Goal: Transaction & Acquisition: Purchase product/service

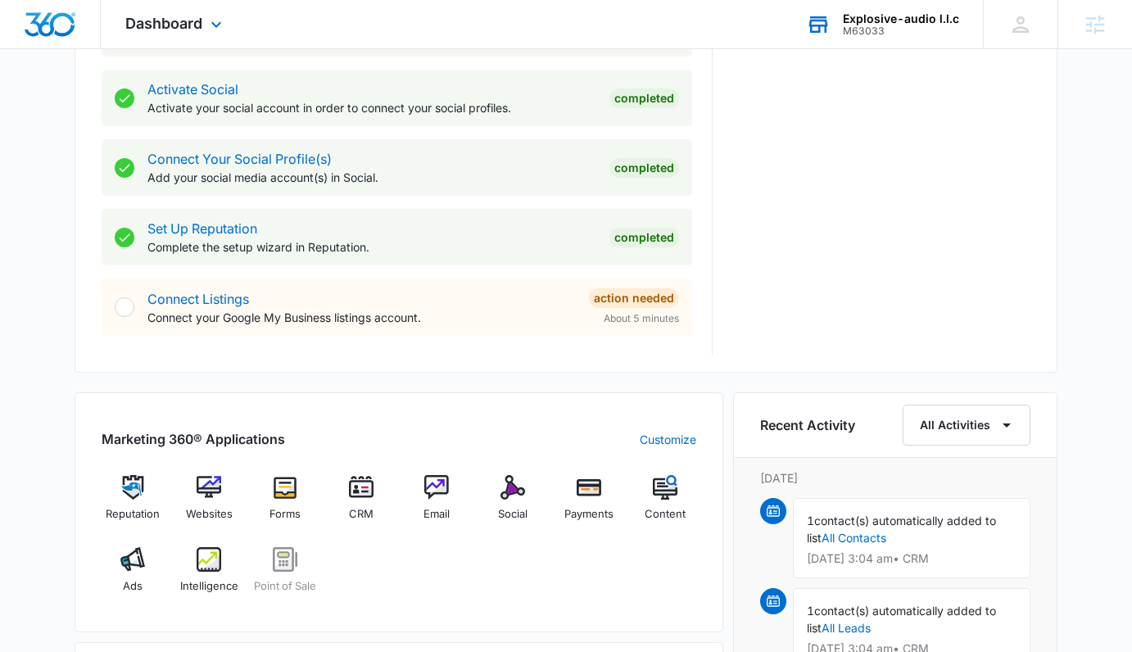
scroll to position [676, 0]
click at [854, 14] on div "Explosive-audio l.l.c" at bounding box center [901, 18] width 116 height 13
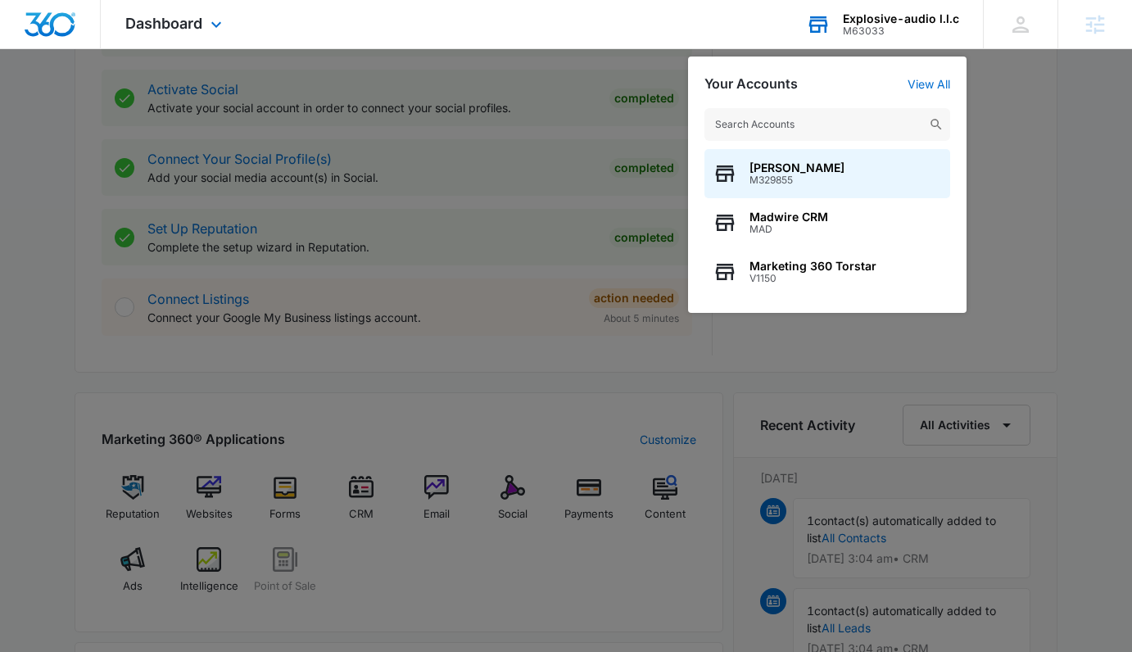
click at [778, 118] on input "text" at bounding box center [827, 124] width 246 height 33
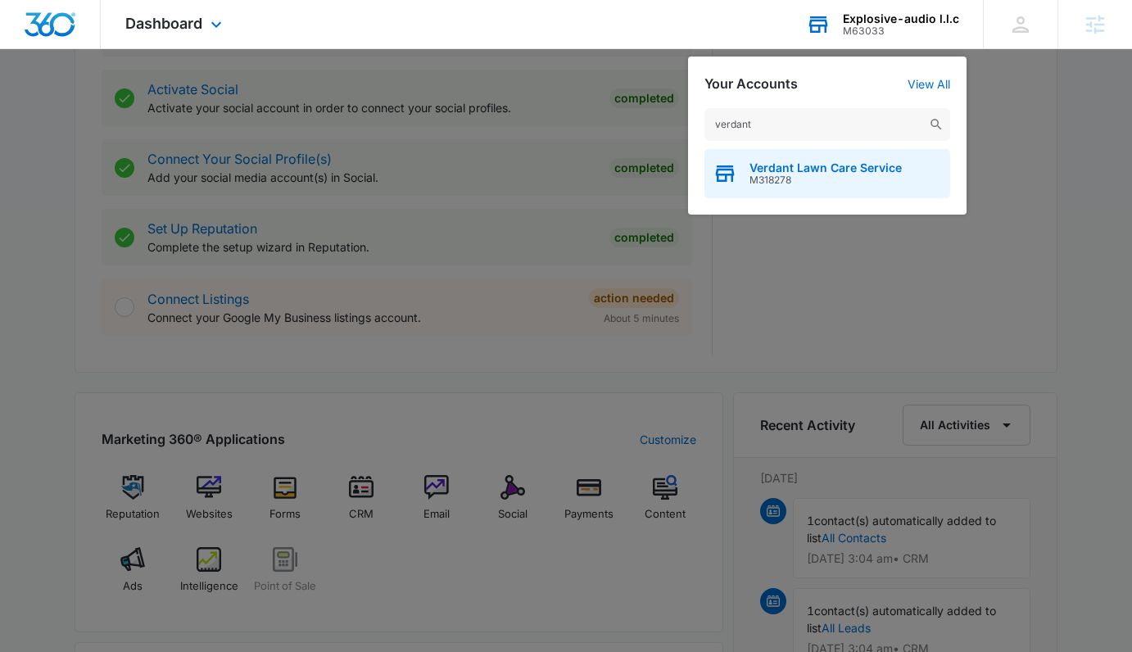
type input "verdant"
click at [812, 178] on span "M318278" at bounding box center [825, 179] width 152 height 11
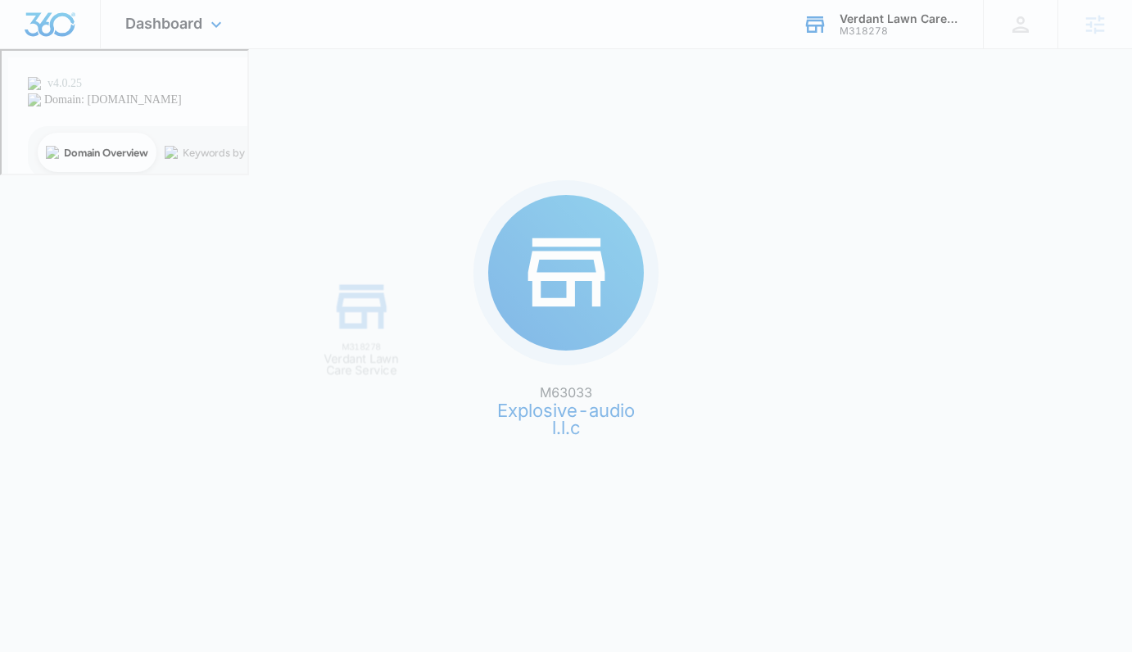
scroll to position [0, 0]
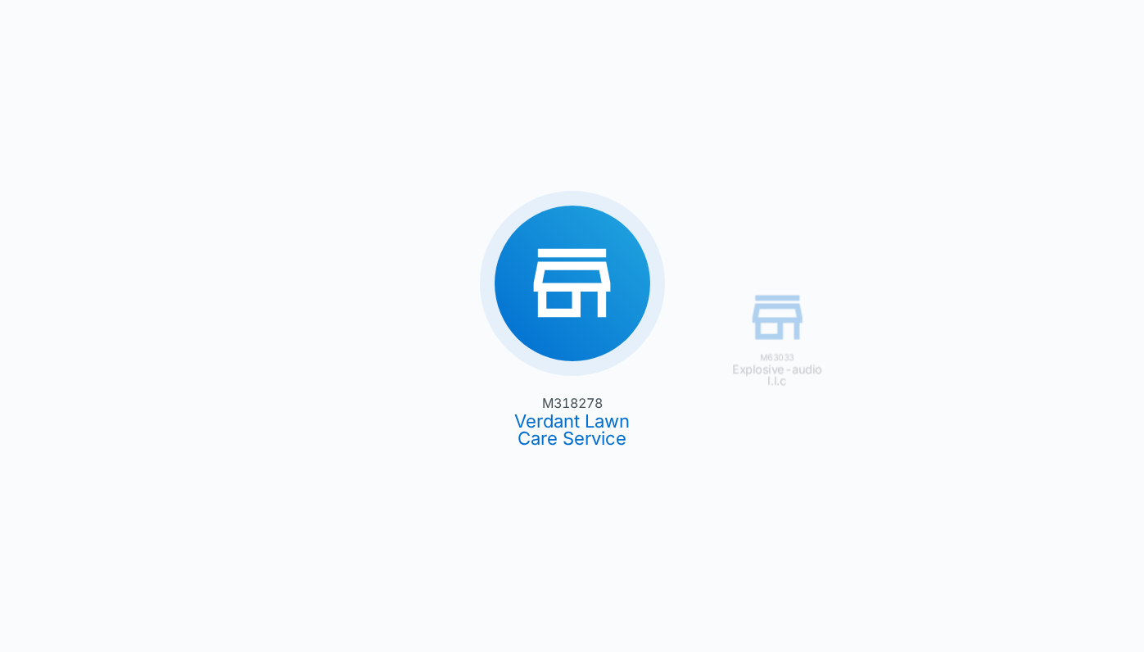
click at [291, 224] on div "M63033 Explosive-audio l.l.c M318278 Verdant Lawn Care Service" at bounding box center [572, 326] width 1144 height 652
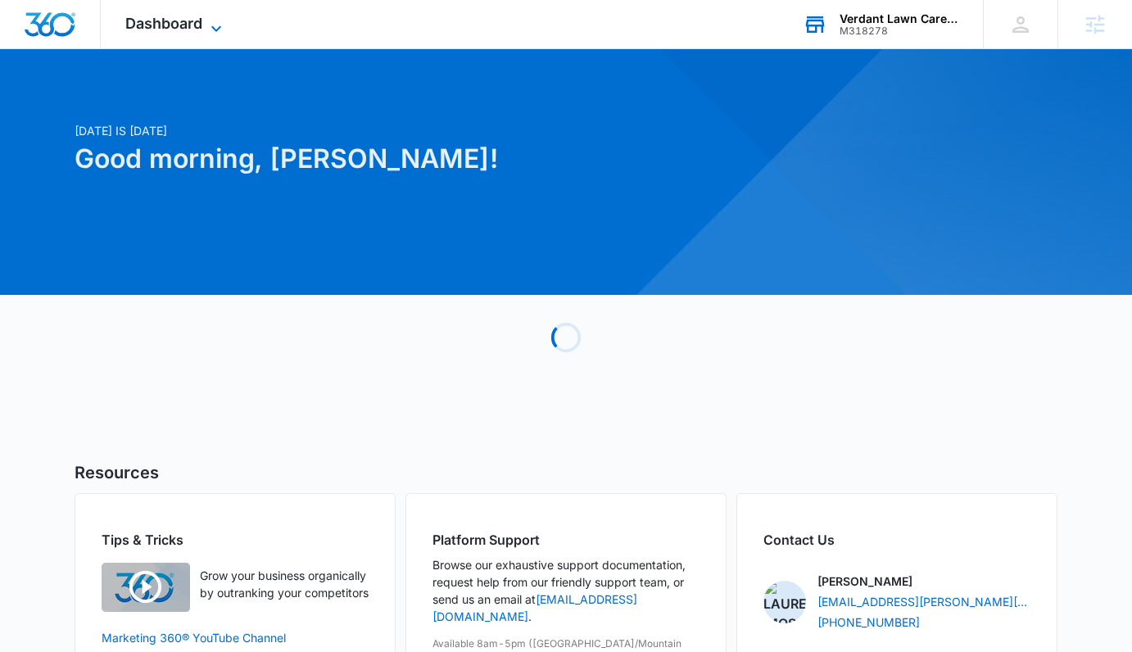
click at [188, 16] on span "Dashboard" at bounding box center [163, 23] width 77 height 17
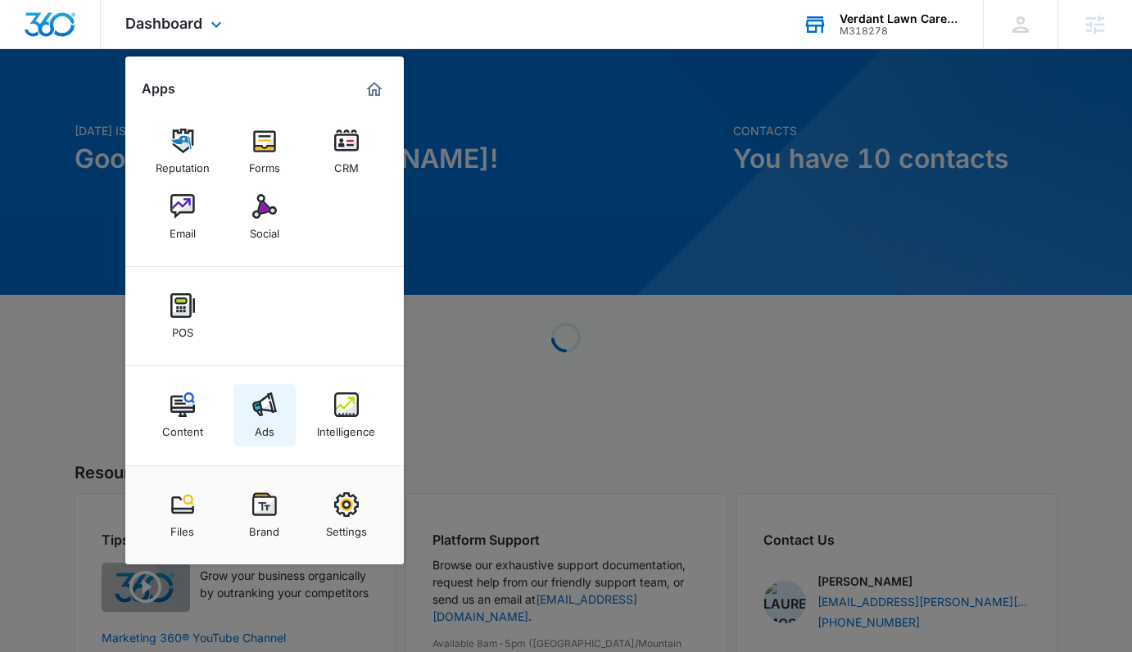
click at [280, 415] on link "Ads" at bounding box center [264, 415] width 62 height 62
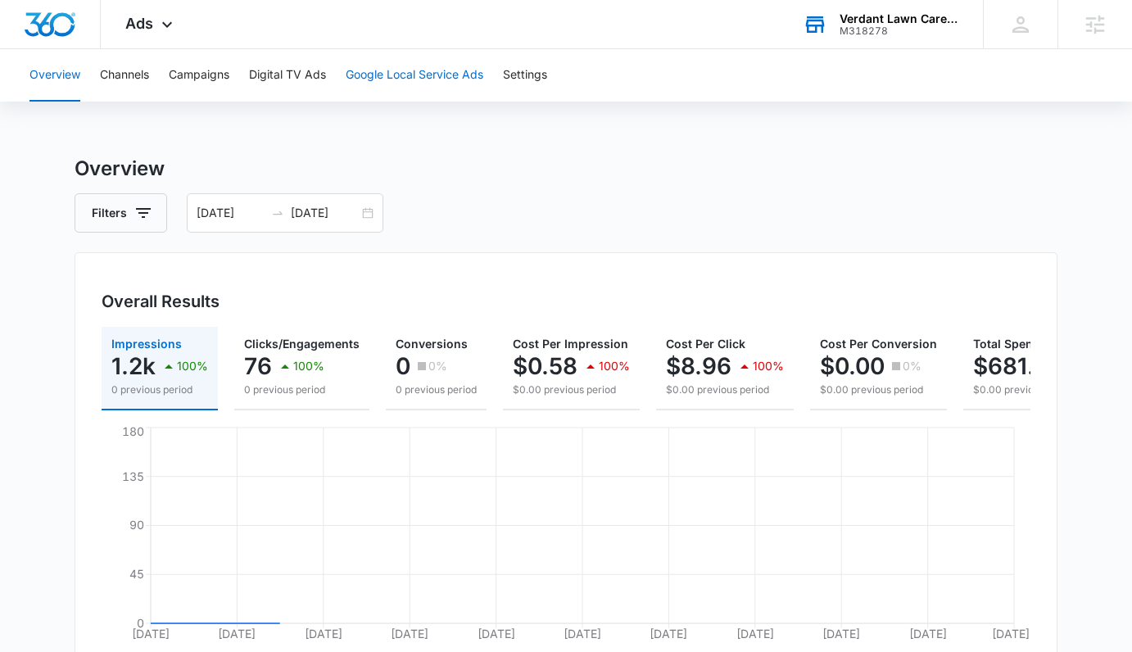
click at [405, 80] on button "Google Local Service Ads" at bounding box center [415, 75] width 138 height 52
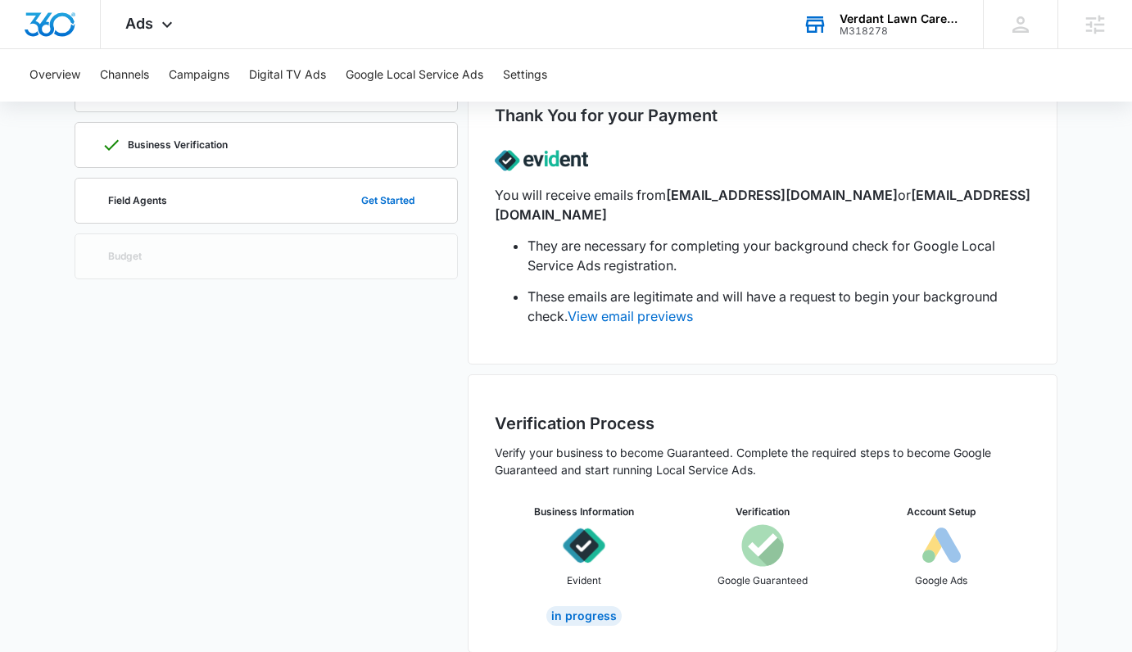
scroll to position [138, 0]
click at [396, 192] on button "Get Started" at bounding box center [388, 199] width 86 height 39
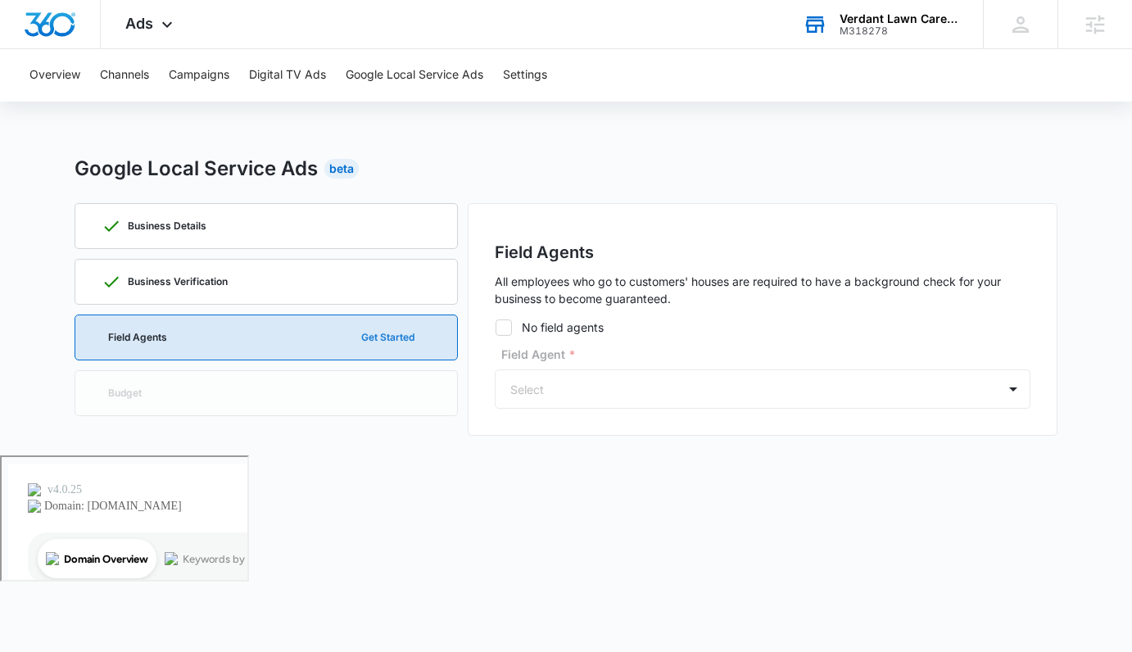
scroll to position [0, 0]
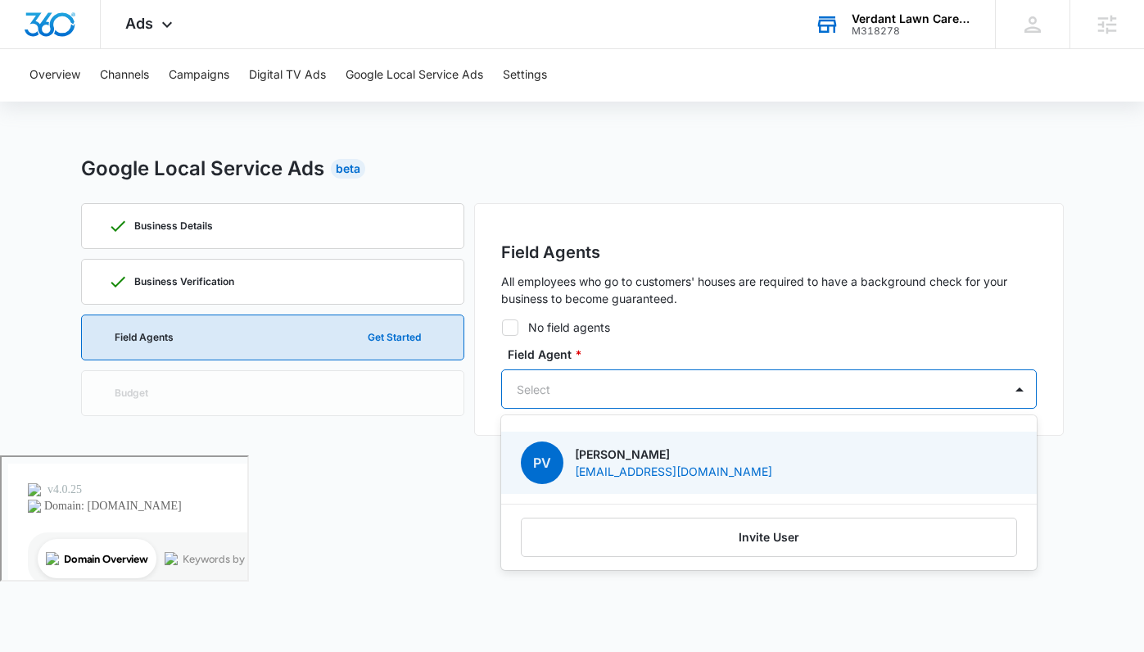
click at [596, 380] on div at bounding box center [749, 389] width 465 height 20
click at [669, 453] on p "Patrick Veteto" at bounding box center [673, 453] width 197 height 17
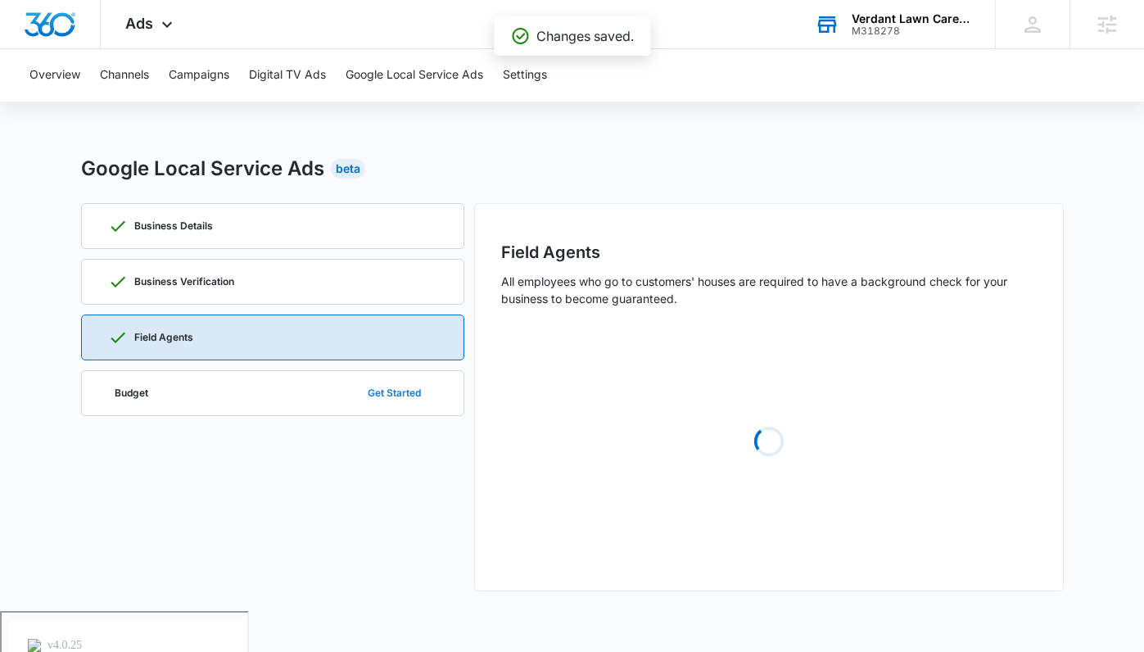
drag, startPoint x: 423, startPoint y: 390, endPoint x: 479, endPoint y: 378, distance: 57.7
click at [422, 390] on button "Get Started" at bounding box center [394, 392] width 86 height 39
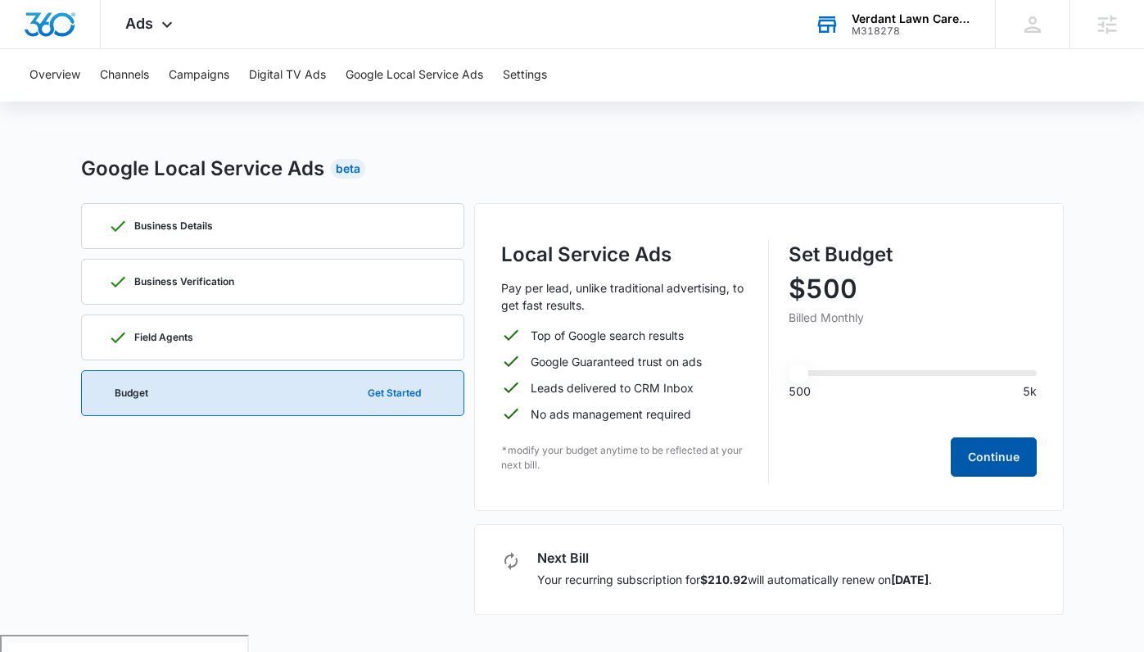
click at [972, 470] on button "Continue" at bounding box center [994, 456] width 86 height 39
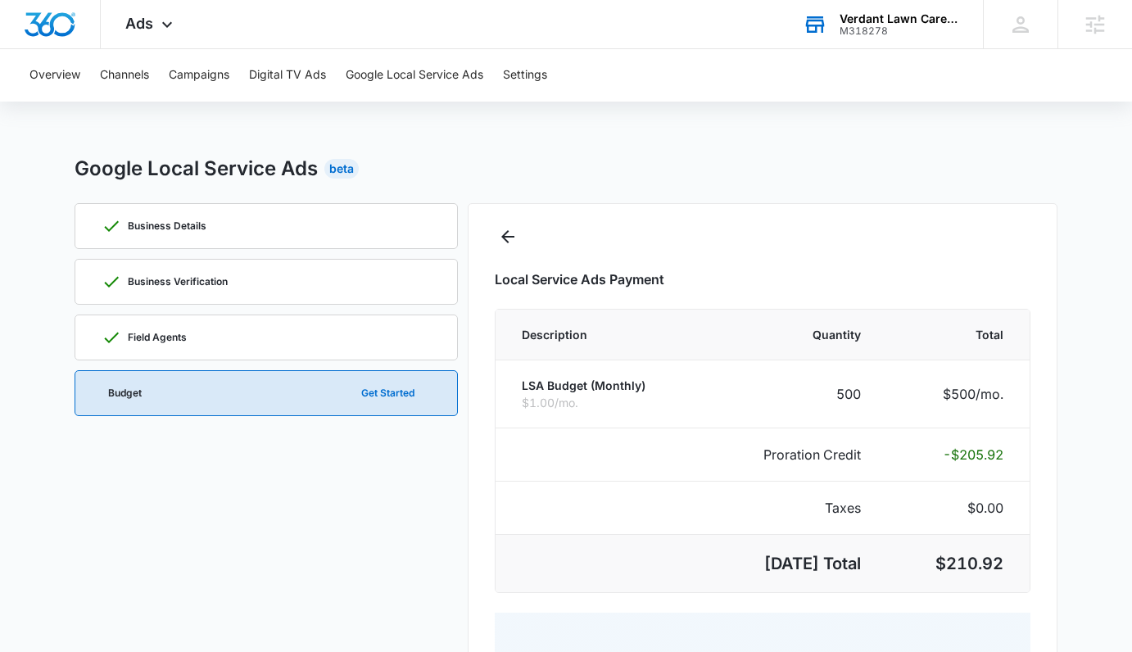
select select "pm_1Ree4vA4n8RTgNjUV2ZsDCS0"
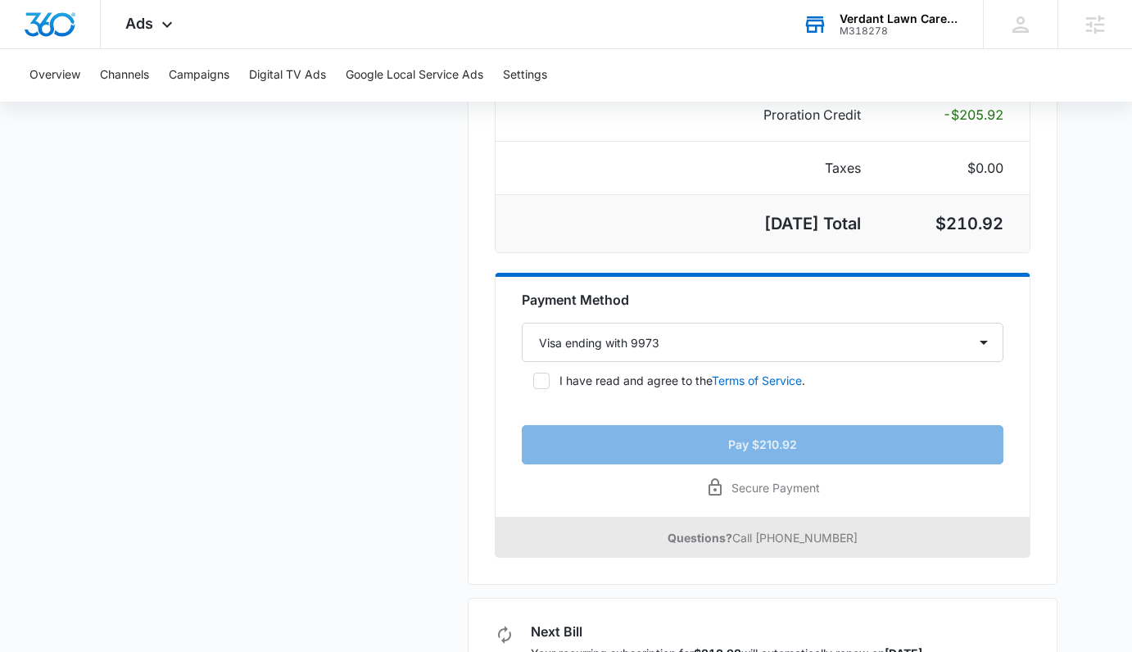
scroll to position [396, 0]
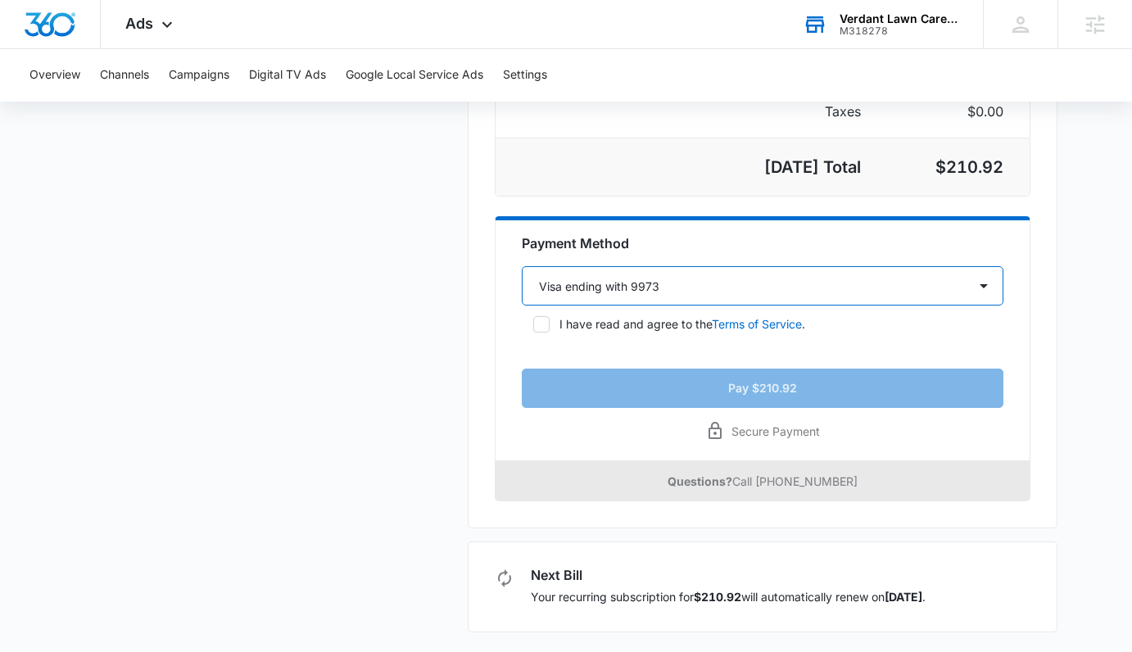
click at [851, 273] on select "Select a payment method Visa ending with 9973 New payment method" at bounding box center [762, 285] width 481 height 39
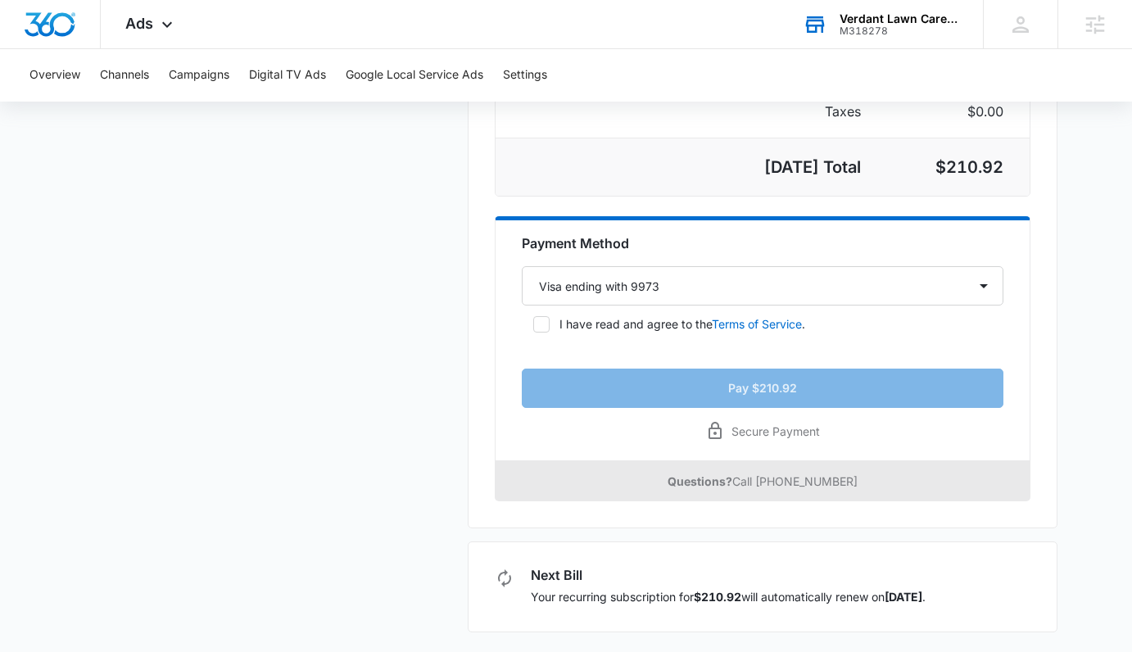
click at [819, 316] on label "I have read and agree to the Terms of Service ." at bounding box center [762, 323] width 481 height 17
click at [533, 319] on input "I have read and agree to the Terms of Service ." at bounding box center [527, 324] width 11 height 11
checkbox input "true"
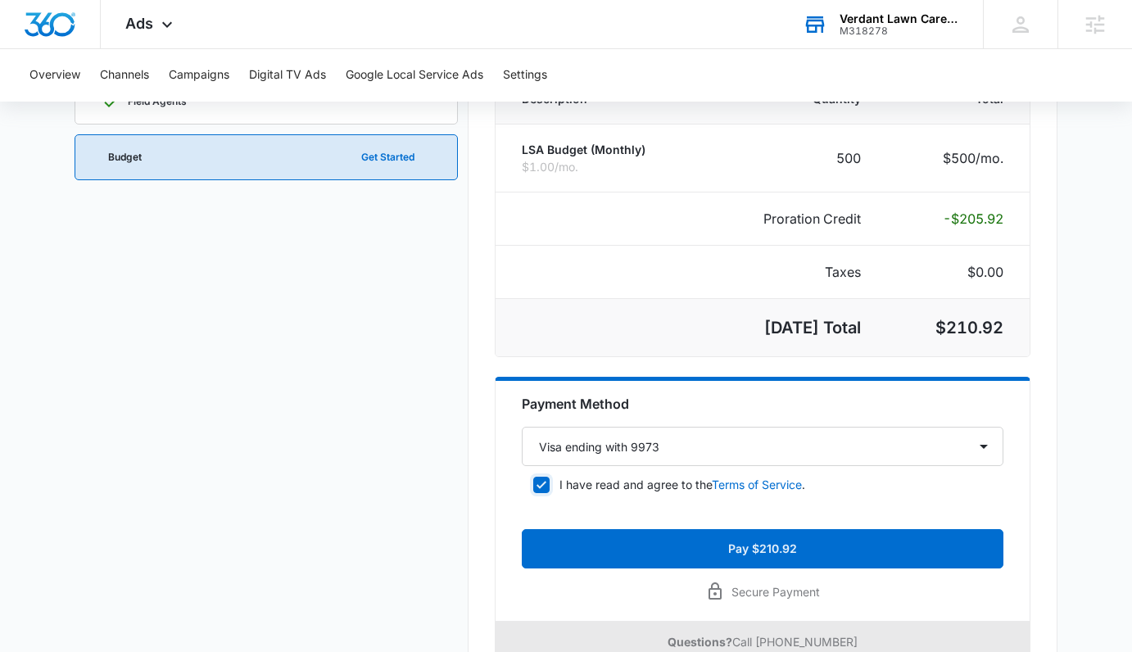
scroll to position [0, 0]
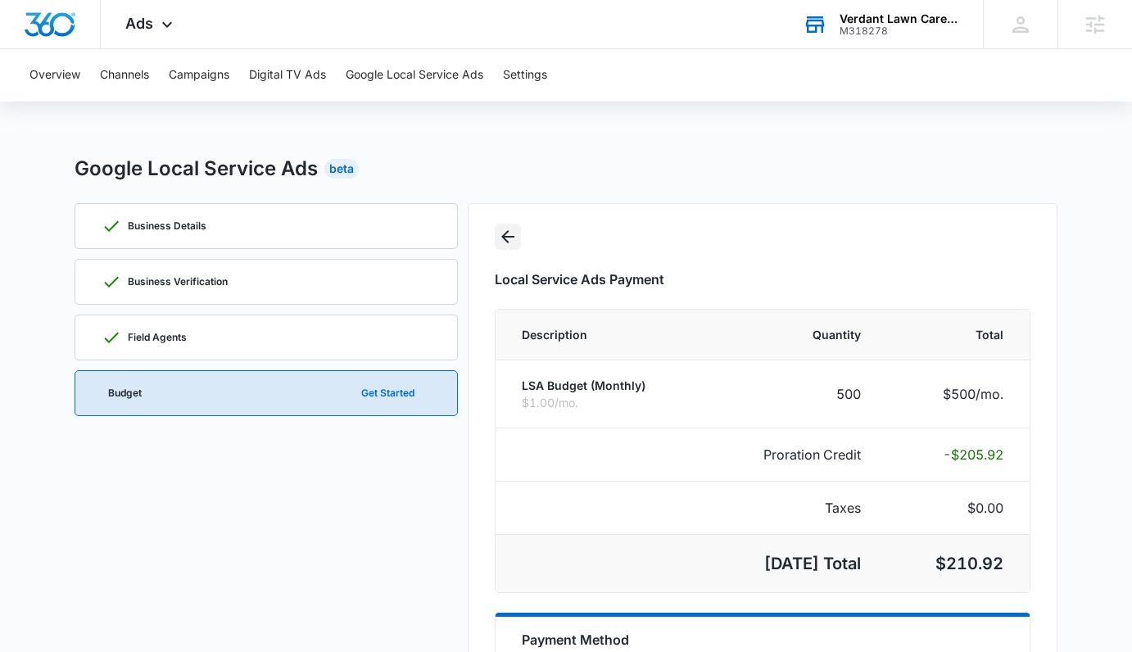
click at [515, 233] on icon "Go Back" at bounding box center [508, 237] width 20 height 20
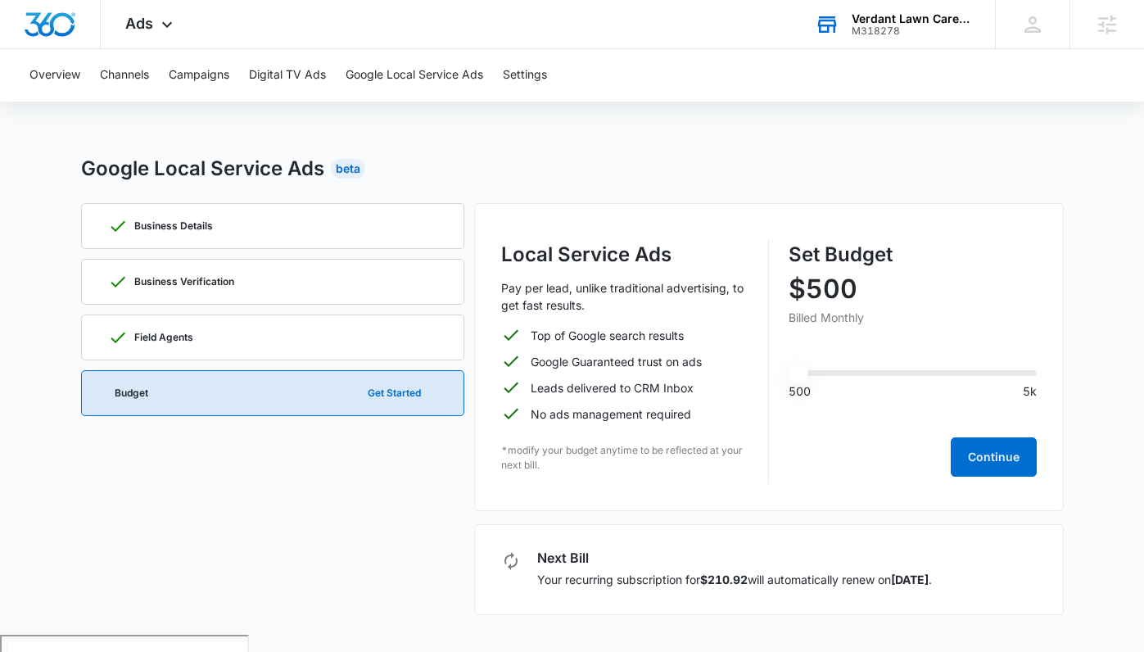
drag, startPoint x: 866, startPoint y: 280, endPoint x: 849, endPoint y: 283, distance: 17.4
click at [851, 281] on p "$500" at bounding box center [913, 289] width 248 height 26
click at [822, 296] on p "$500" at bounding box center [913, 289] width 248 height 26
click at [802, 370] on input "range" at bounding box center [913, 373] width 248 height 6
type input "500"
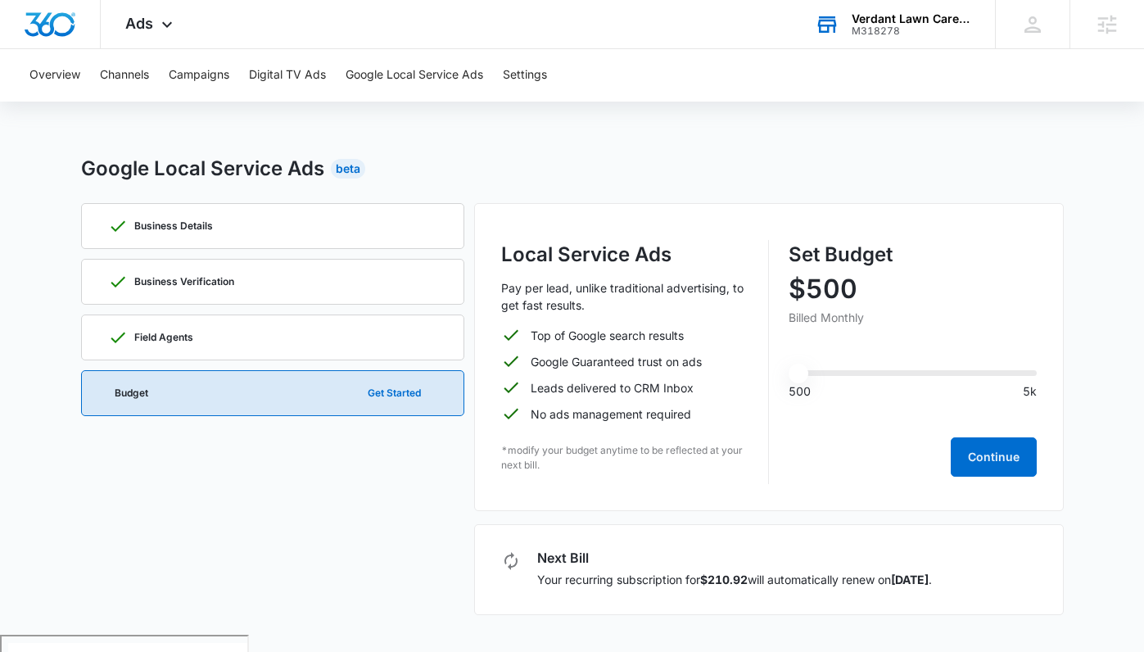
drag, startPoint x: 805, startPoint y: 366, endPoint x: 764, endPoint y: 368, distance: 41.0
click at [789, 370] on input "range" at bounding box center [913, 373] width 248 height 6
click at [1013, 470] on button "Continue" at bounding box center [994, 456] width 86 height 39
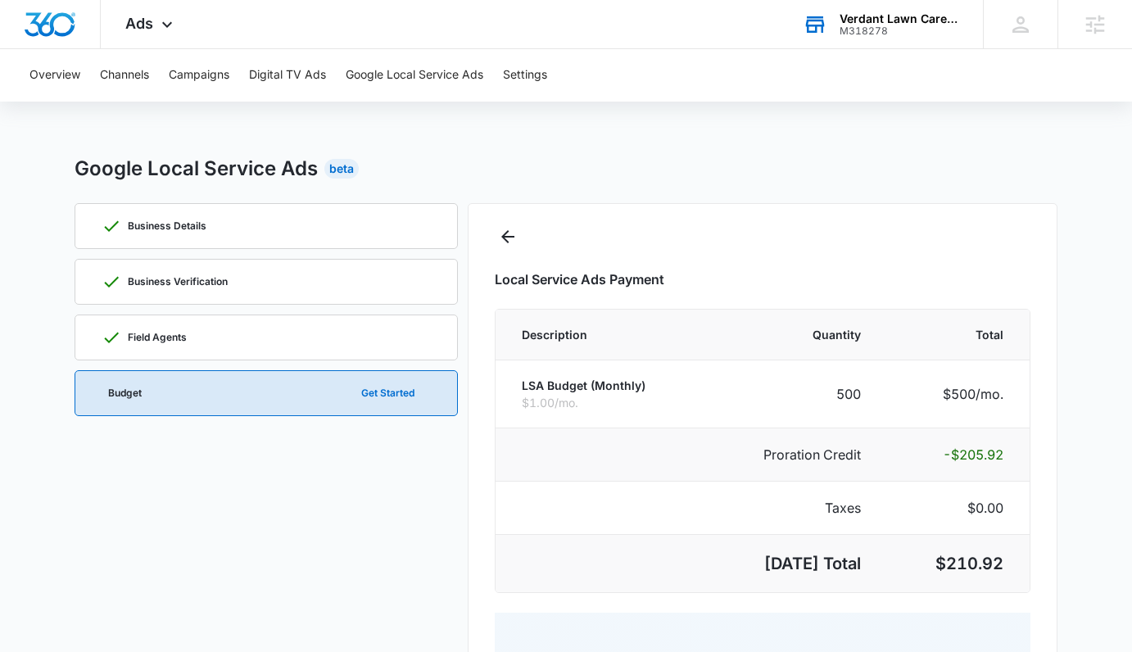
select select "pm_1Ree4vA4n8RTgNjUV2ZsDCS0"
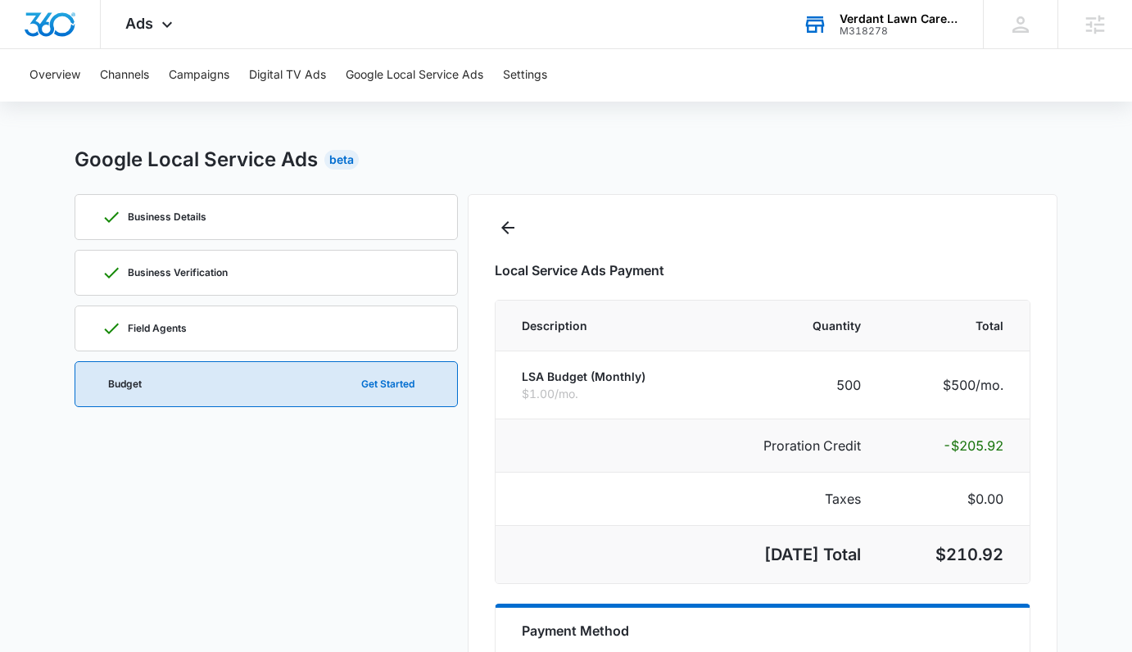
scroll to position [324, 0]
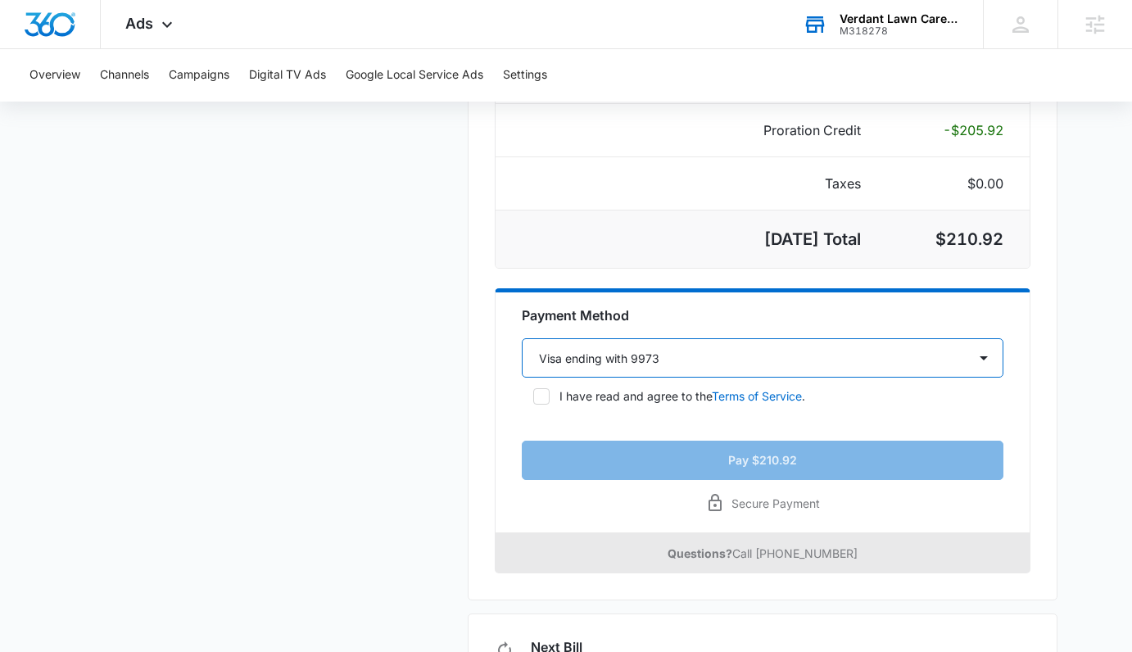
click at [890, 340] on select "Select a payment method Visa ending with 9973 New payment method" at bounding box center [762, 357] width 481 height 39
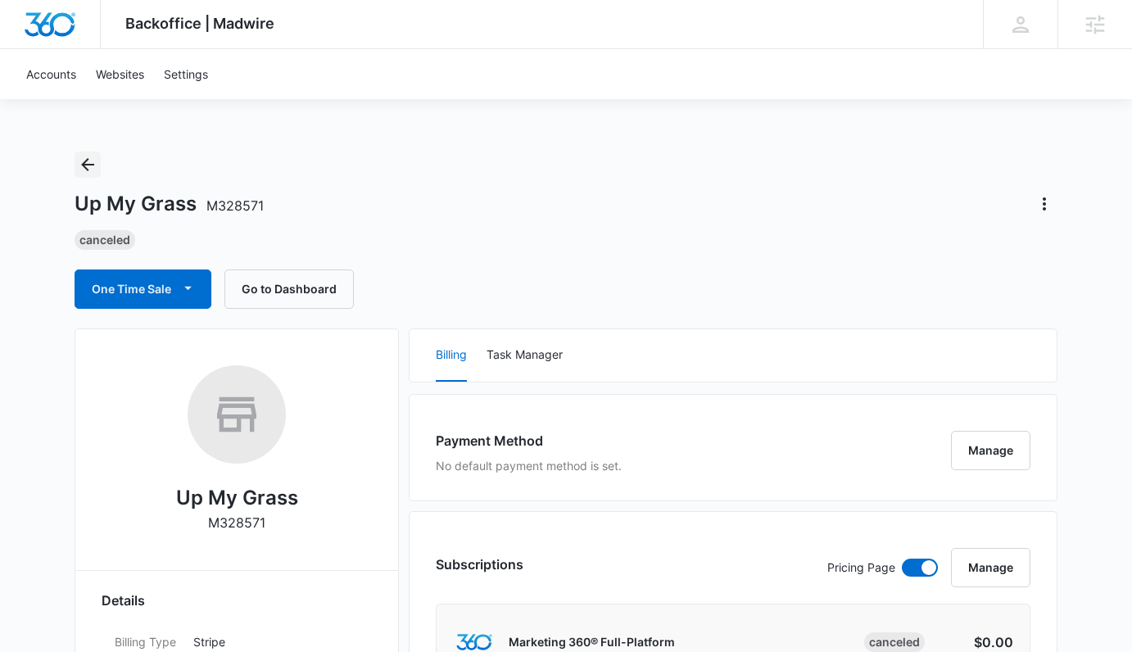
click at [97, 157] on button "Back" at bounding box center [88, 164] width 26 height 26
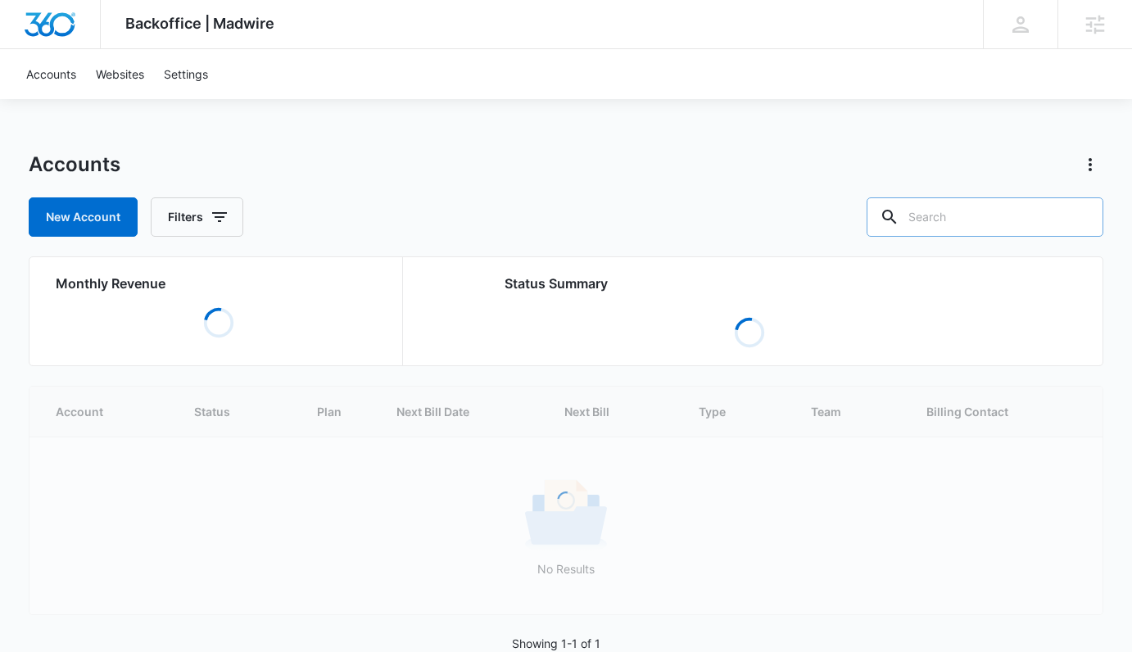
click at [955, 234] on input "text" at bounding box center [984, 216] width 237 height 39
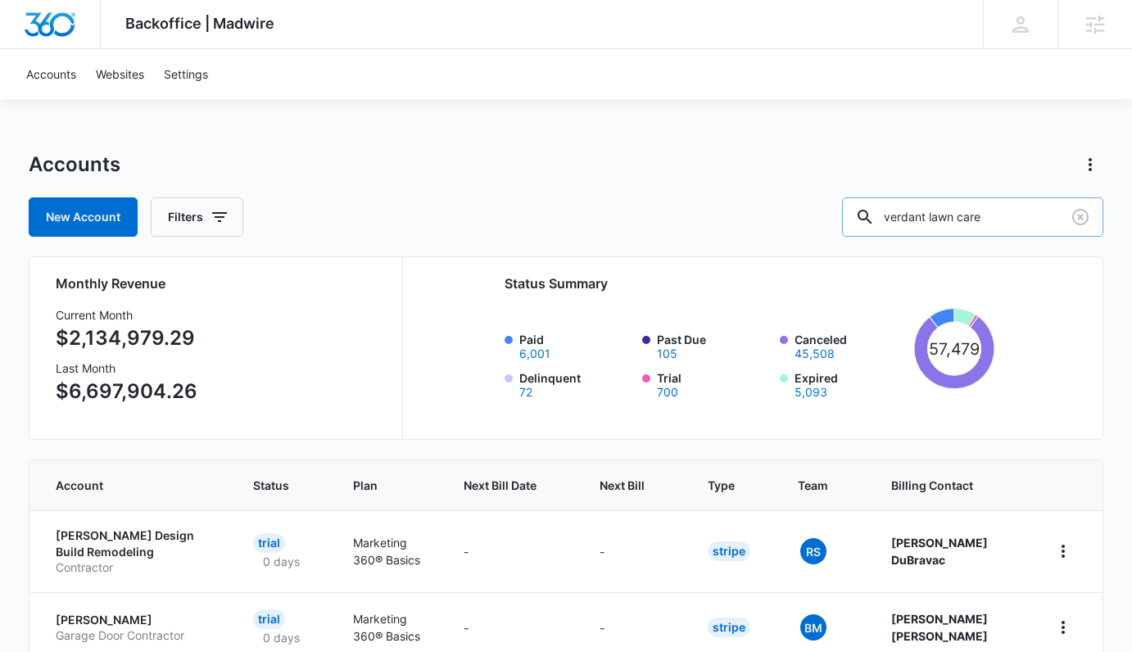
type input "verdant lawn care"
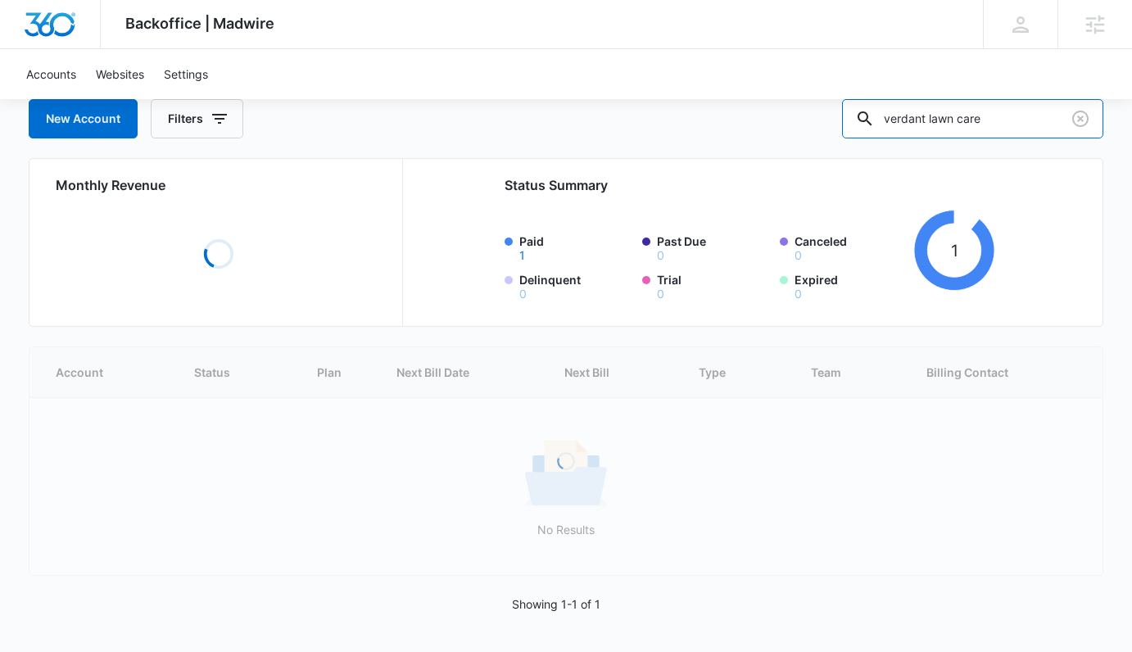
scroll to position [23, 0]
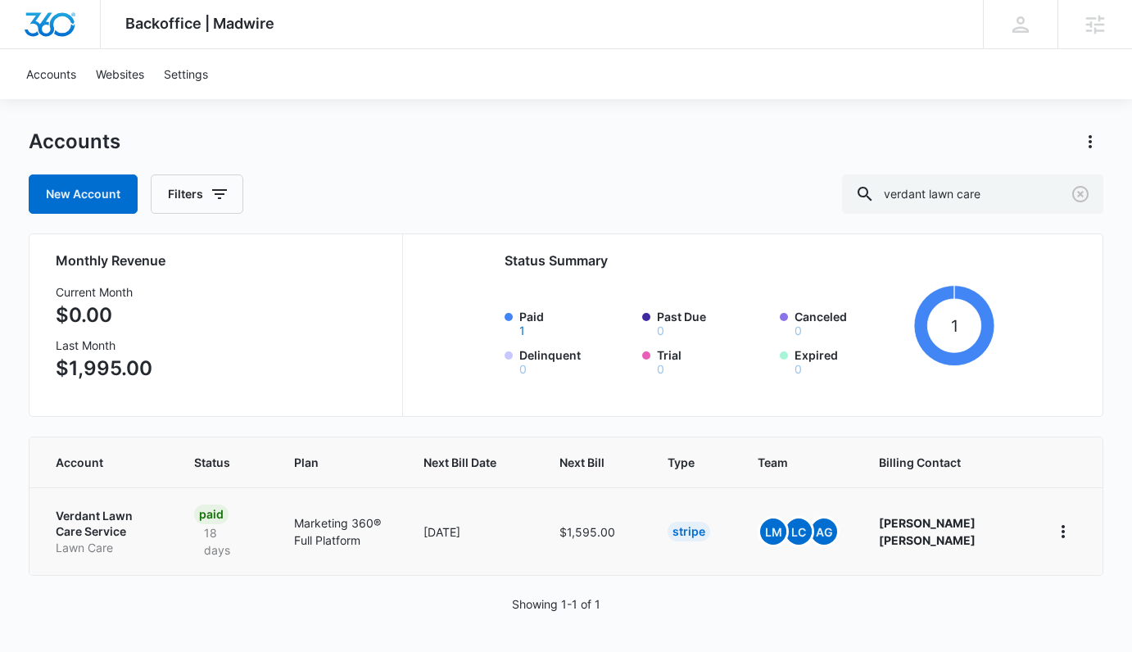
click at [93, 531] on p "Verdant Lawn Care Service" at bounding box center [105, 524] width 99 height 32
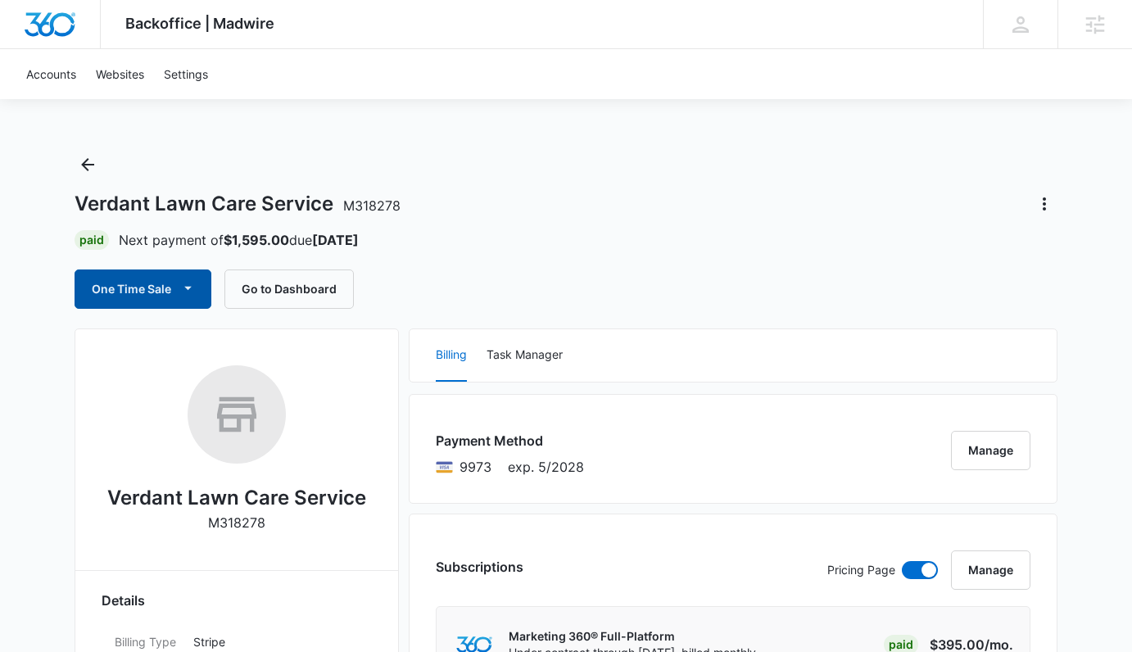
click at [167, 295] on button "One Time Sale" at bounding box center [143, 288] width 137 height 39
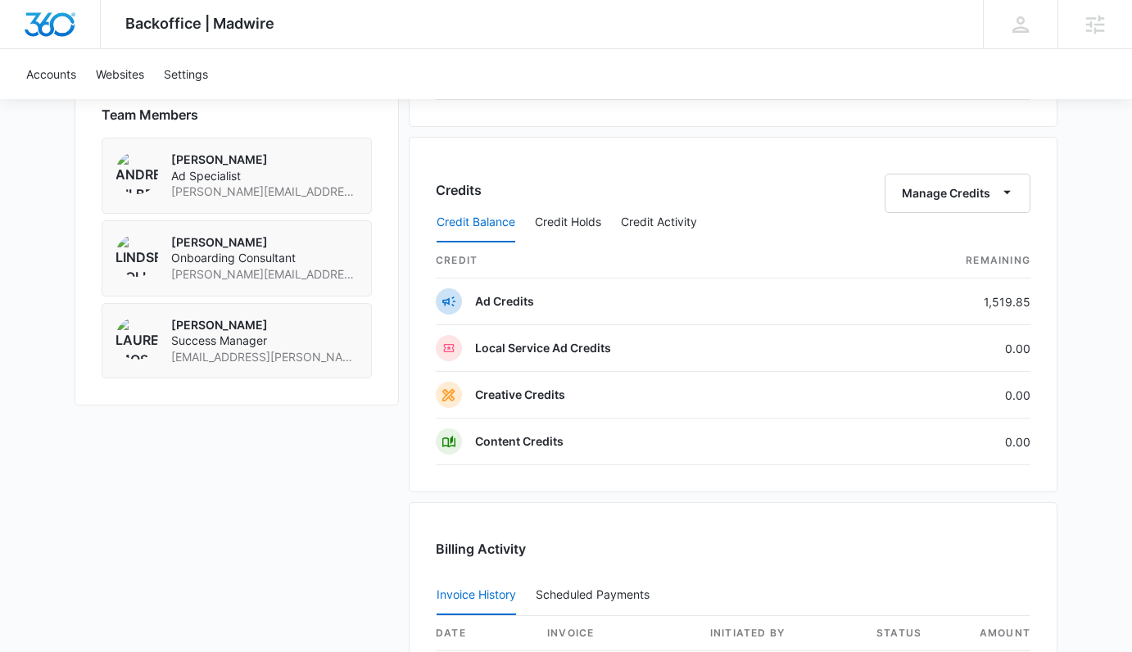
scroll to position [1177, 0]
click at [964, 198] on button "Manage Credits" at bounding box center [957, 192] width 146 height 39
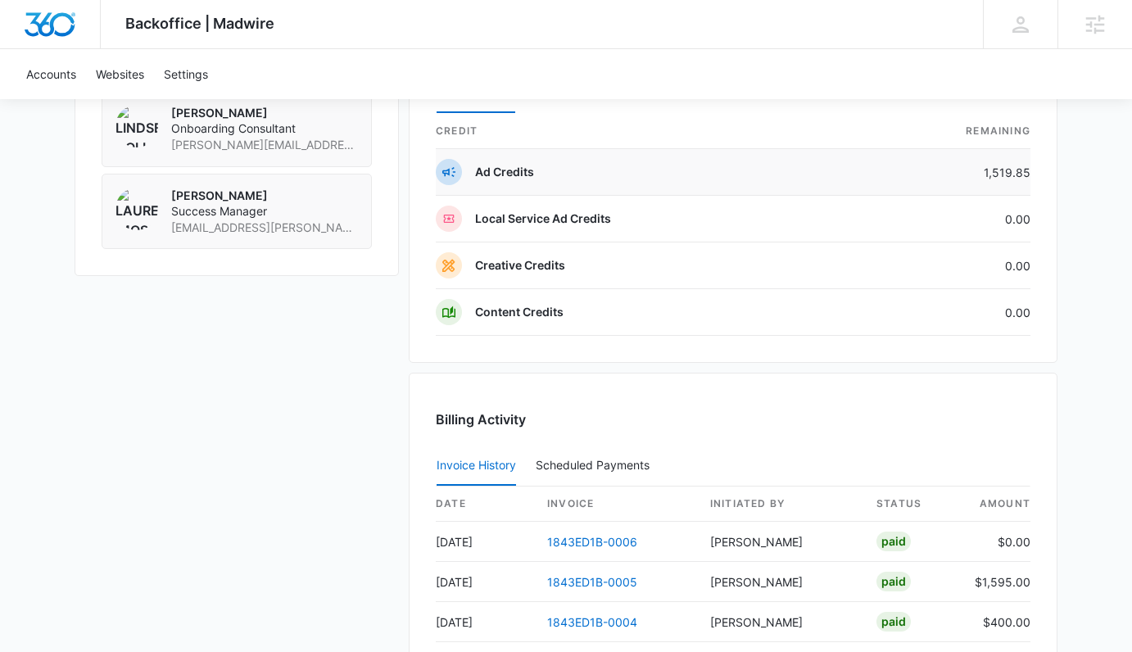
scroll to position [994, 0]
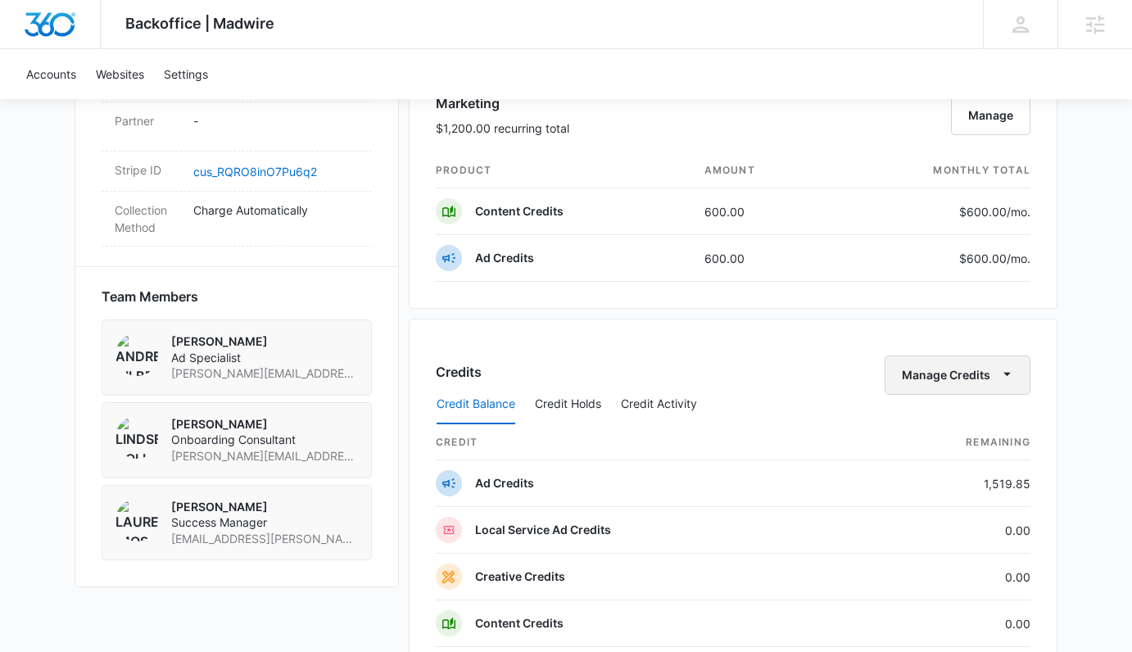
drag, startPoint x: 1004, startPoint y: 368, endPoint x: 997, endPoint y: 381, distance: 13.9
click at [1003, 368] on icon "button" at bounding box center [1006, 373] width 17 height 17
click at [961, 429] on div "Transfer Credits" at bounding box center [949, 427] width 86 height 11
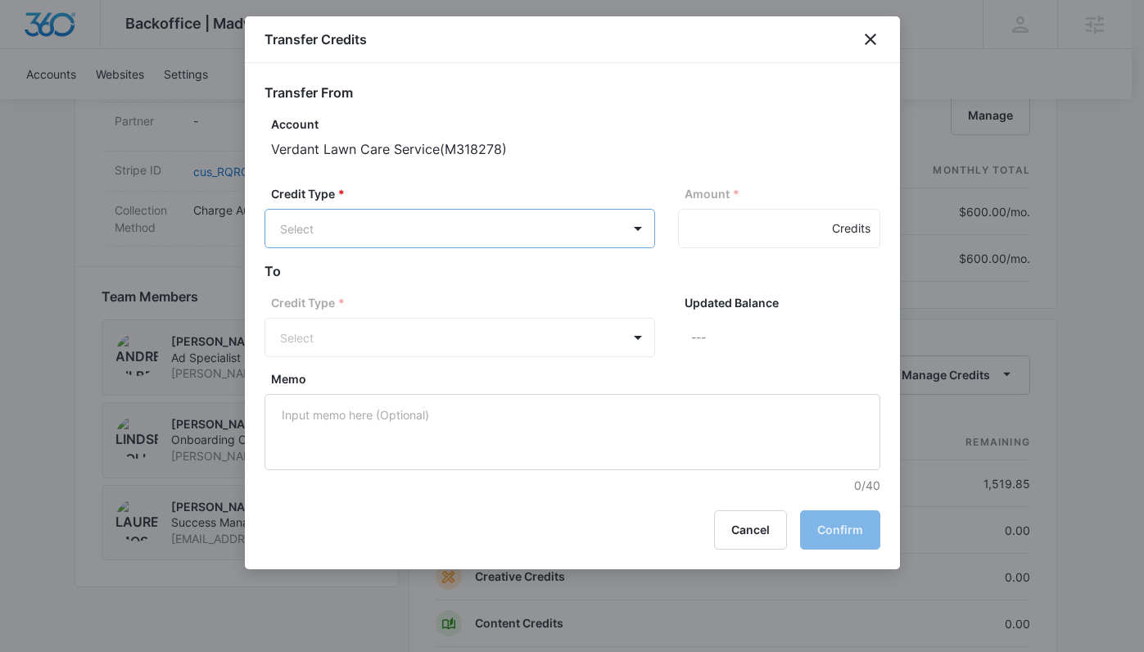
click at [373, 226] on body "Backoffice | Madwire Apps Settings Lauren Moss lauren.moss@madwire.com My Profi…" at bounding box center [572, 198] width 1144 height 2384
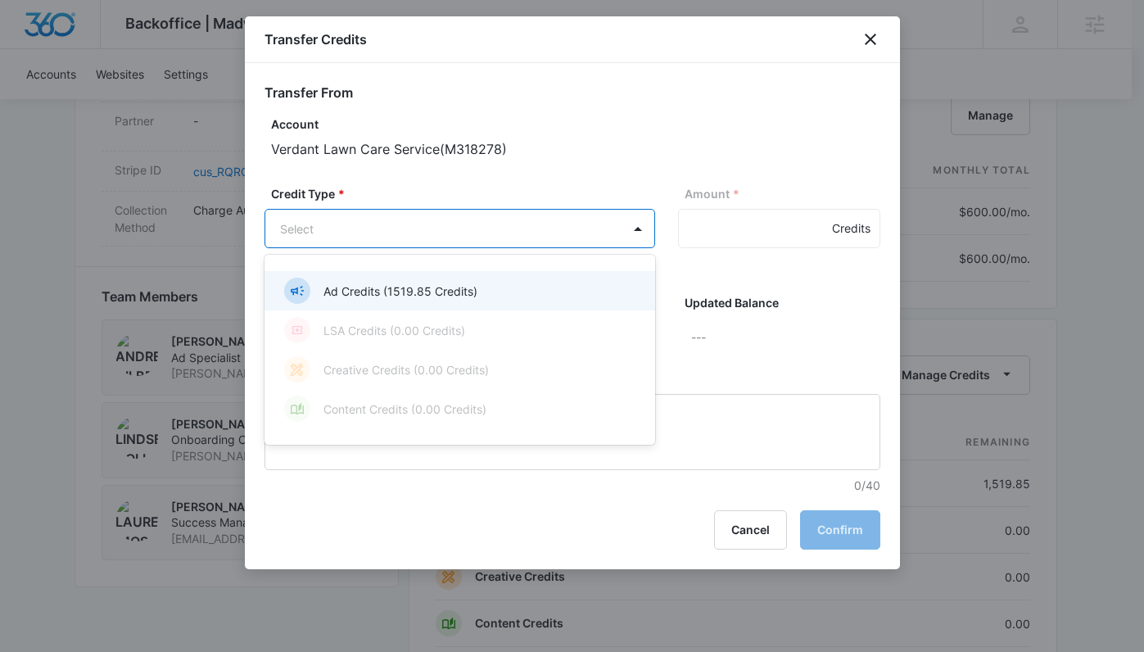
click at [417, 301] on div "Ad Credits (1519.85 Credits)" at bounding box center [458, 291] width 348 height 26
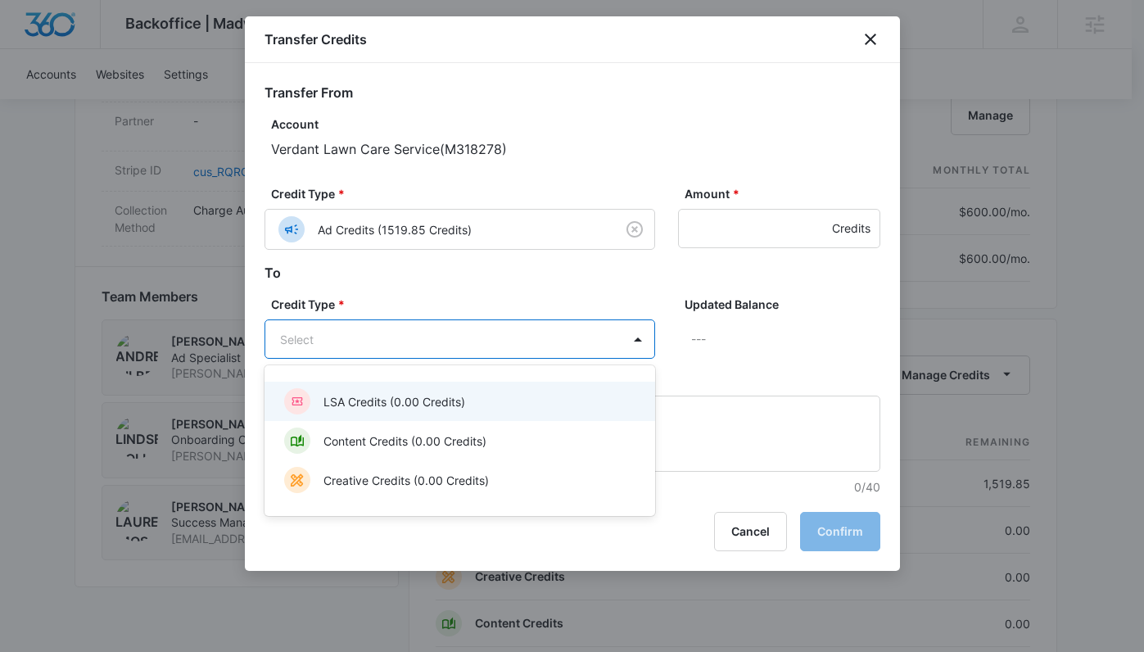
click at [430, 328] on body "Backoffice | Madwire Apps Settings Lauren Moss lauren.moss@madwire.com My Profi…" at bounding box center [572, 198] width 1144 height 2384
click at [429, 393] on p "LSA Credits (0.00 Credits)" at bounding box center [394, 401] width 142 height 17
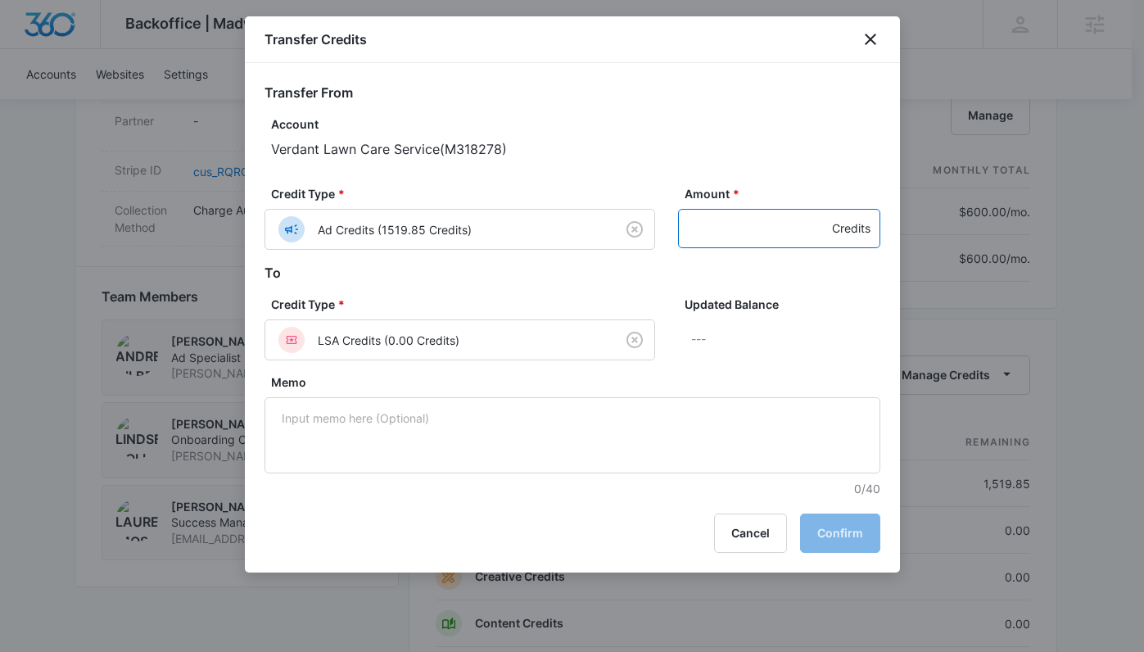
click at [735, 218] on input "Amount *" at bounding box center [779, 228] width 202 height 39
drag, startPoint x: 819, startPoint y: 220, endPoint x: 808, endPoint y: 219, distance: 10.7
click at [817, 219] on input "Amount *" at bounding box center [779, 228] width 202 height 39
click at [808, 219] on input "1" at bounding box center [779, 228] width 202 height 39
click at [811, 234] on input "0" at bounding box center [779, 228] width 202 height 39
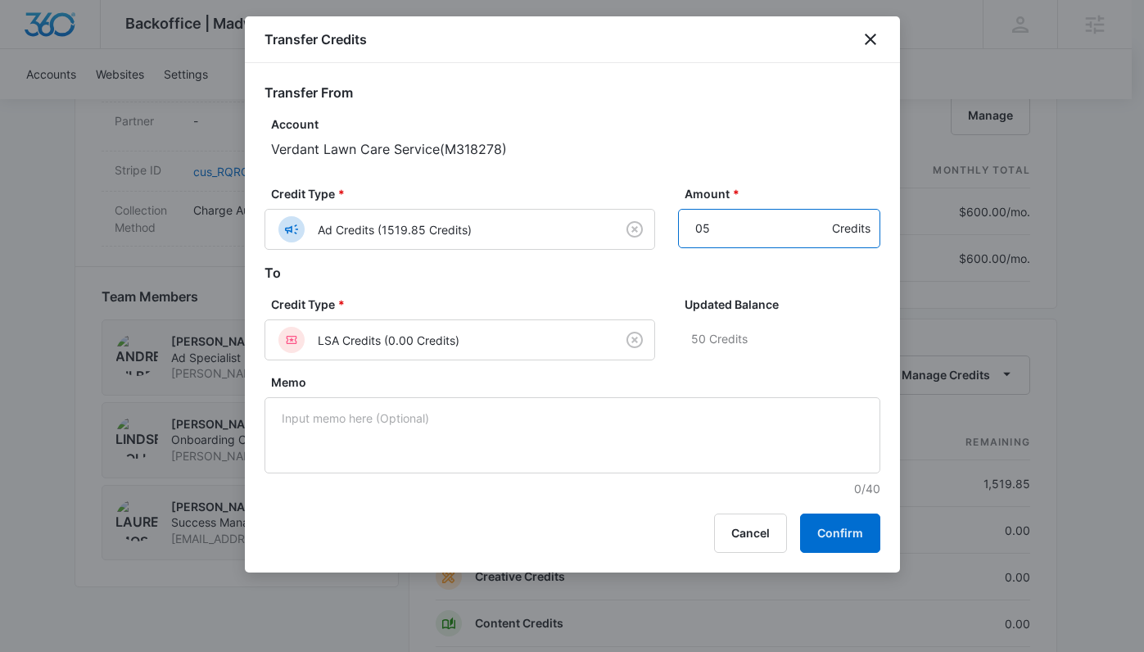
type input "0"
type input "500"
click at [844, 536] on button "Confirm" at bounding box center [840, 532] width 80 height 39
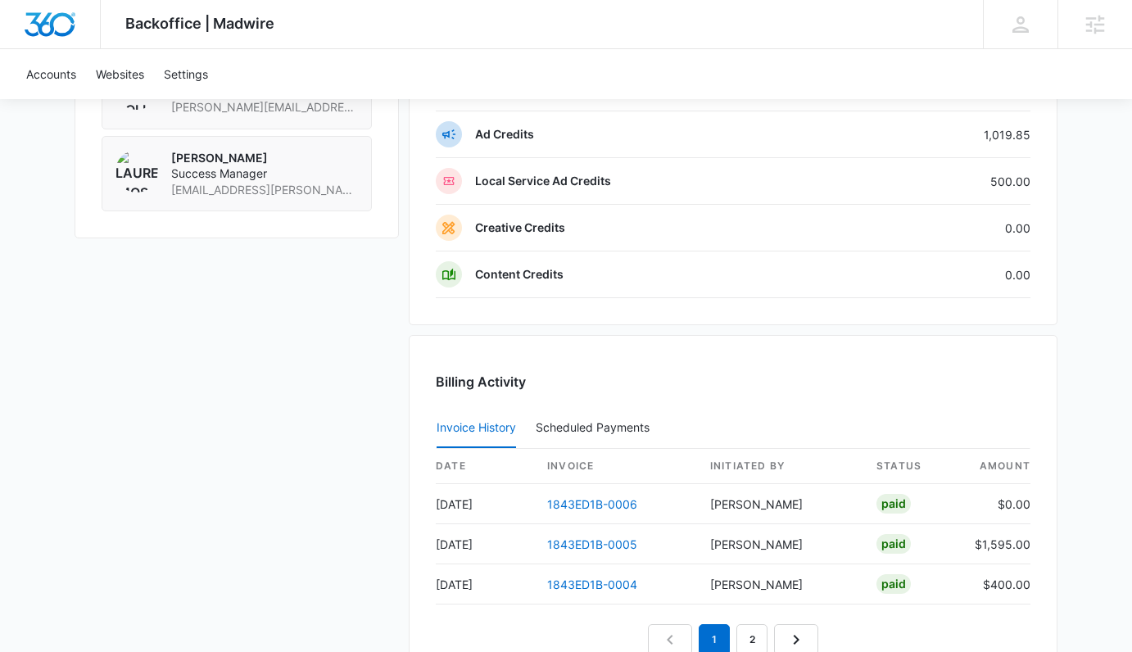
scroll to position [1346, 0]
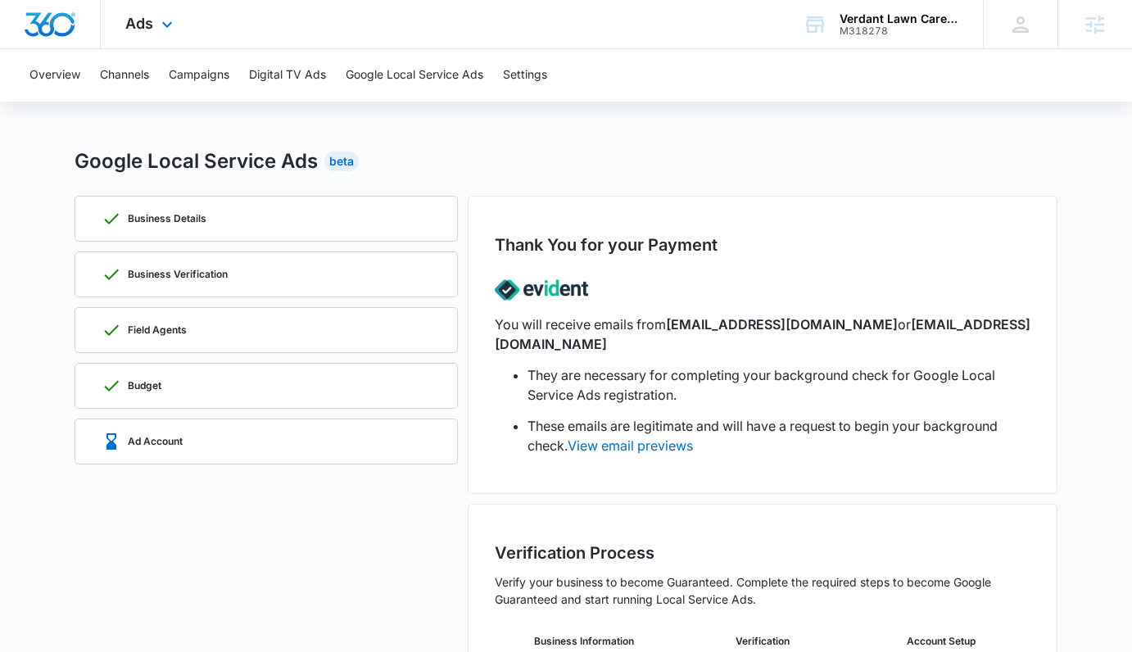
scroll to position [17, 0]
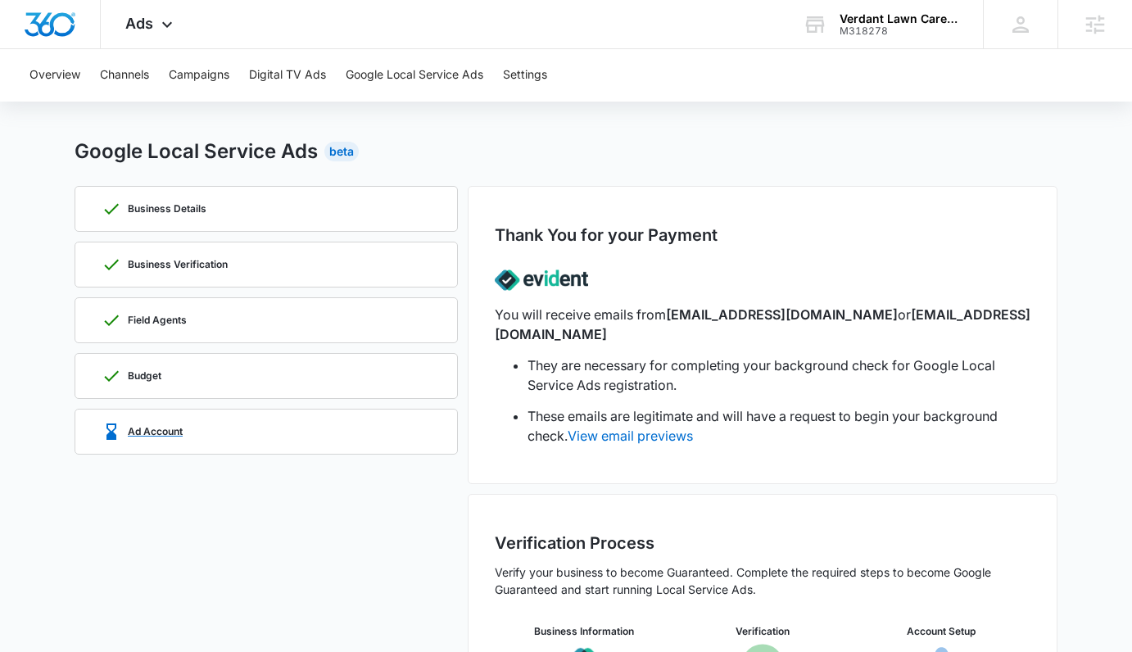
click at [219, 437] on div "Ad Account" at bounding box center [266, 431] width 329 height 44
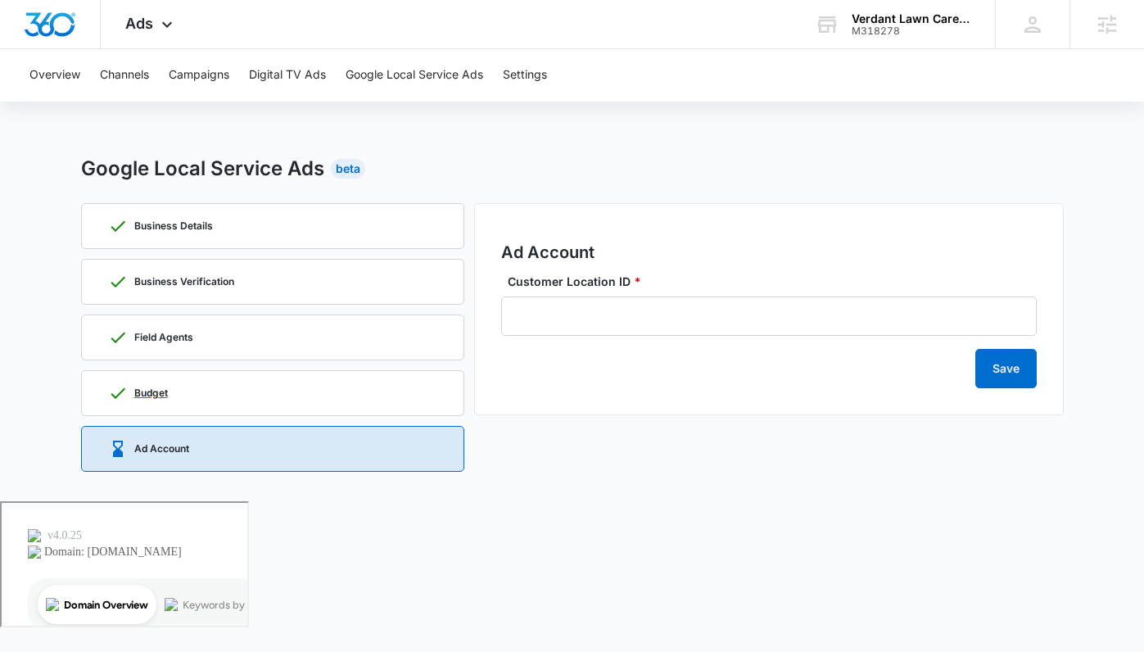
click at [284, 377] on div "Budget" at bounding box center [272, 393] width 329 height 44
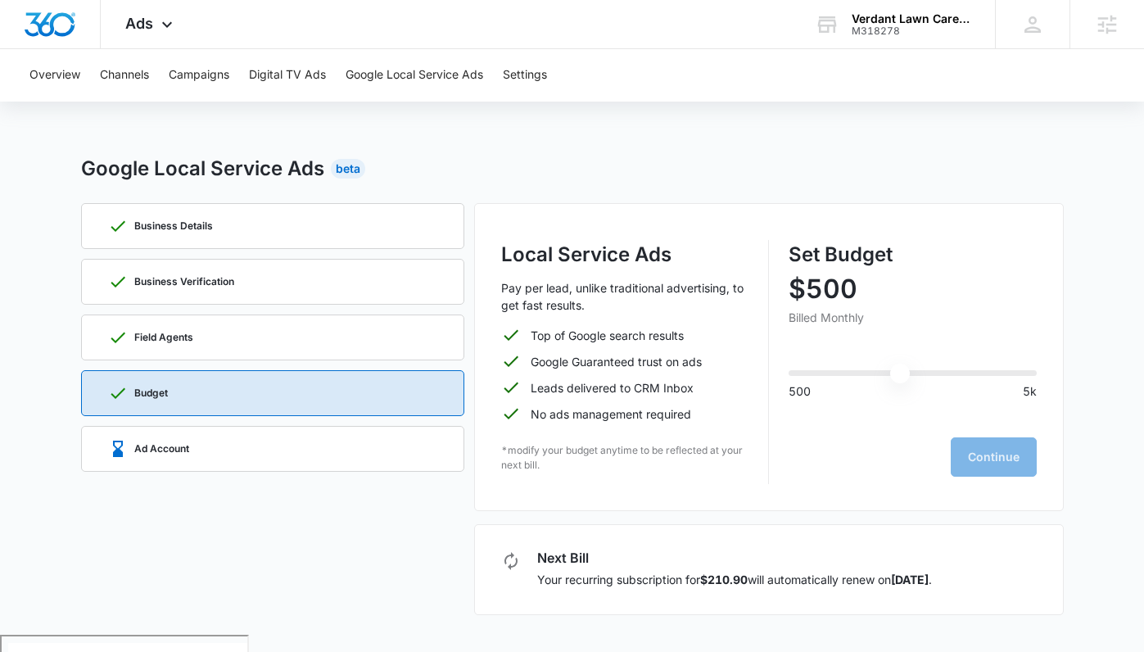
click at [896, 370] on input "range" at bounding box center [913, 373] width 248 height 6
drag, startPoint x: 890, startPoint y: 367, endPoint x: 704, endPoint y: 374, distance: 186.0
type input "500"
click at [789, 374] on input "range" at bounding box center [913, 373] width 248 height 6
click at [991, 452] on button "Continue" at bounding box center [994, 456] width 86 height 39
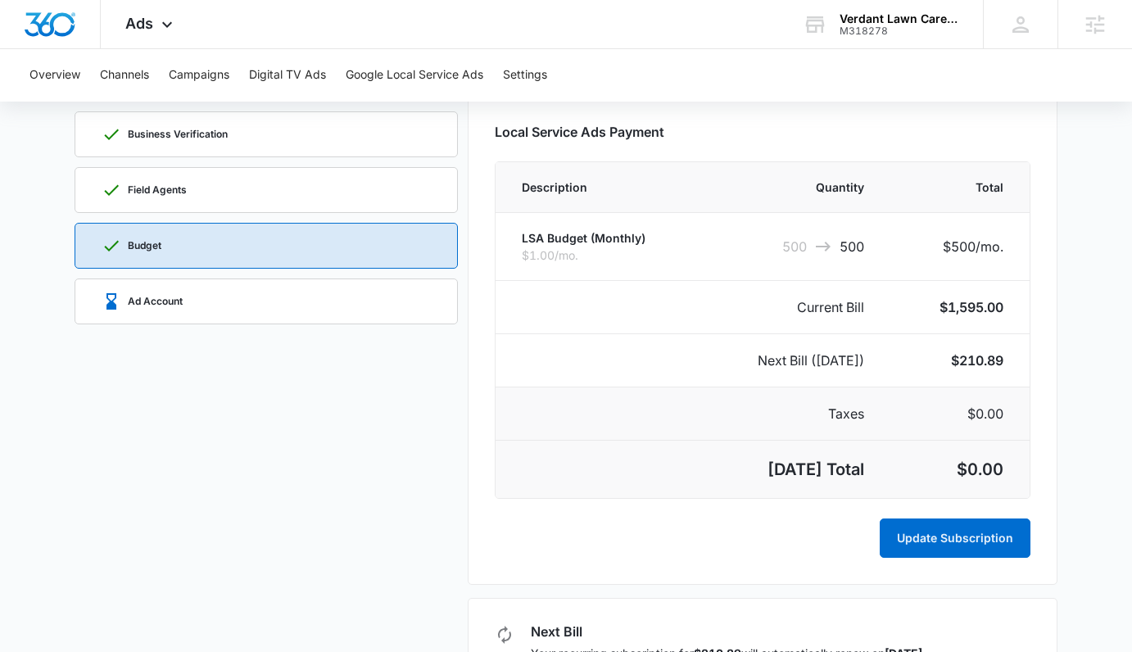
scroll to position [204, 0]
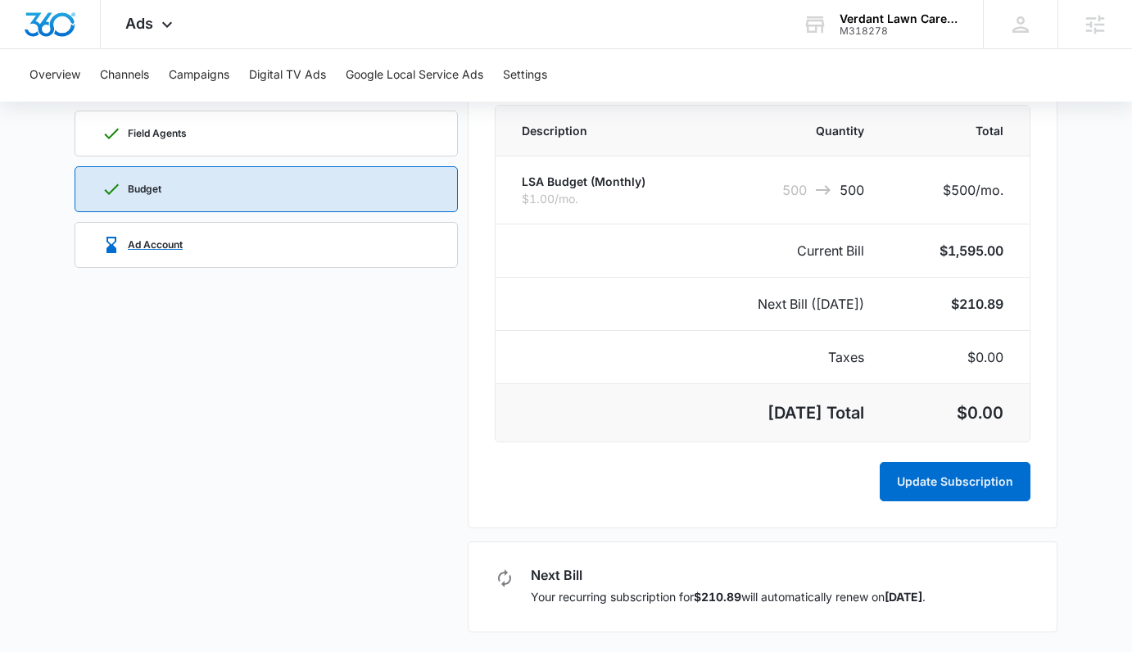
click at [243, 244] on div "Ad Account" at bounding box center [266, 245] width 329 height 44
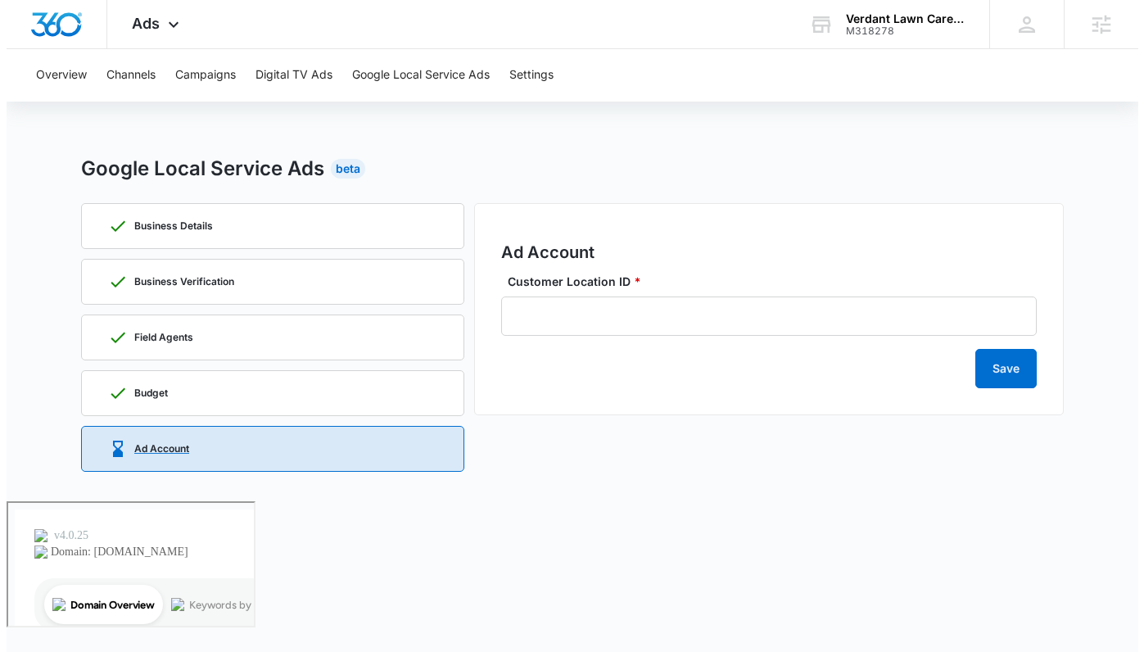
scroll to position [0, 0]
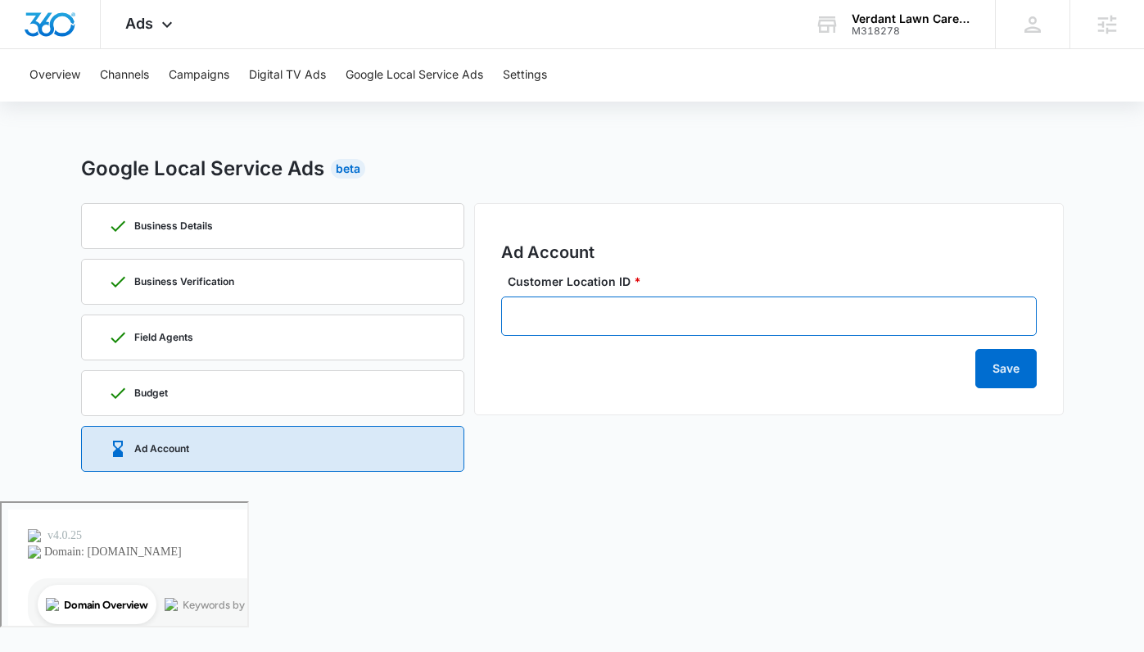
click at [633, 317] on input "Customer Location ID *" at bounding box center [769, 315] width 536 height 39
click at [937, 319] on input "Customer Location ID *" at bounding box center [769, 315] width 536 height 39
click at [715, 253] on h2 "Ad Account" at bounding box center [769, 252] width 536 height 25
click at [674, 320] on input "Customer Location ID *" at bounding box center [769, 315] width 536 height 39
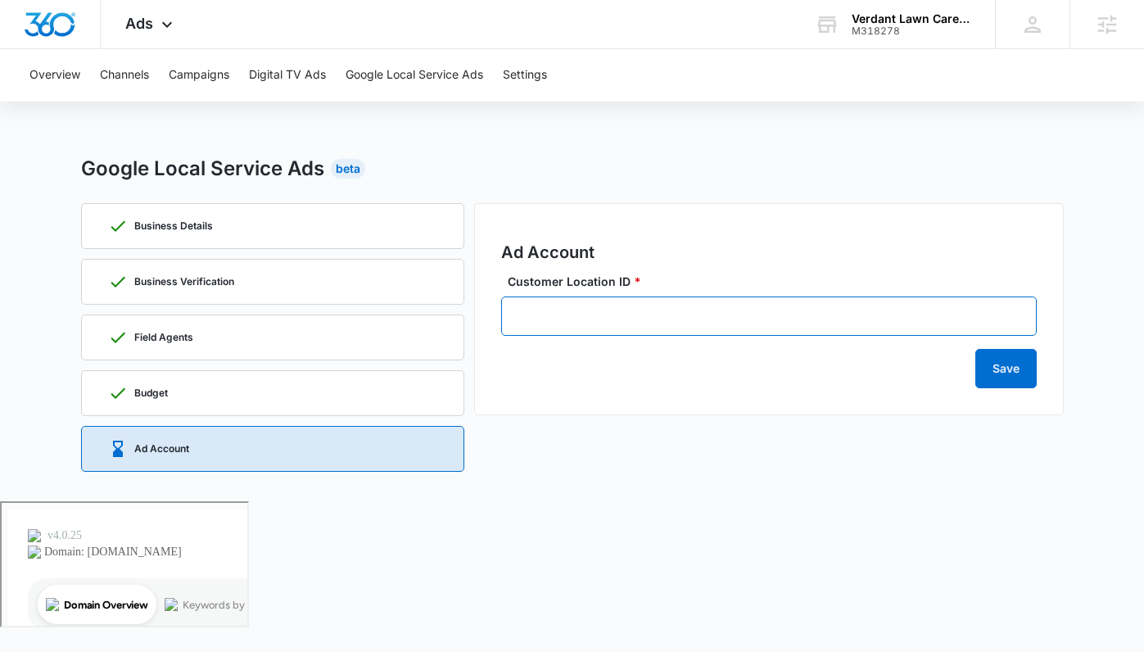
click at [674, 320] on input "Customer Location ID *" at bounding box center [769, 315] width 536 height 39
click at [283, 408] on div "Budget" at bounding box center [272, 393] width 329 height 44
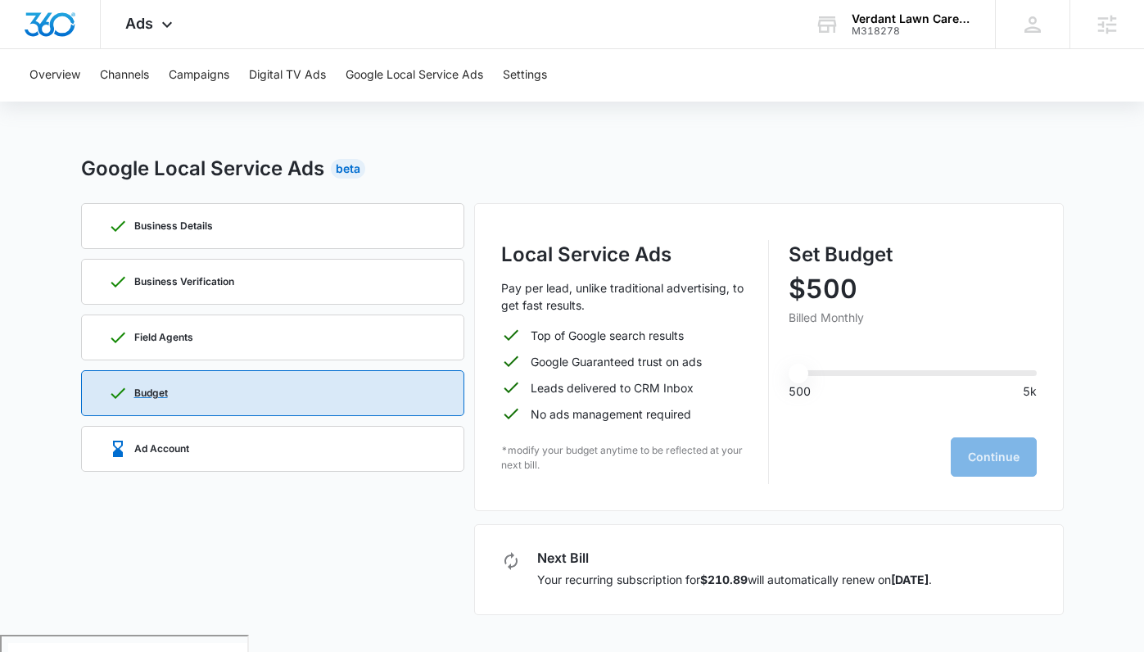
type input "500"
click at [757, 578] on p "Your recurring subscription for $210.89 will automatically renew on Sep 12 ." at bounding box center [734, 579] width 395 height 17
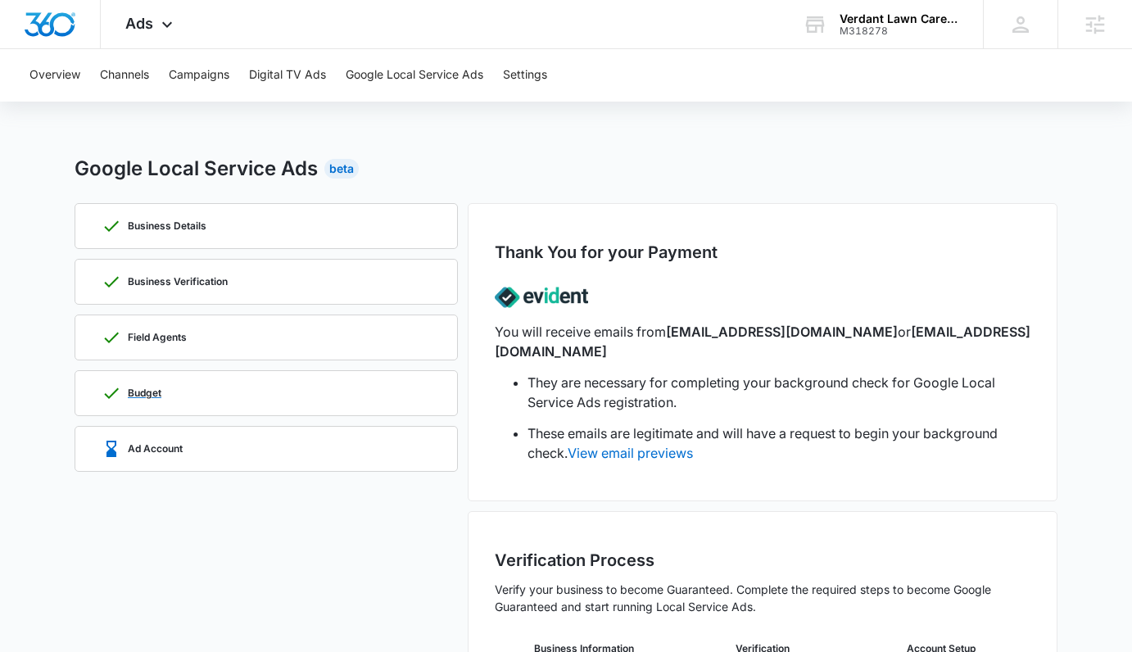
click at [128, 391] on p "Budget" at bounding box center [145, 393] width 34 height 10
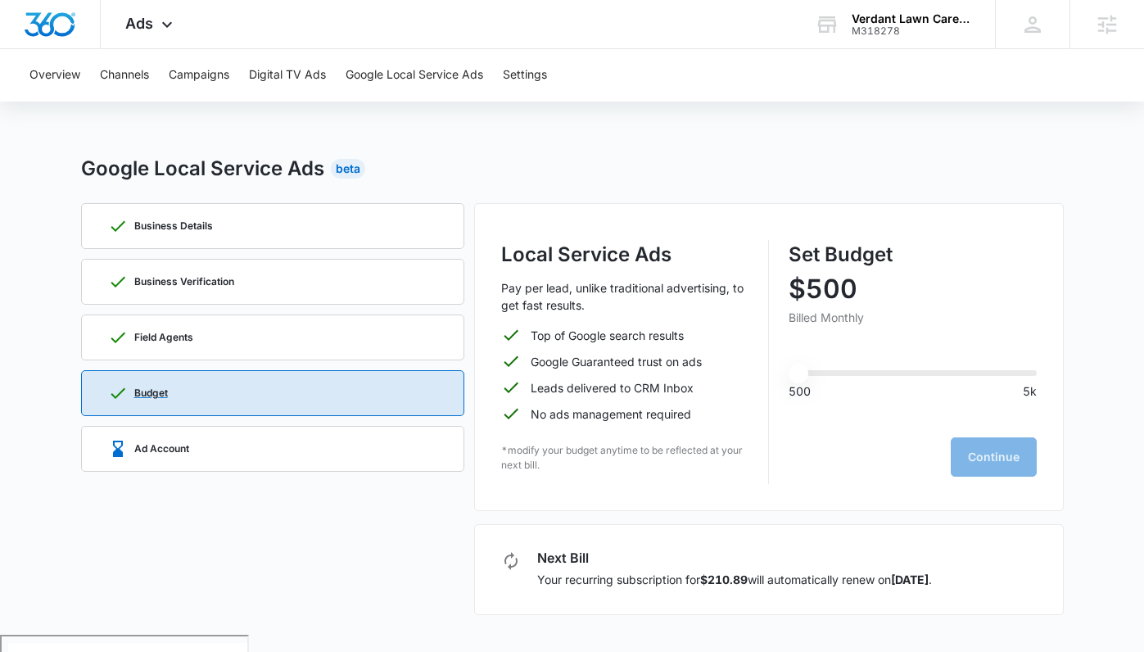
type input "500"
click at [242, 442] on div "Ad Account" at bounding box center [272, 449] width 329 height 44
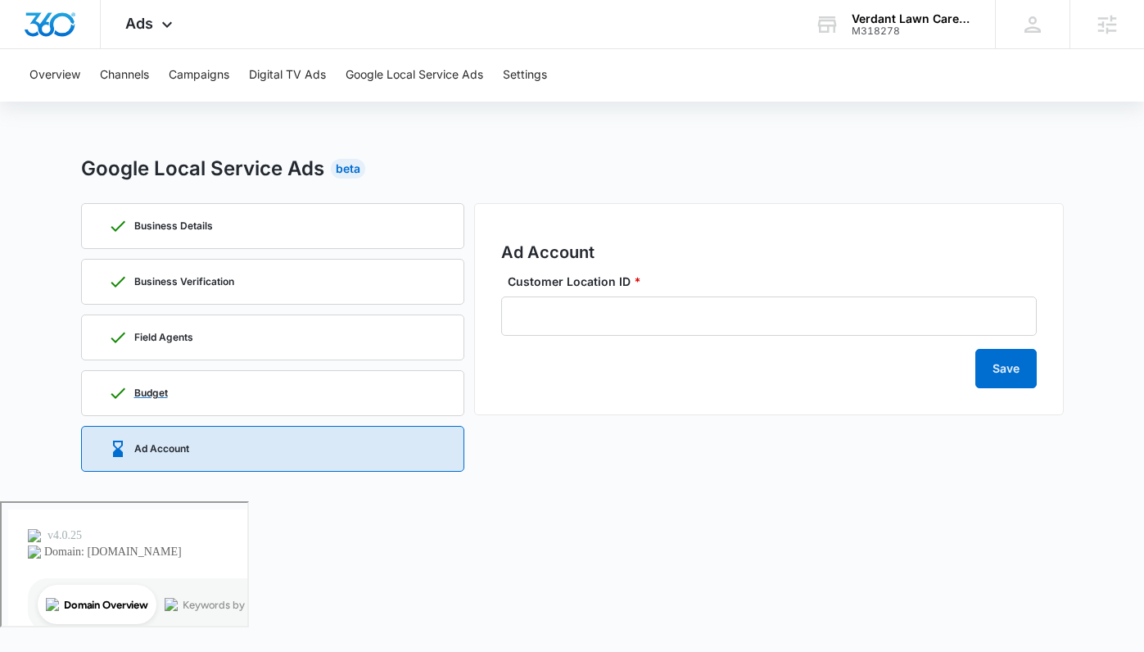
click at [346, 387] on div "Budget" at bounding box center [272, 393] width 329 height 44
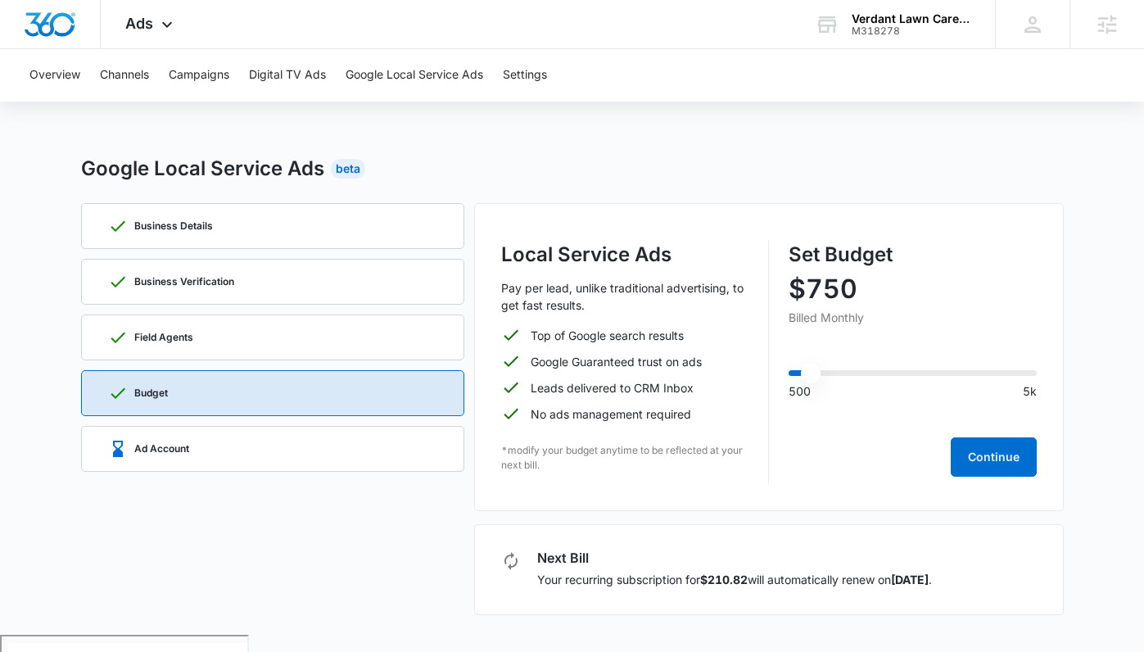
click at [810, 374] on input "range" at bounding box center [913, 373] width 248 height 6
drag, startPoint x: 810, startPoint y: 374, endPoint x: 760, endPoint y: 368, distance: 50.4
type input "500"
click at [789, 370] on input "range" at bounding box center [913, 373] width 248 height 6
click at [989, 462] on button "Continue" at bounding box center [994, 456] width 86 height 39
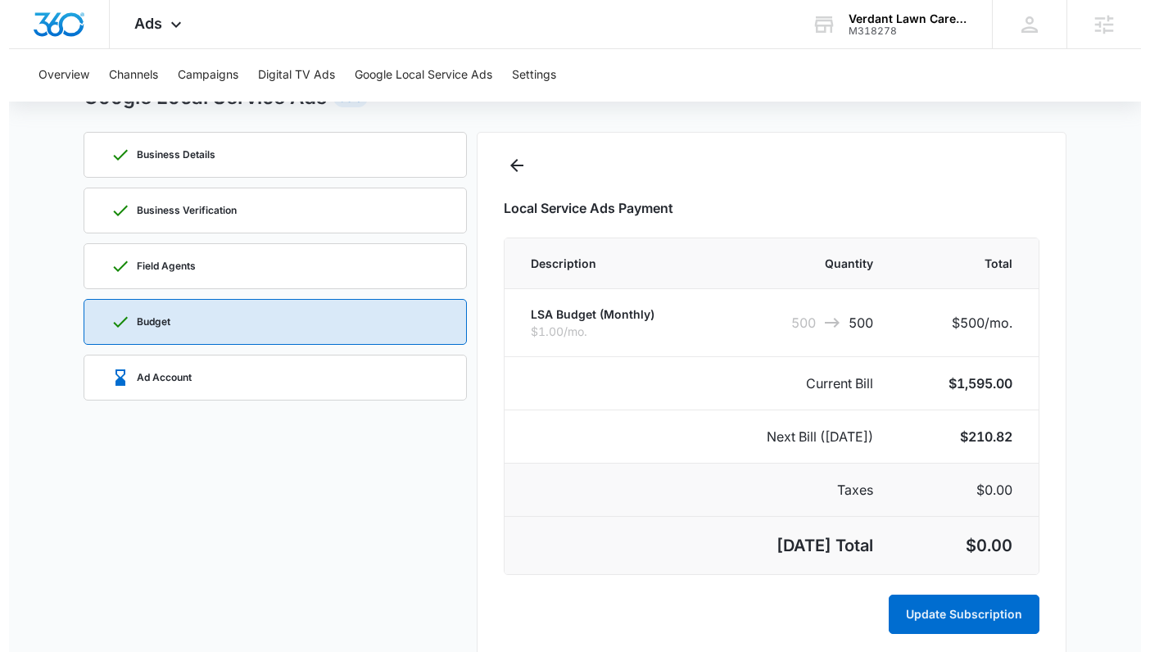
scroll to position [204, 0]
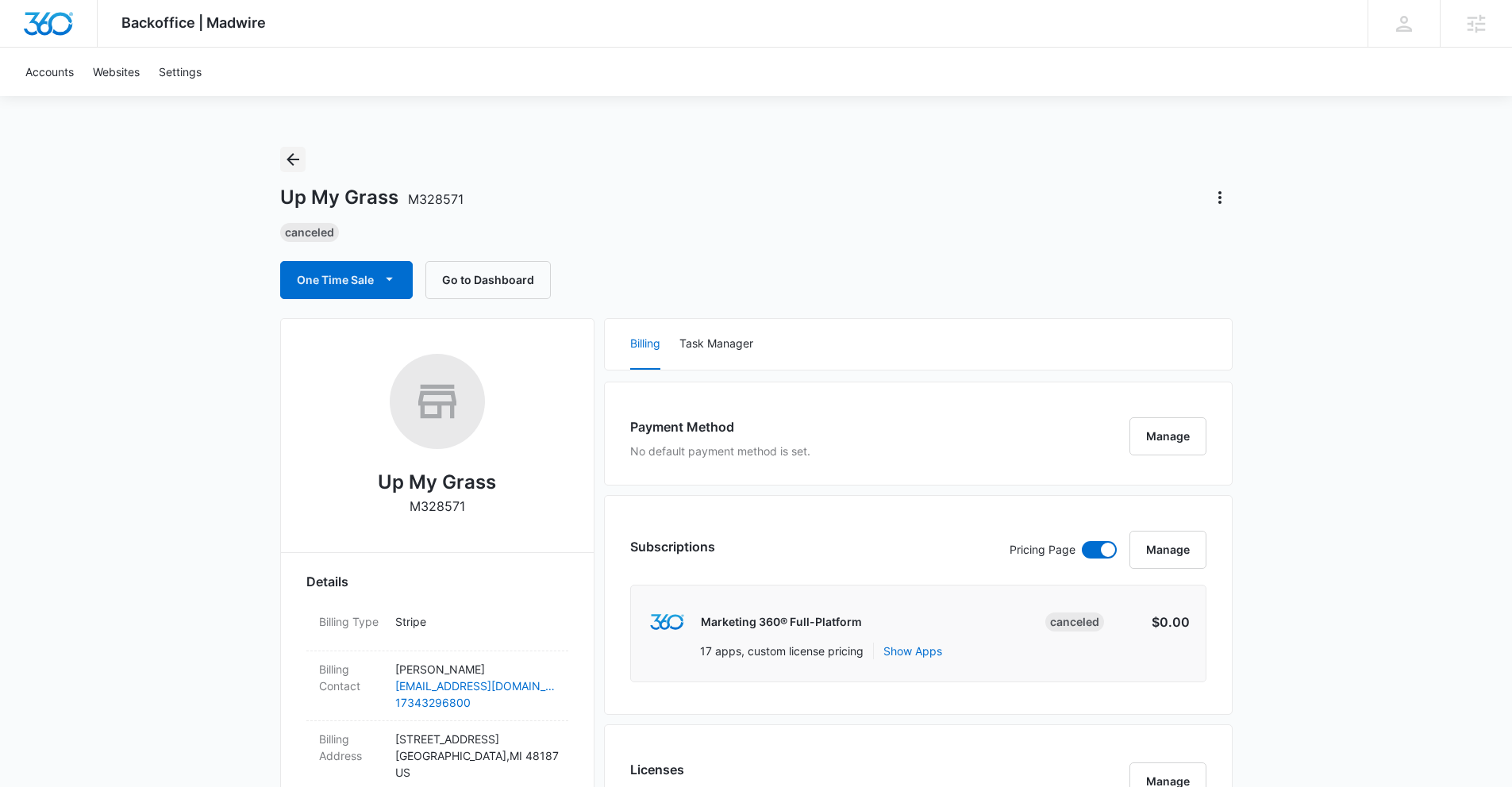
click at [283, 165] on icon "Back" at bounding box center [293, 160] width 19 height 19
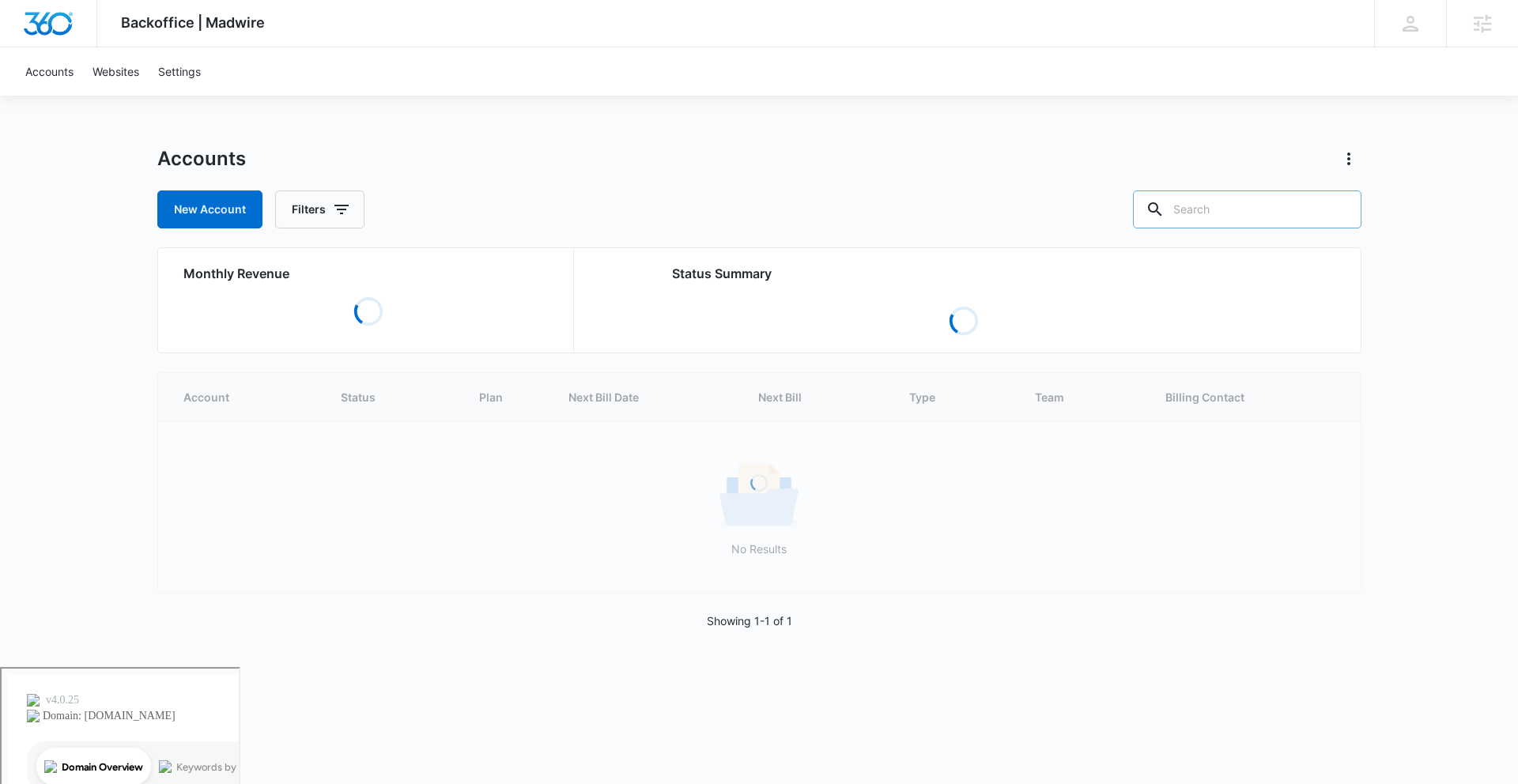
click at [1251, 220] on input "text" at bounding box center [1247, 209] width 229 height 38
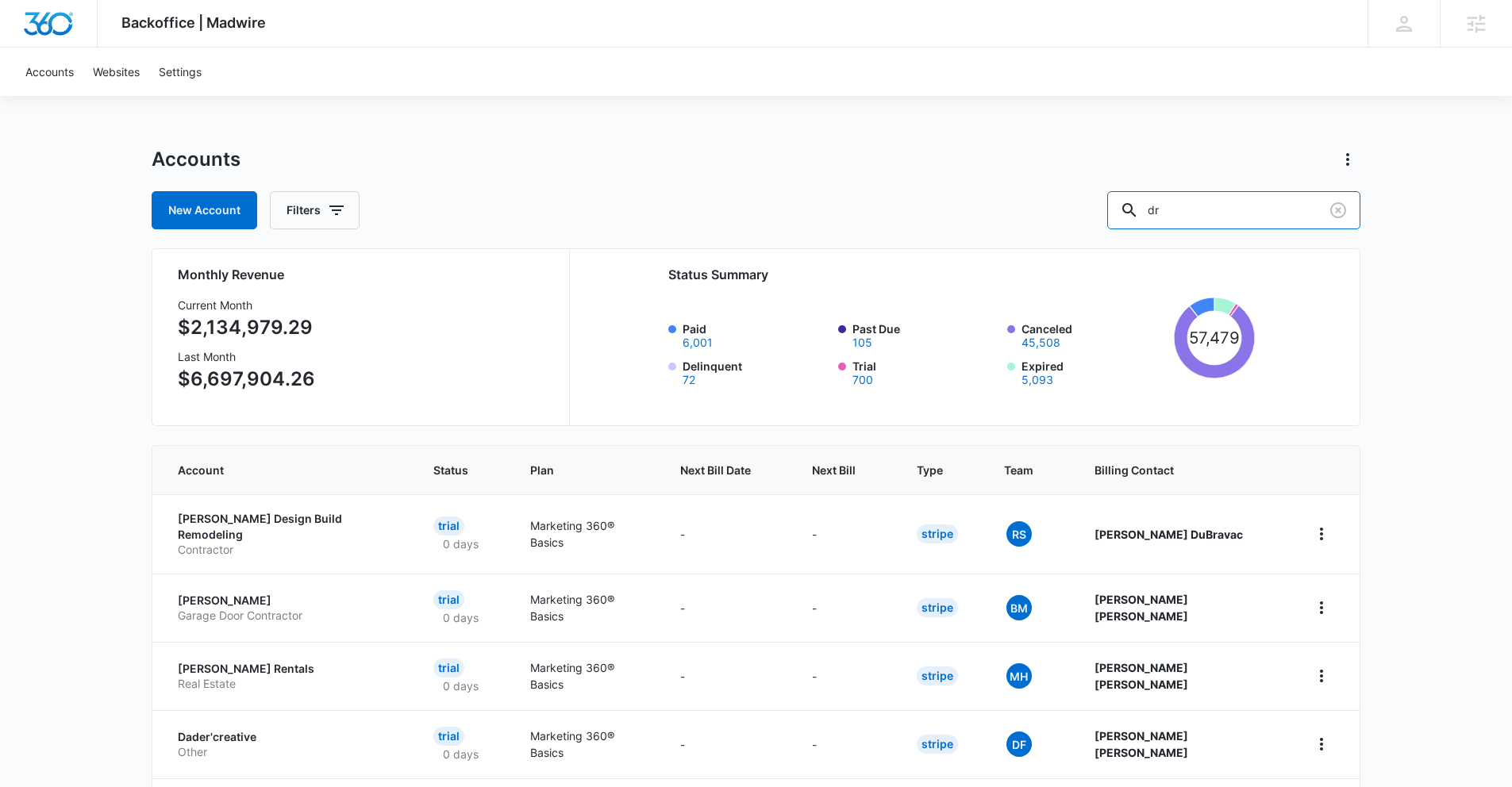
type input "d"
type input "diamond masonry"
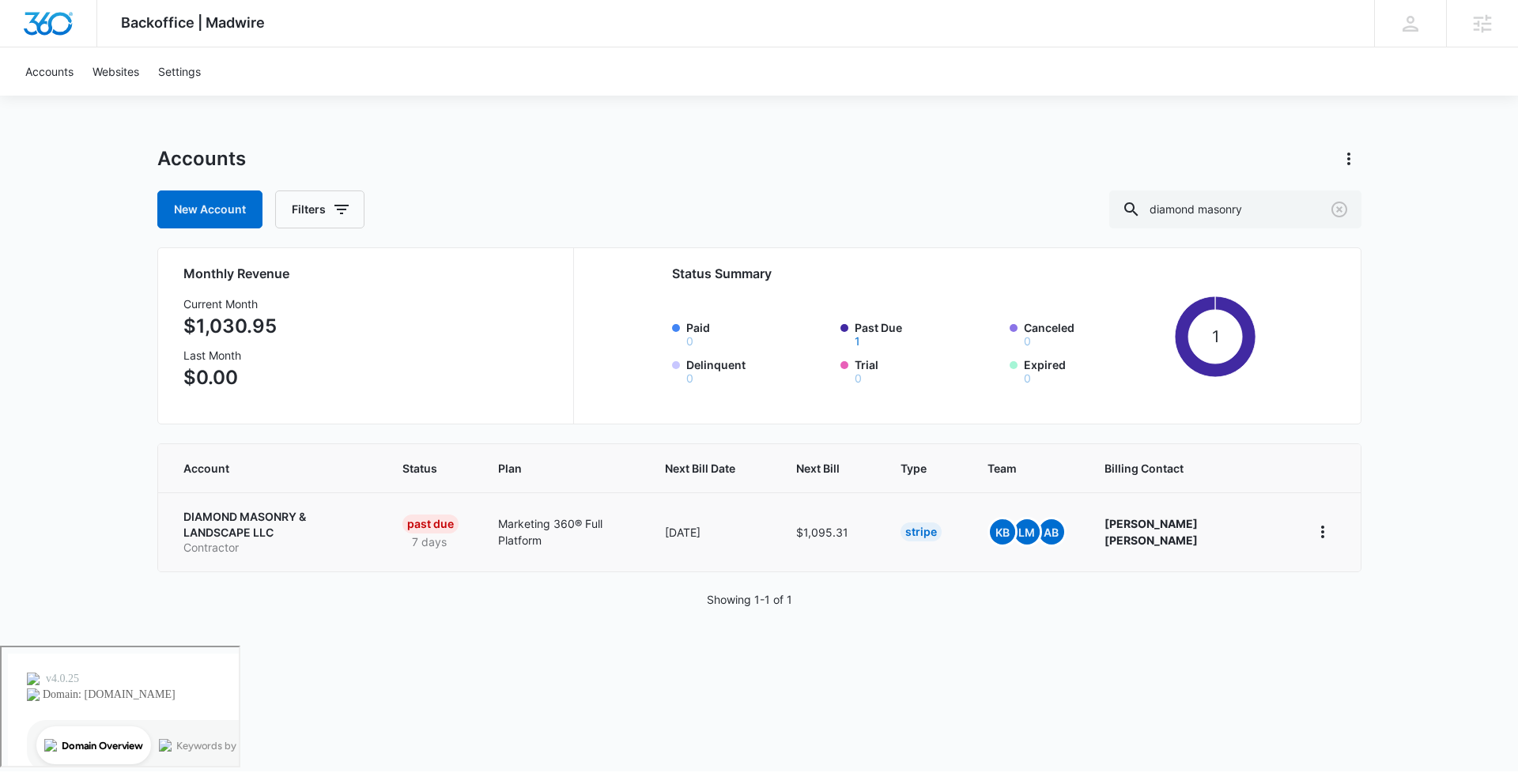
click at [305, 515] on p "DIAMOND MASONRY & LANDSCAPE LLC" at bounding box center [274, 524] width 182 height 31
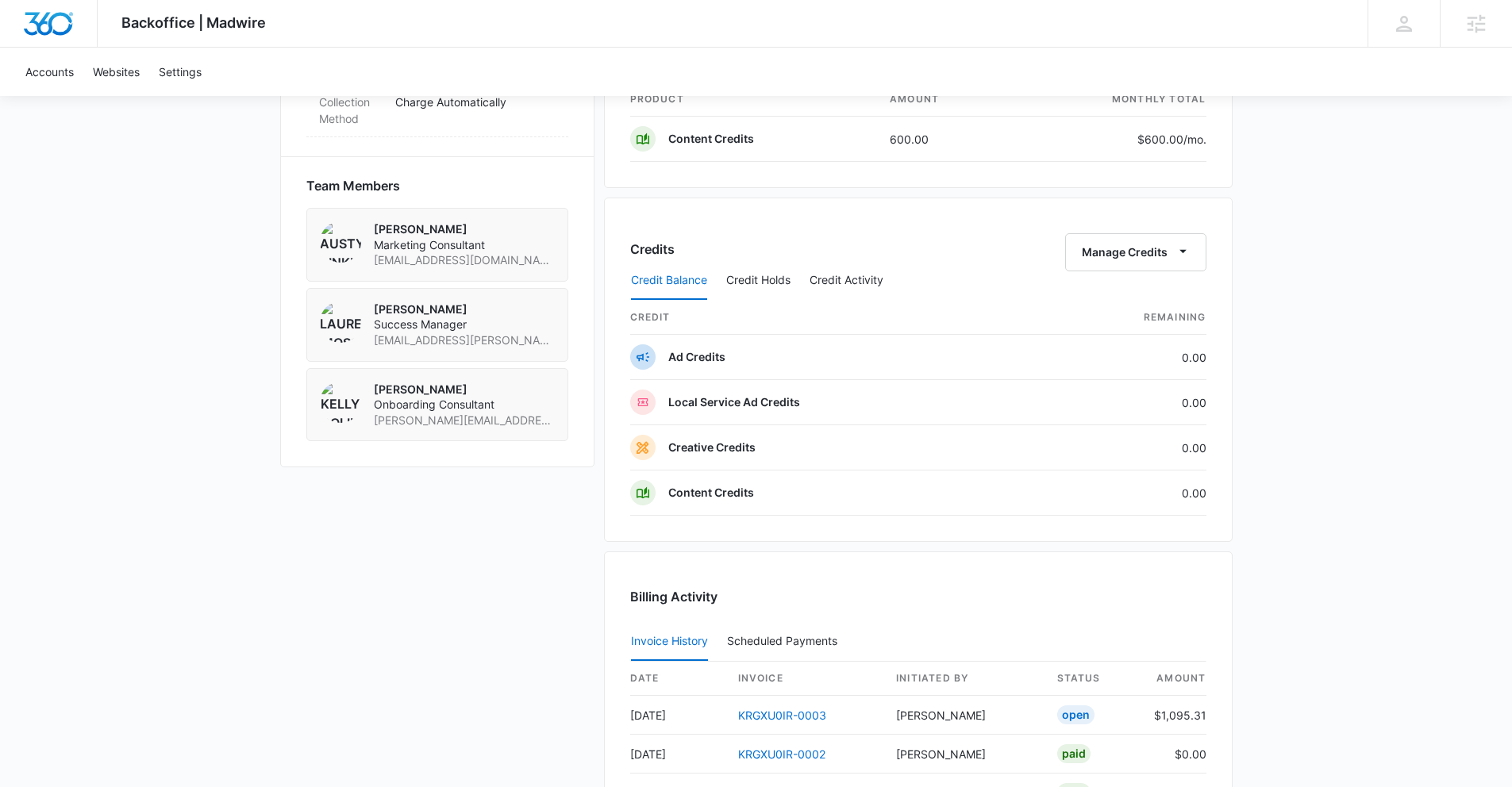
scroll to position [1703, 0]
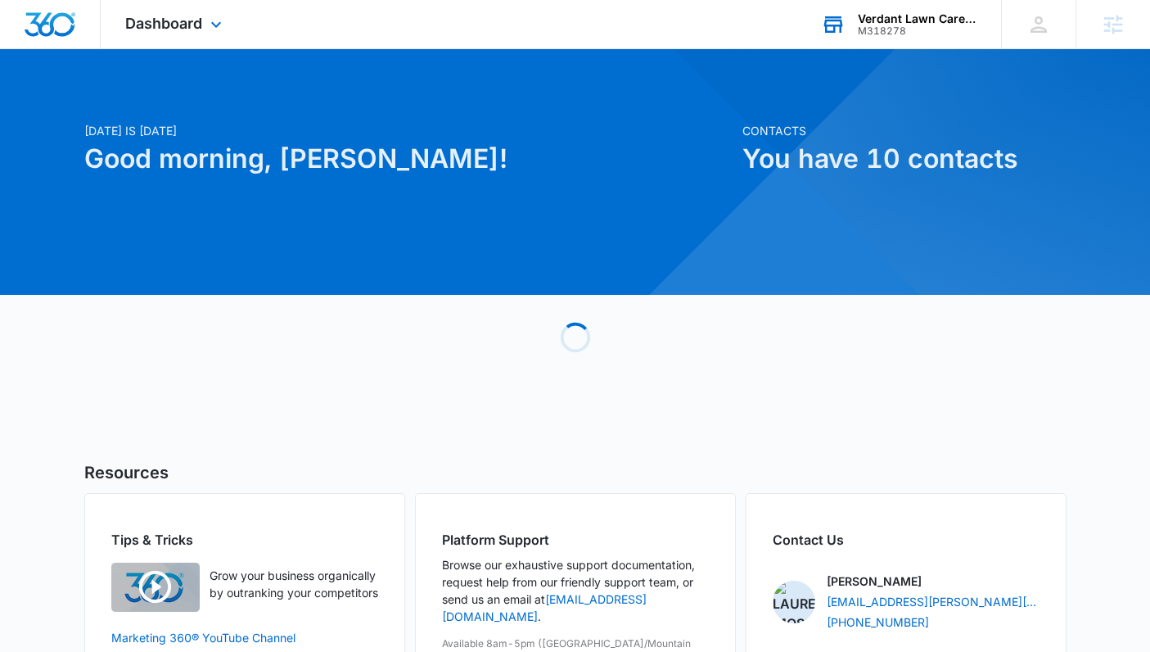
click at [866, 20] on div "Verdant Lawn Care Service" at bounding box center [918, 18] width 120 height 13
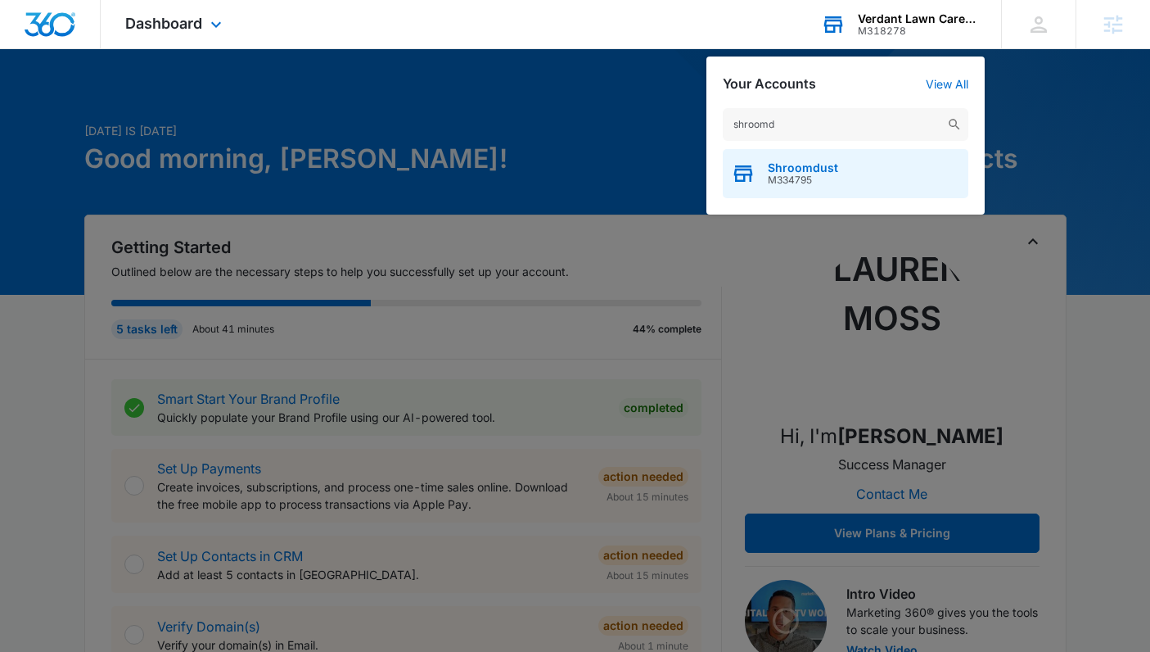
type input "shroomd"
click at [924, 165] on div "Shroomdust M334795" at bounding box center [846, 173] width 246 height 49
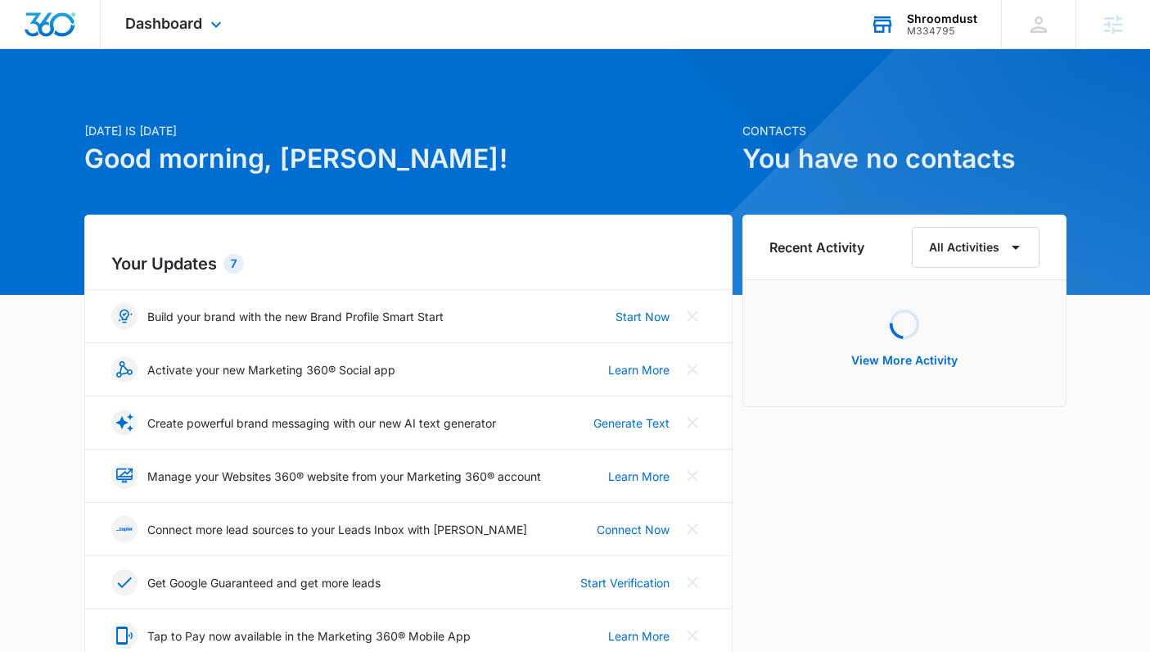
drag, startPoint x: 196, startPoint y: 17, endPoint x: 210, endPoint y: 40, distance: 27.3
click at [197, 18] on span "Dashboard" at bounding box center [163, 23] width 77 height 17
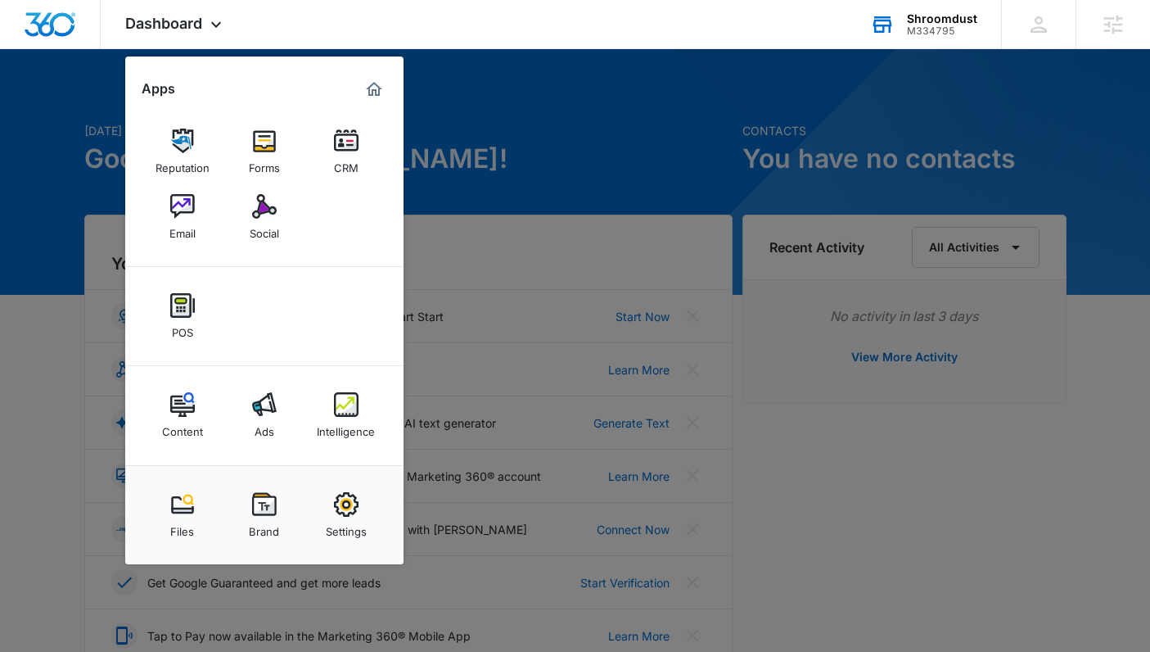
drag, startPoint x: 249, startPoint y: 206, endPoint x: 368, endPoint y: 197, distance: 119.1
click at [250, 206] on link "Social" at bounding box center [264, 217] width 62 height 62
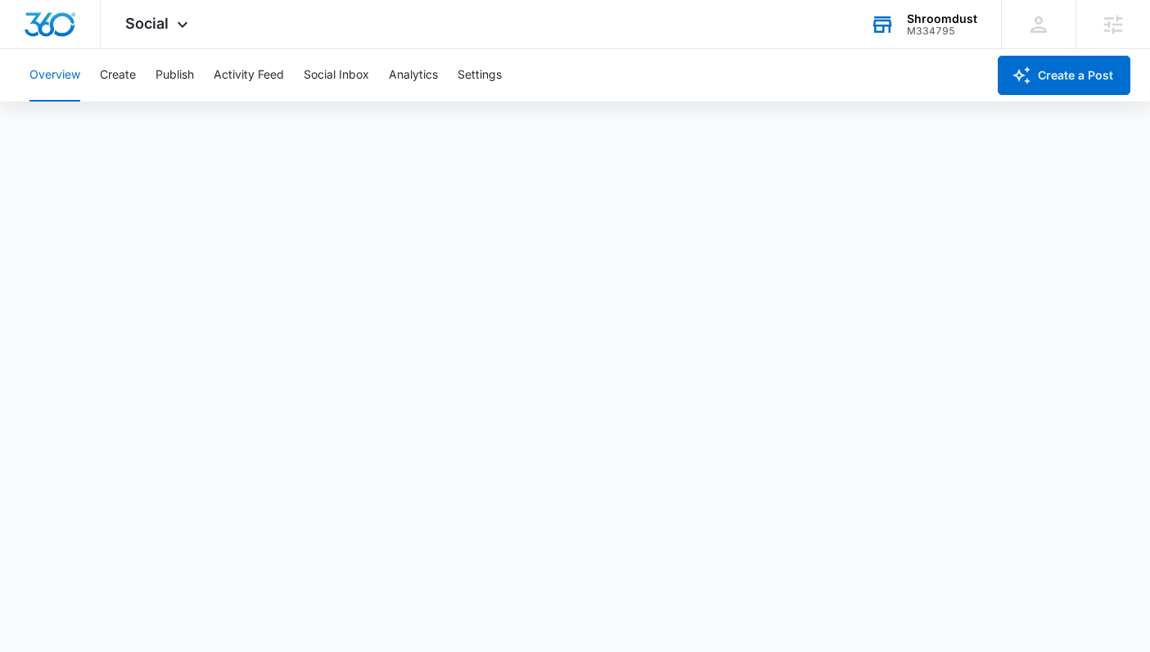
scroll to position [4, 0]
drag, startPoint x: 120, startPoint y: 74, endPoint x: 142, endPoint y: 71, distance: 21.4
click at [123, 74] on button "Create" at bounding box center [118, 75] width 36 height 52
click at [173, 69] on button "Publish" at bounding box center [175, 75] width 38 height 52
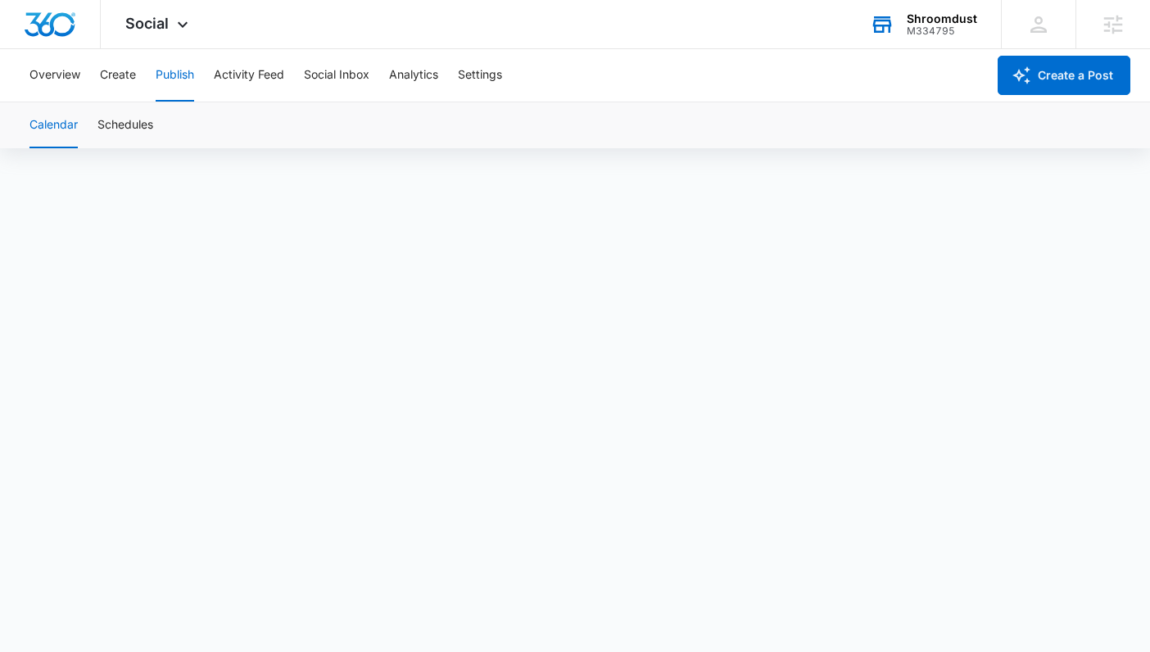
click at [779, 61] on div "Overview Create Publish Activity Feed Social Inbox Analytics Settings" at bounding box center [503, 75] width 966 height 52
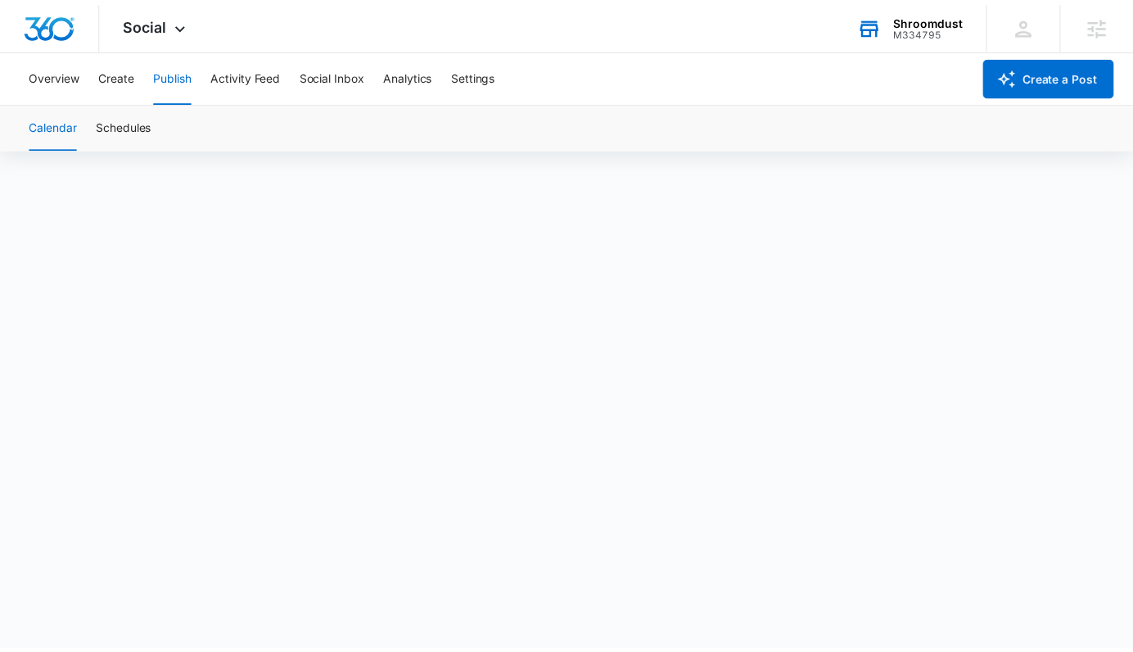
scroll to position [0, 0]
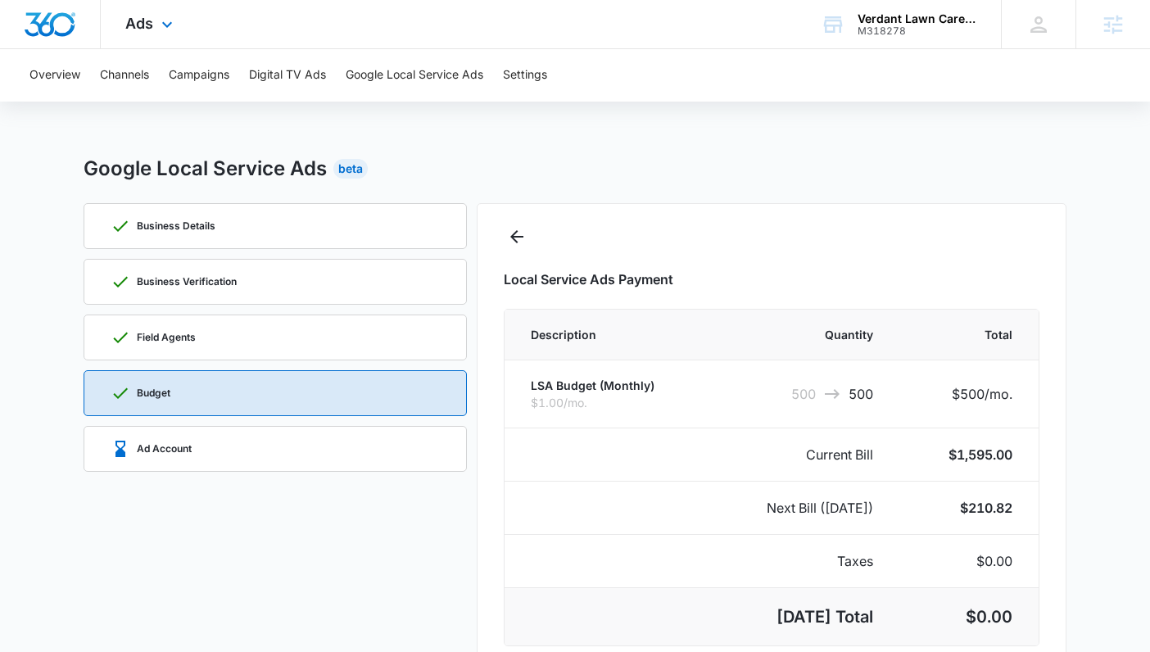
click at [120, 6] on div "Ads Apps Reputation Forms CRM Email Social POS Content Ads Intelligence Files B…" at bounding box center [151, 24] width 101 height 48
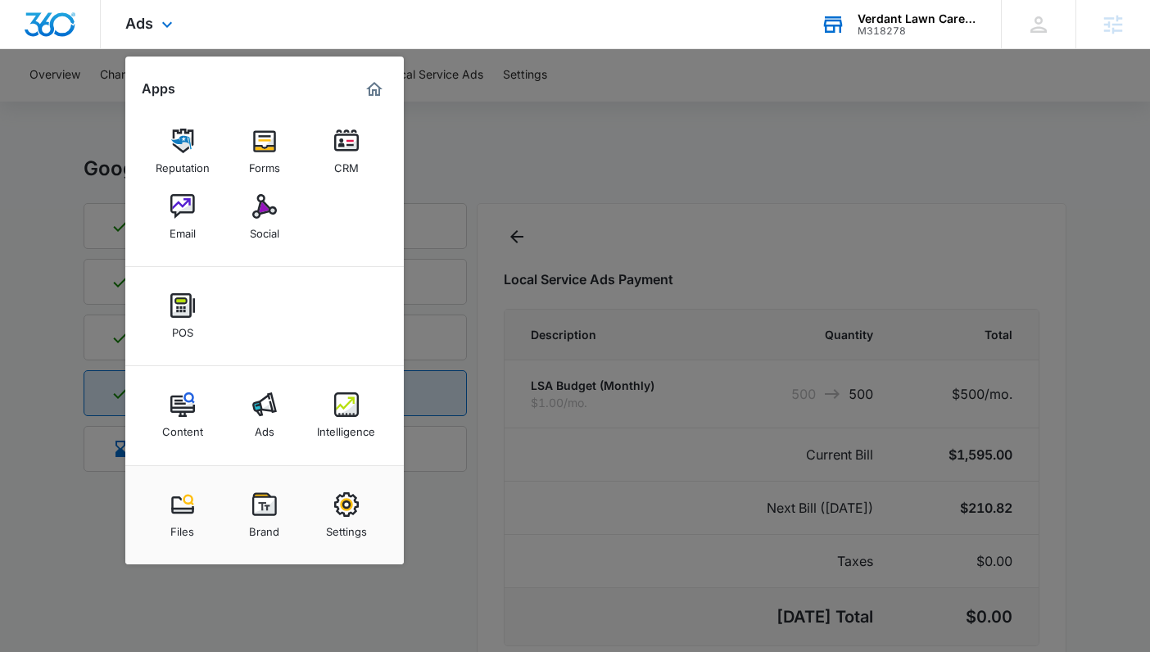
drag, startPoint x: 807, startPoint y: 46, endPoint x: 895, endPoint y: 31, distance: 89.7
click at [861, 37] on div "Verdant Lawn Care Service M318278 Your Accounts View All" at bounding box center [898, 24] width 205 height 48
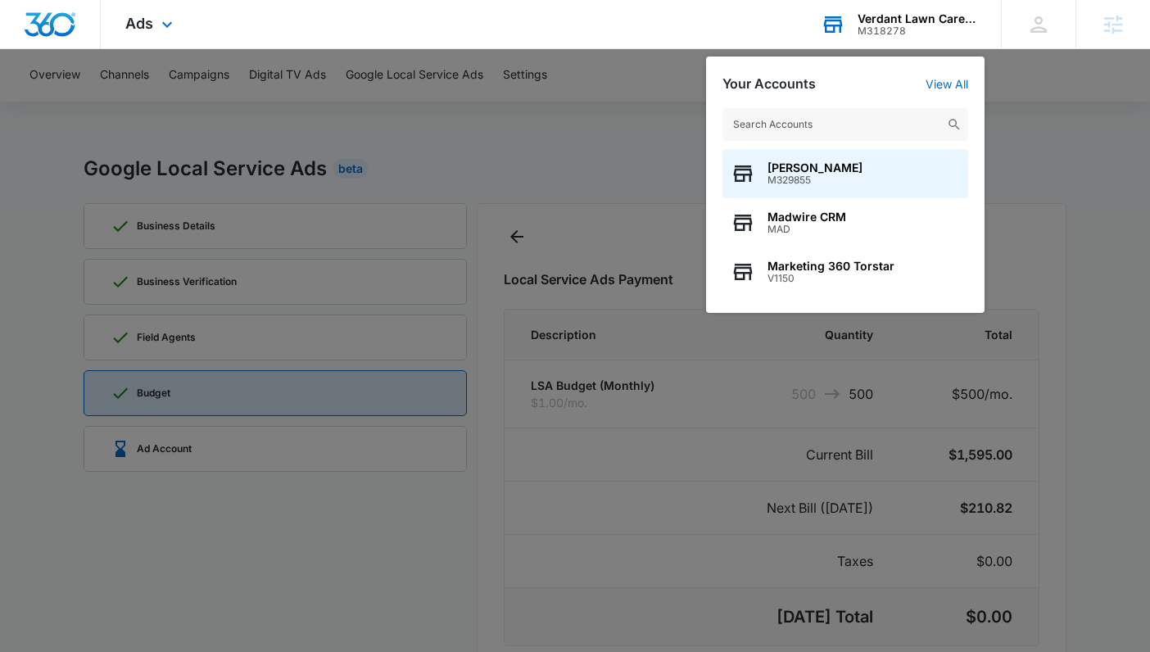
click at [896, 31] on div "M318278" at bounding box center [917, 30] width 120 height 11
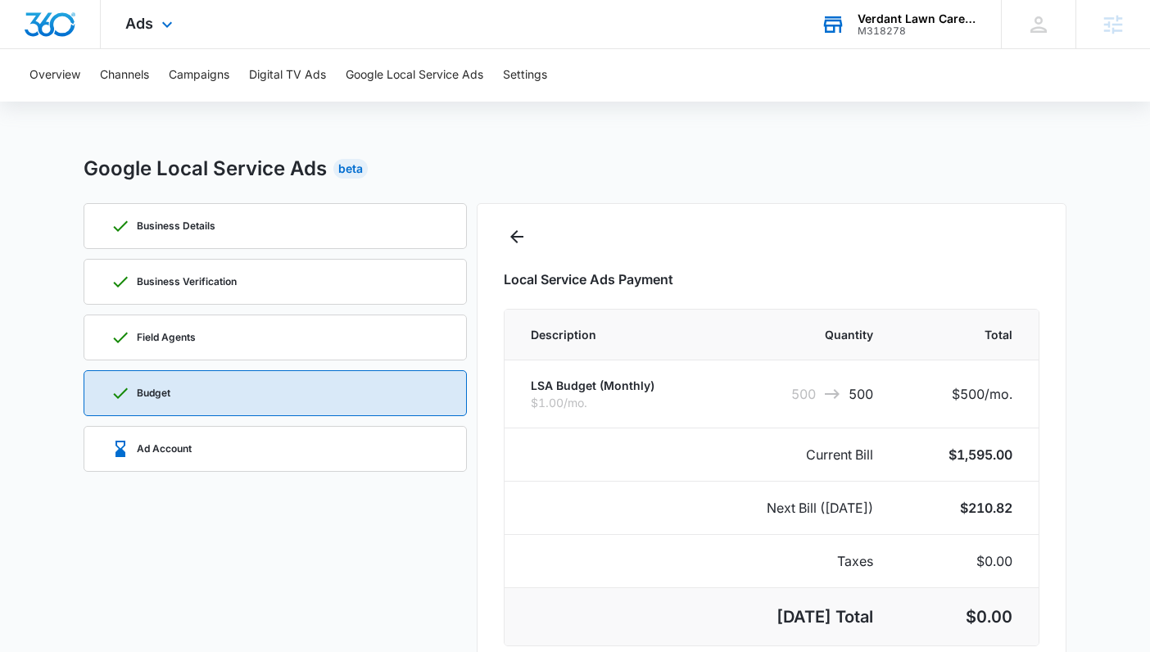
click at [879, 32] on div "M318278" at bounding box center [917, 30] width 120 height 11
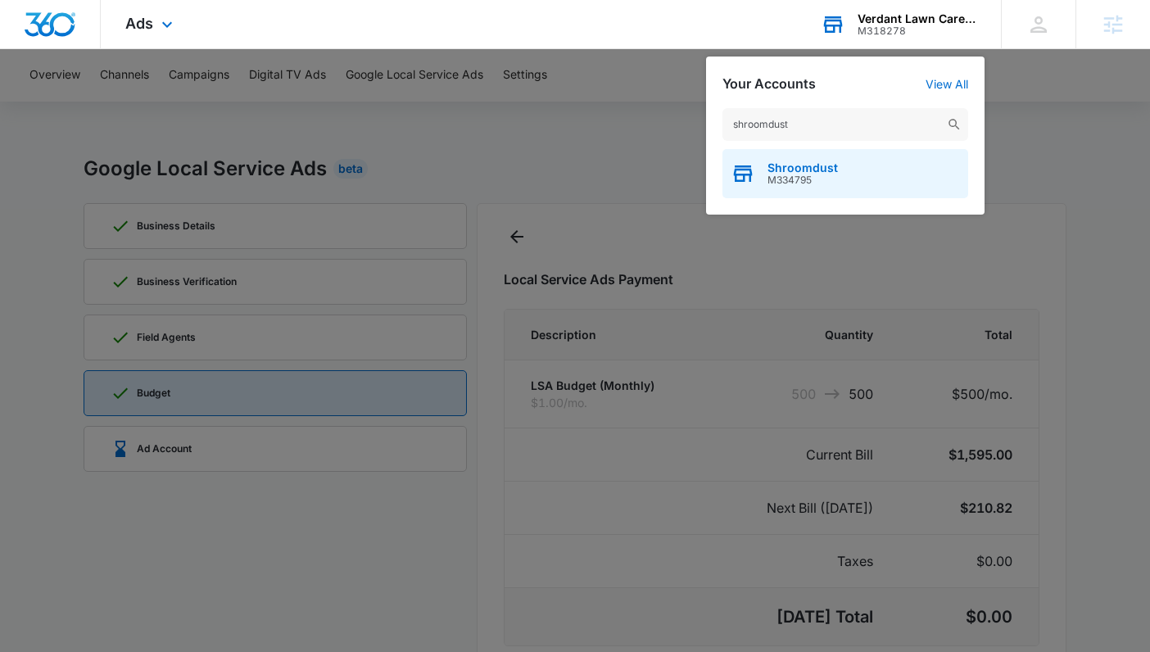
type input "shroomdust"
click at [864, 165] on div "Shroomdust M334795" at bounding box center [845, 173] width 246 height 49
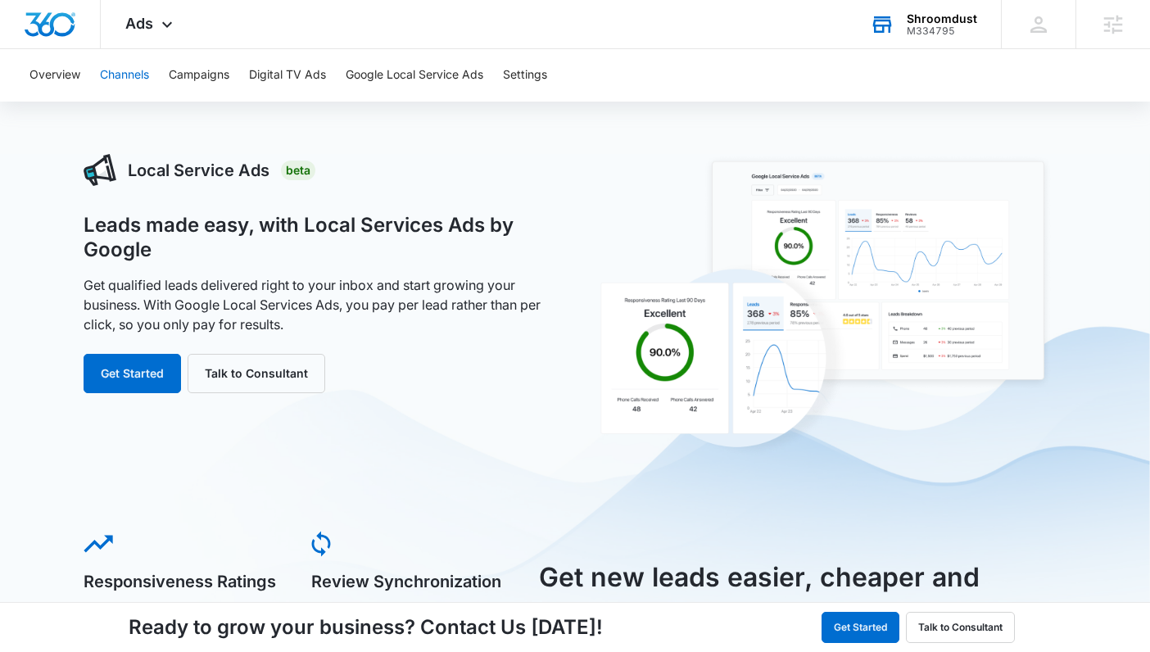
click at [140, 77] on button "Channels" at bounding box center [124, 75] width 49 height 52
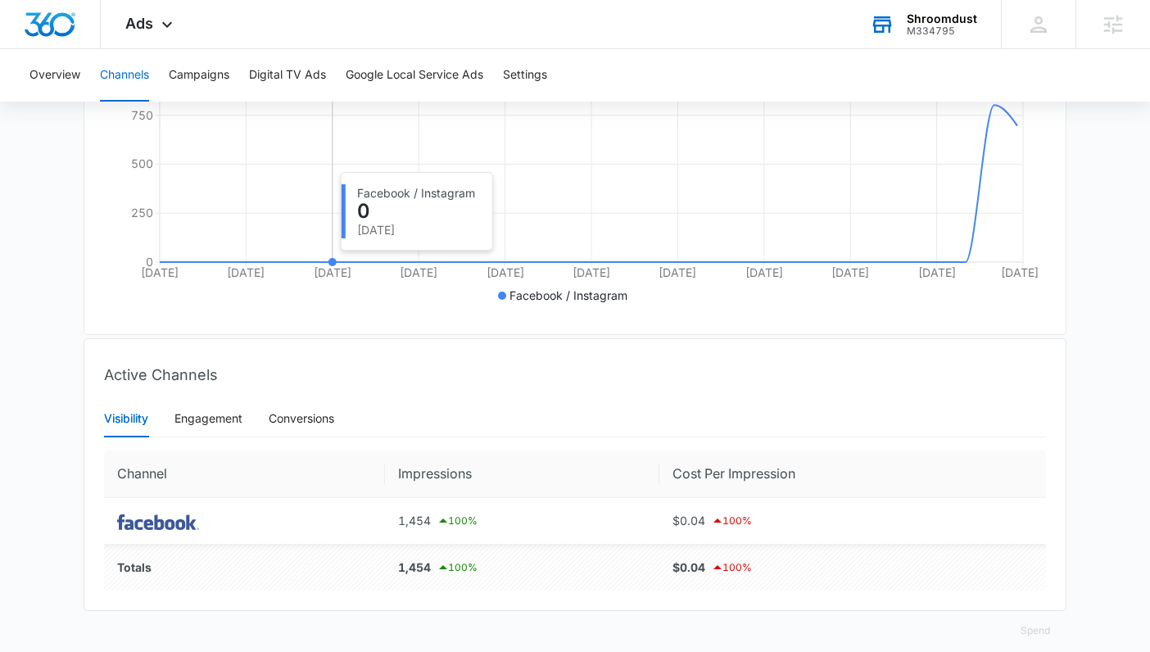
scroll to position [380, 0]
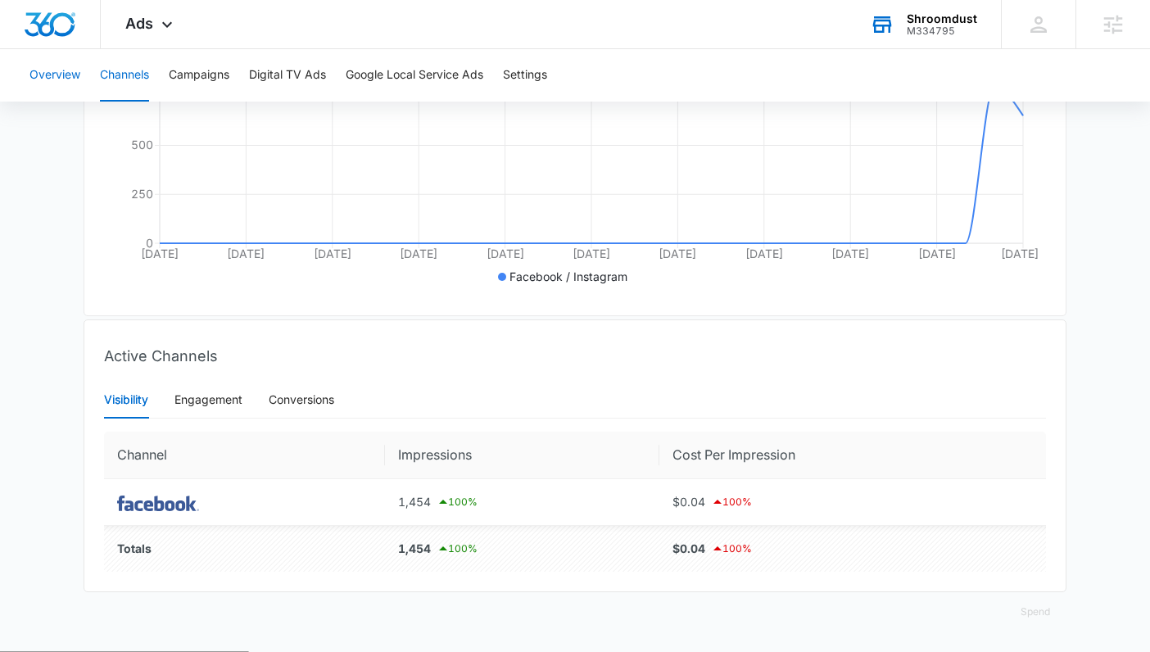
click at [73, 71] on button "Overview" at bounding box center [54, 75] width 51 height 52
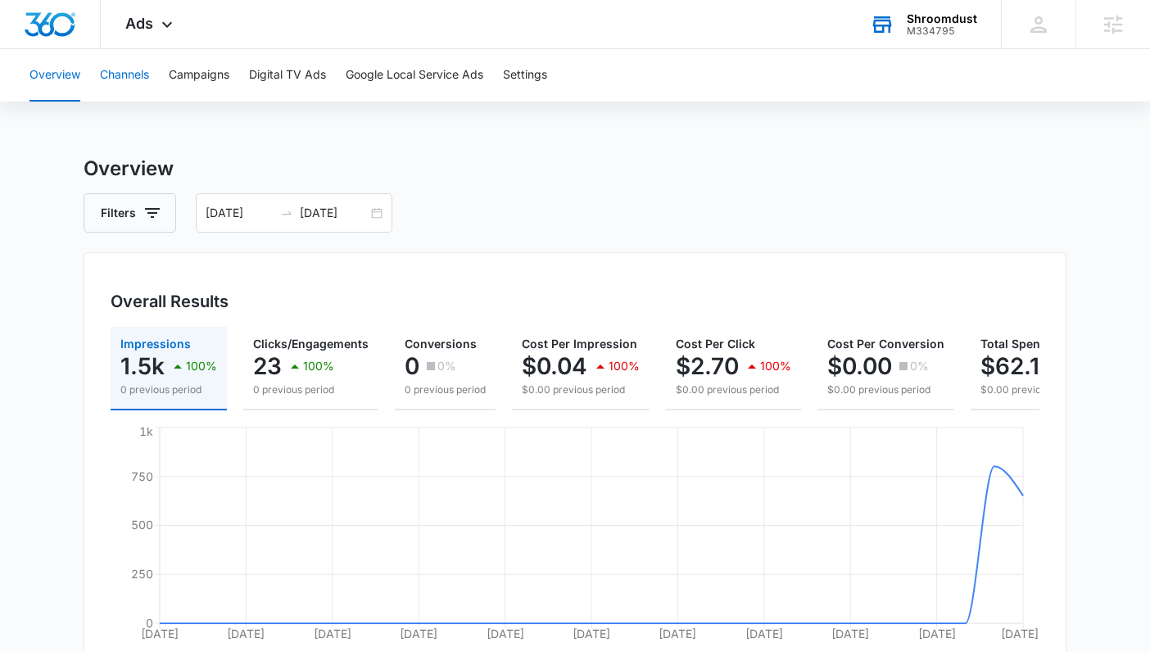
click at [142, 90] on button "Channels" at bounding box center [124, 75] width 49 height 52
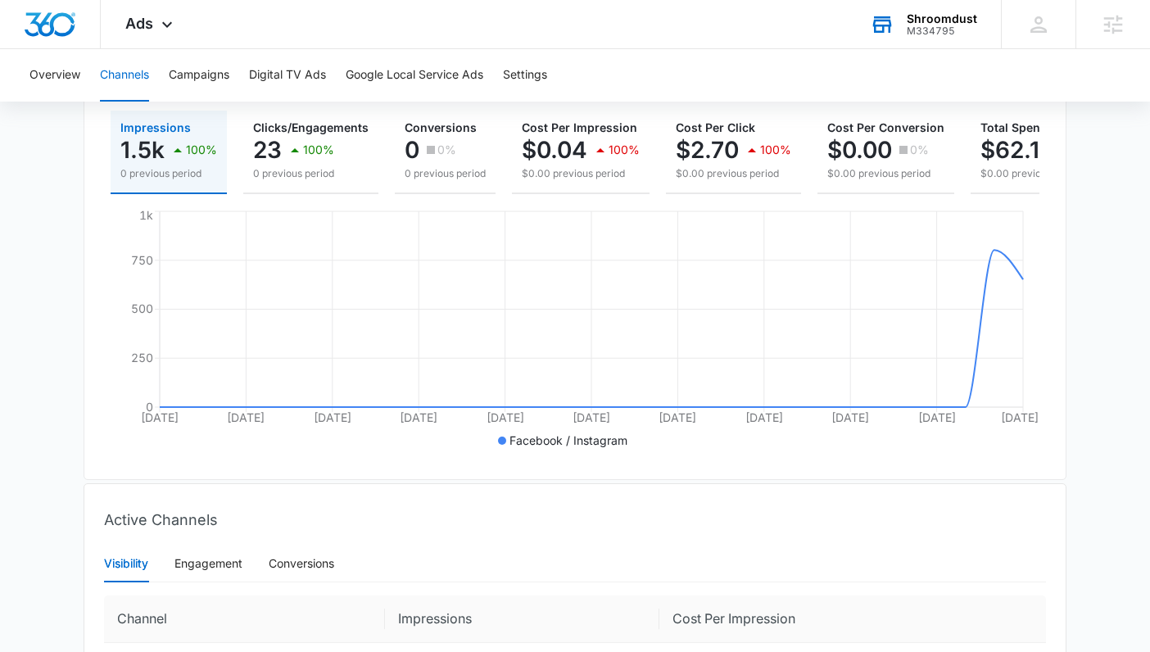
scroll to position [150, 0]
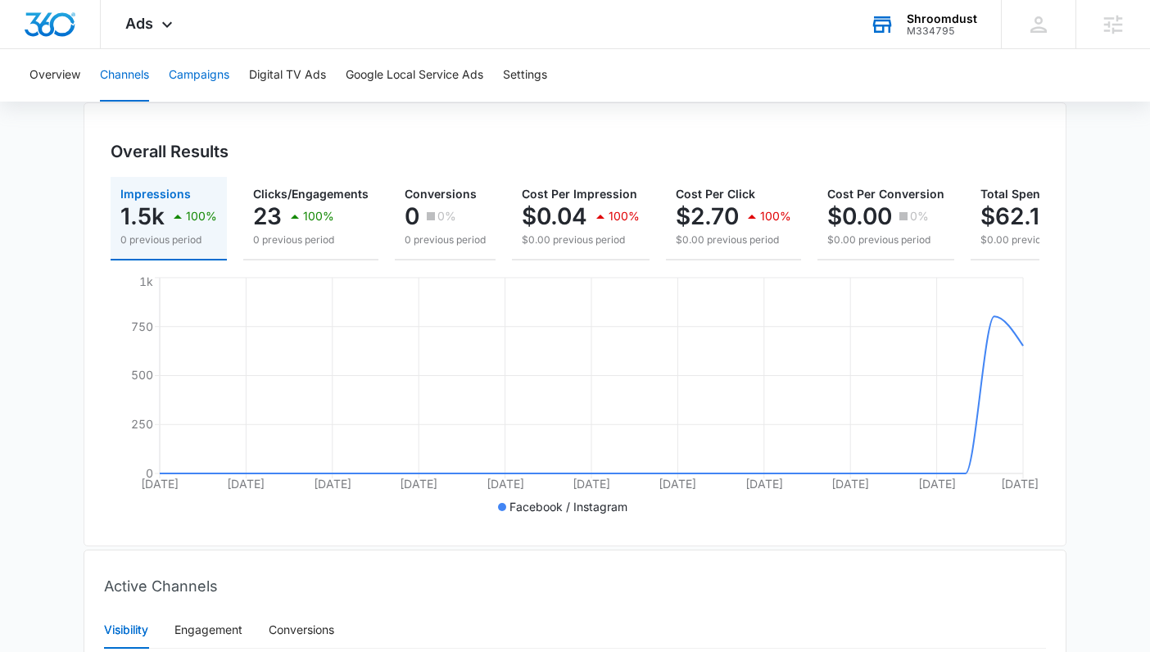
click at [187, 85] on button "Campaigns" at bounding box center [199, 75] width 61 height 52
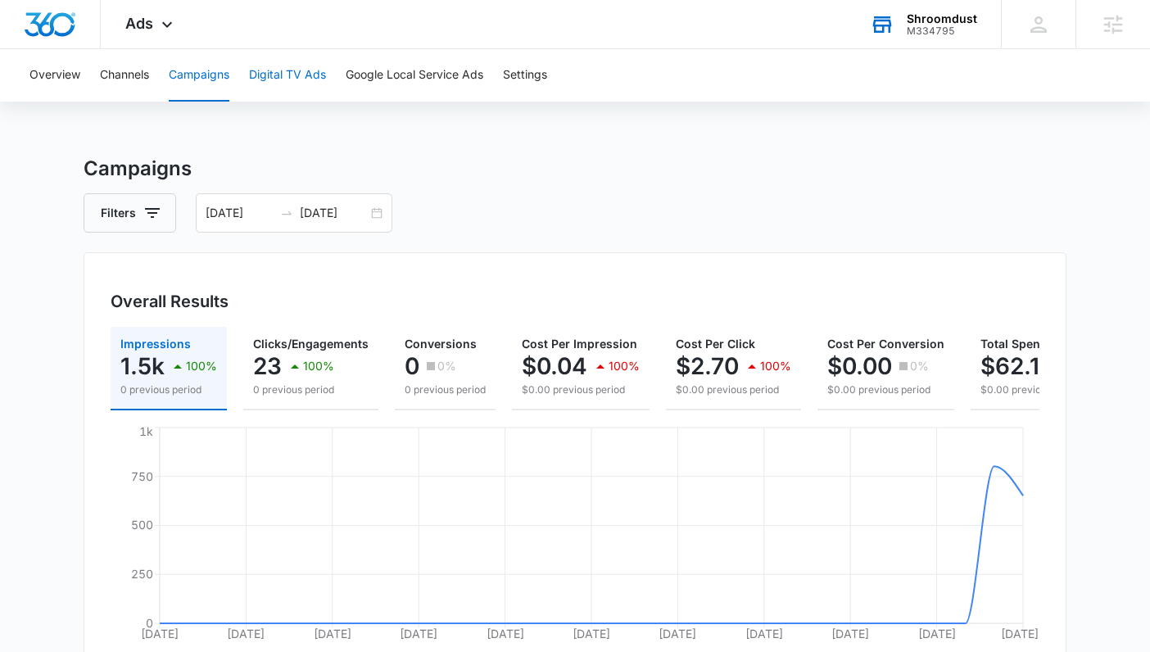
click at [275, 97] on button "Digital TV Ads" at bounding box center [287, 75] width 77 height 52
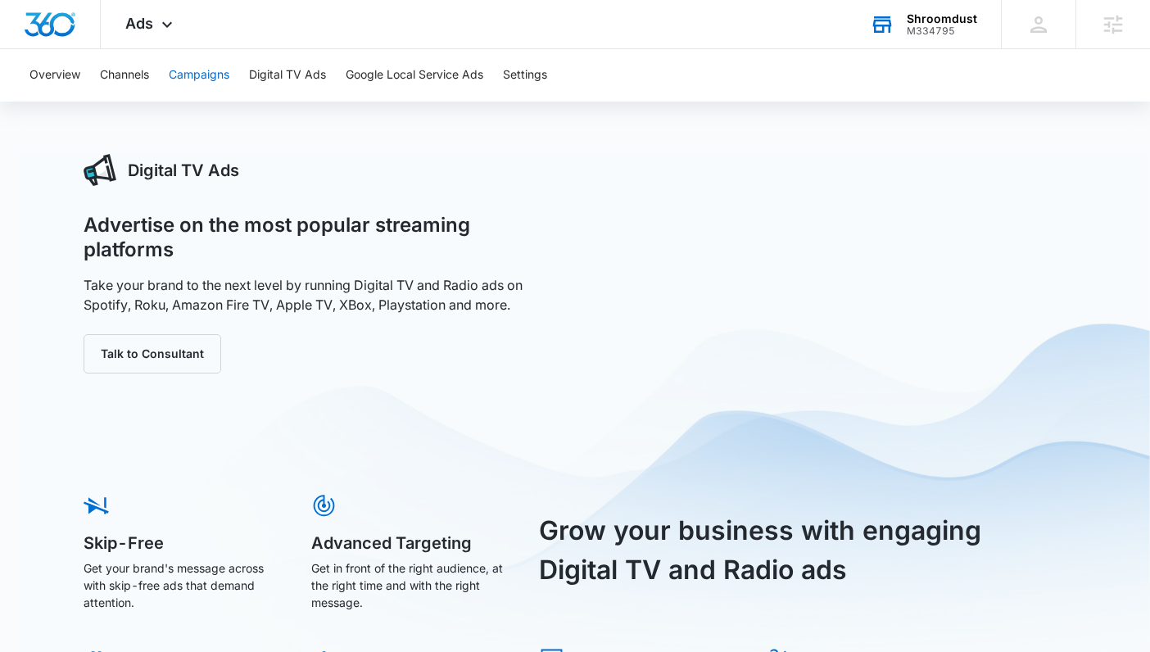
click at [177, 91] on button "Campaigns" at bounding box center [199, 75] width 61 height 52
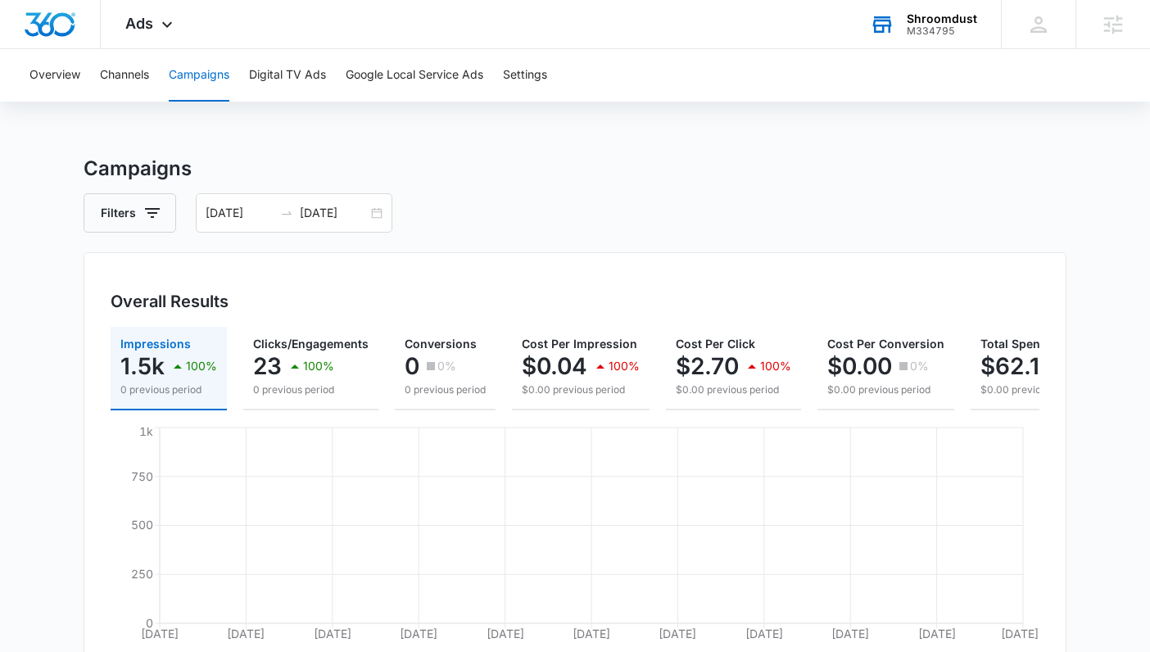
click at [156, 86] on div "Overview Channels Campaigns Digital TV Ads Google Local Service Ads Settings" at bounding box center [575, 75] width 1110 height 52
click at [134, 80] on button "Channels" at bounding box center [124, 75] width 49 height 52
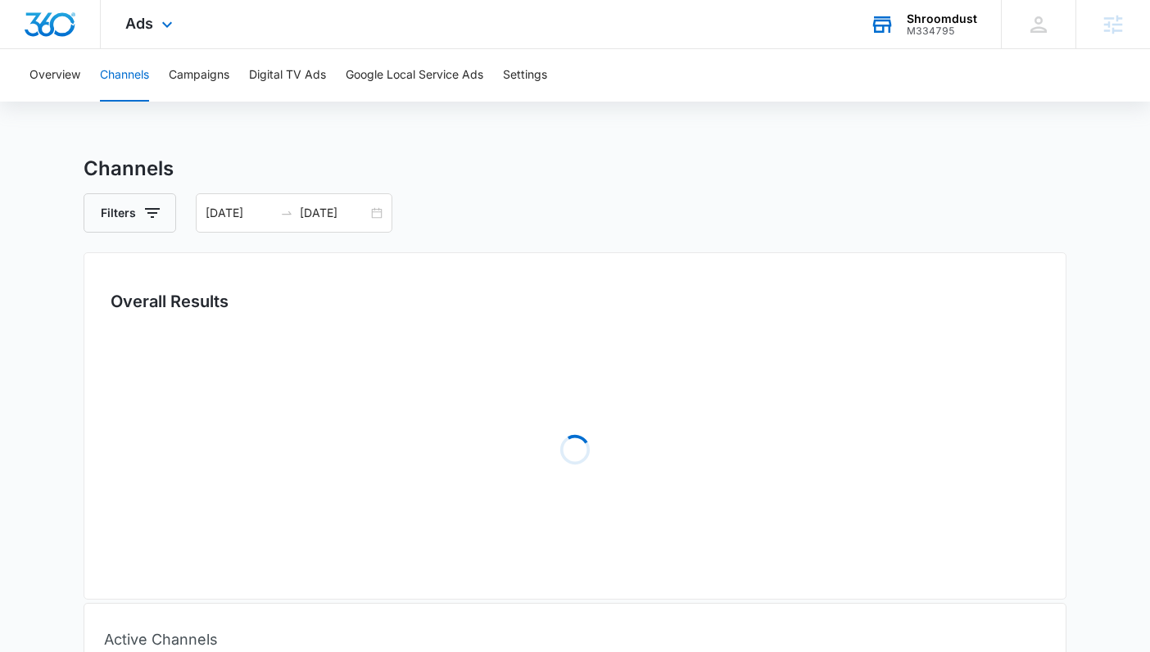
click at [143, 36] on div "Ads Apps Reputation Forms CRM Email Social POS Content Ads Intelligence Files B…" at bounding box center [151, 24] width 101 height 48
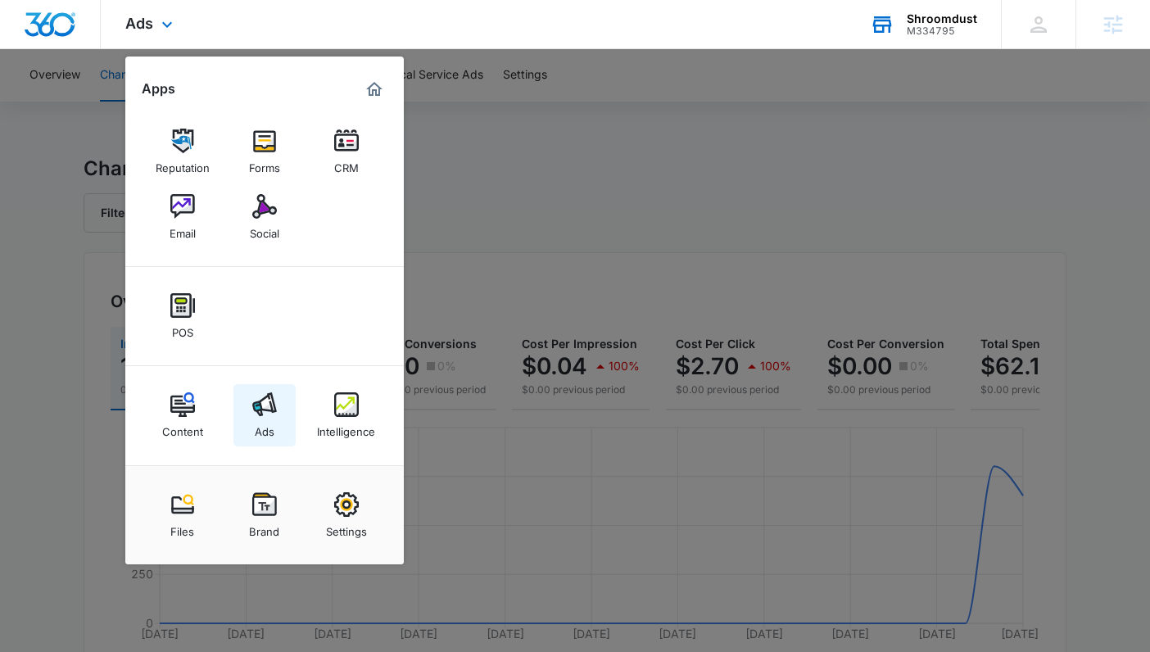
click at [255, 408] on img at bounding box center [264, 404] width 25 height 25
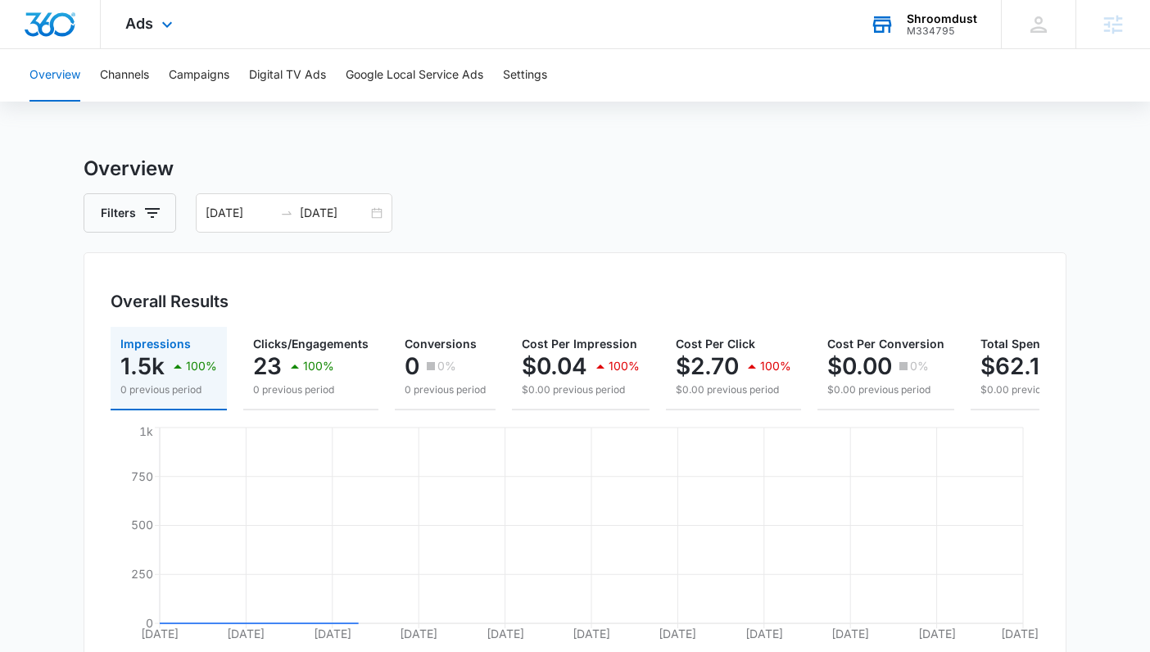
click at [156, 13] on div "Ads Apps Reputation Forms CRM Email Social POS Content Ads Intelligence Files B…" at bounding box center [151, 24] width 101 height 48
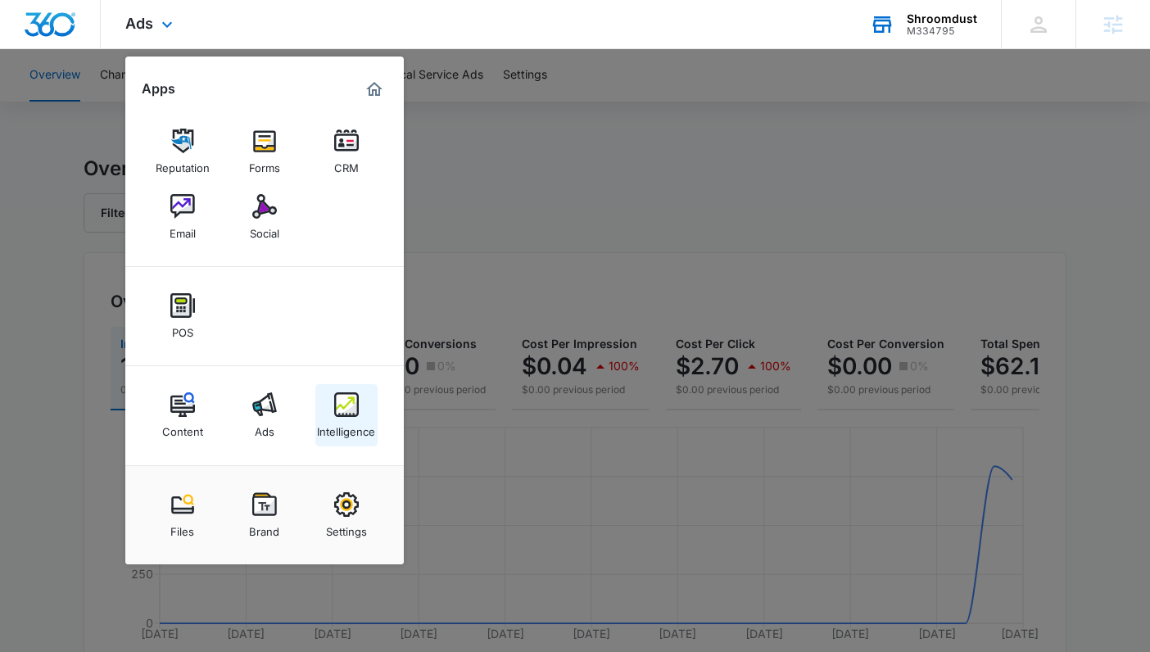
click at [354, 408] on img at bounding box center [346, 404] width 25 height 25
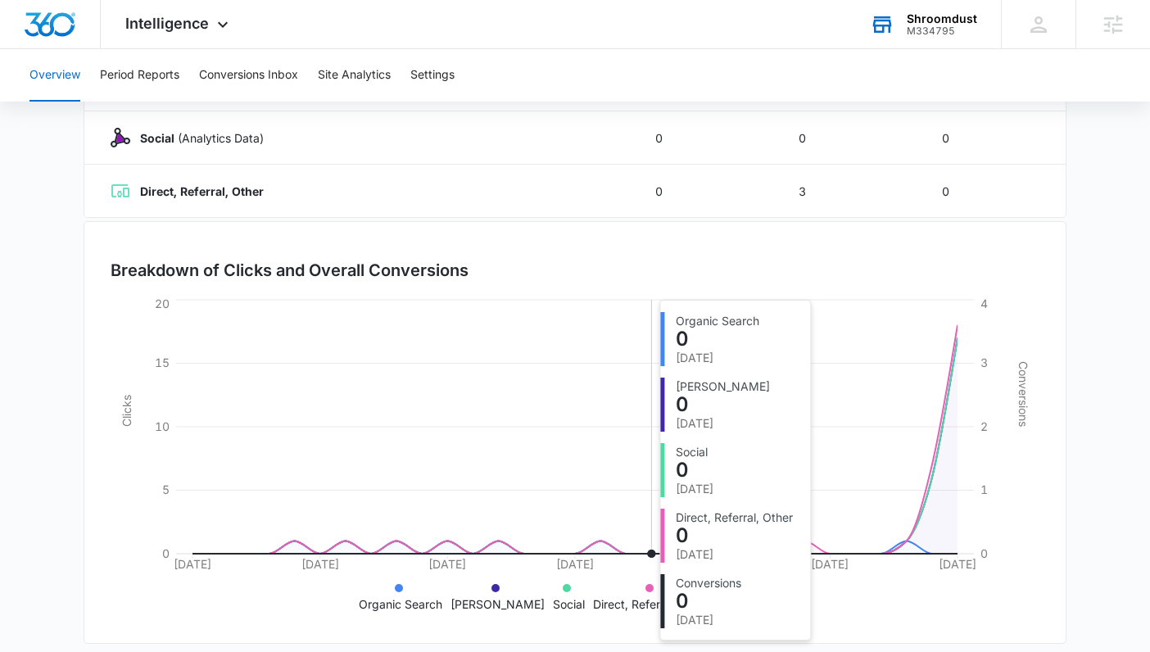
scroll to position [362, 0]
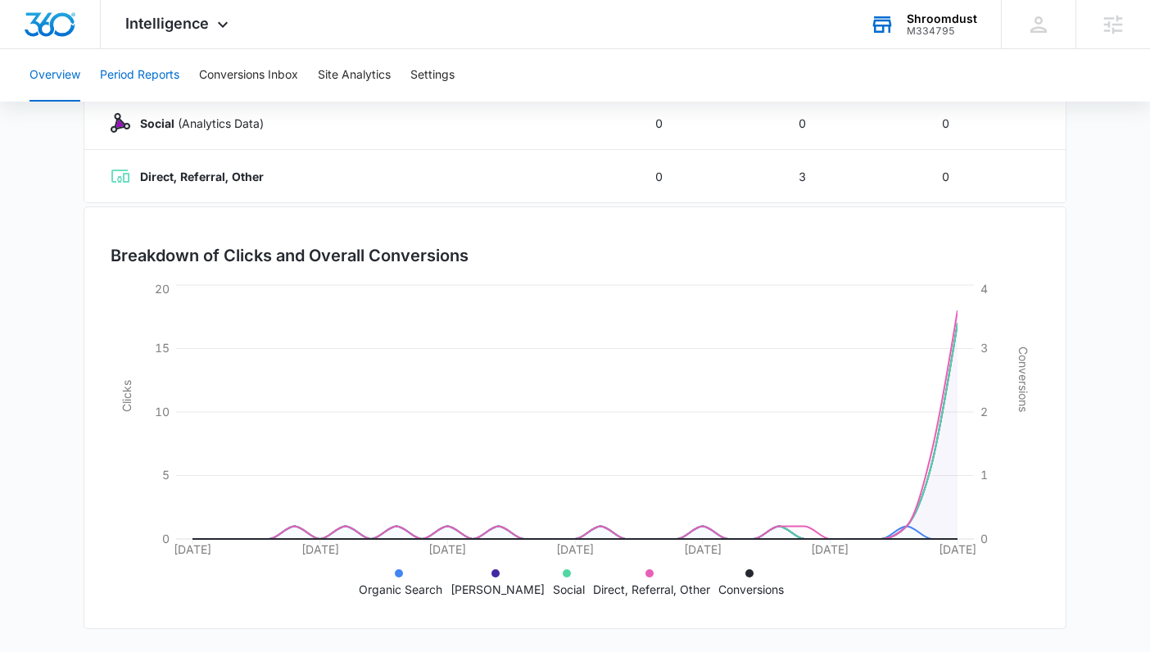
click at [150, 67] on button "Period Reports" at bounding box center [139, 75] width 79 height 52
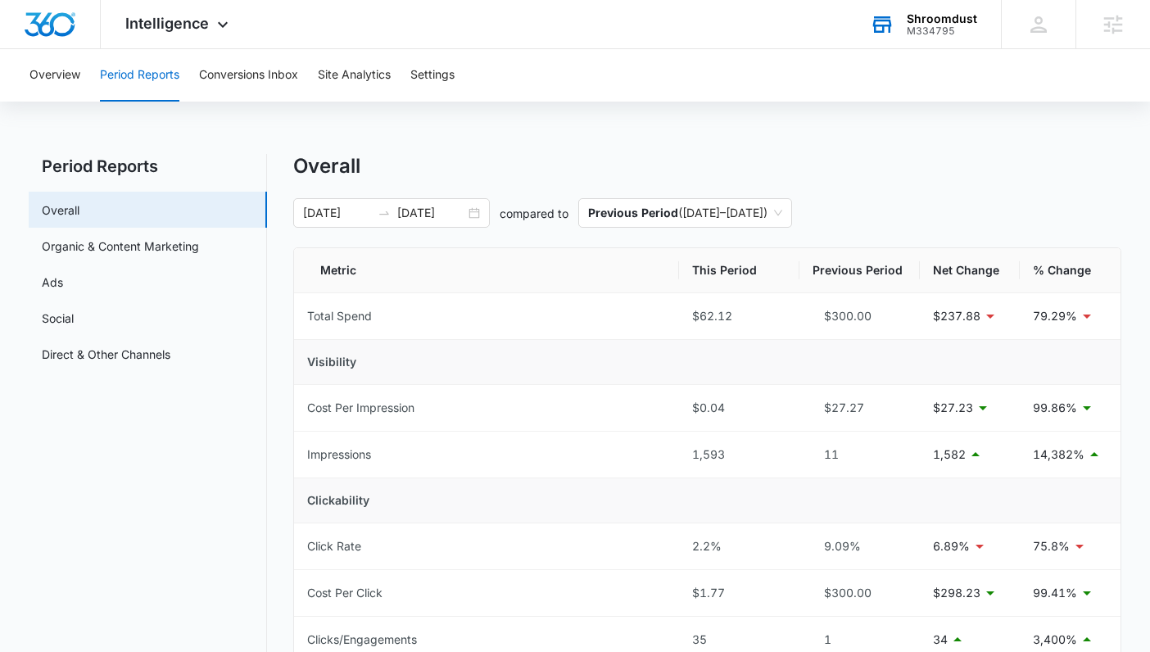
scroll to position [775, 0]
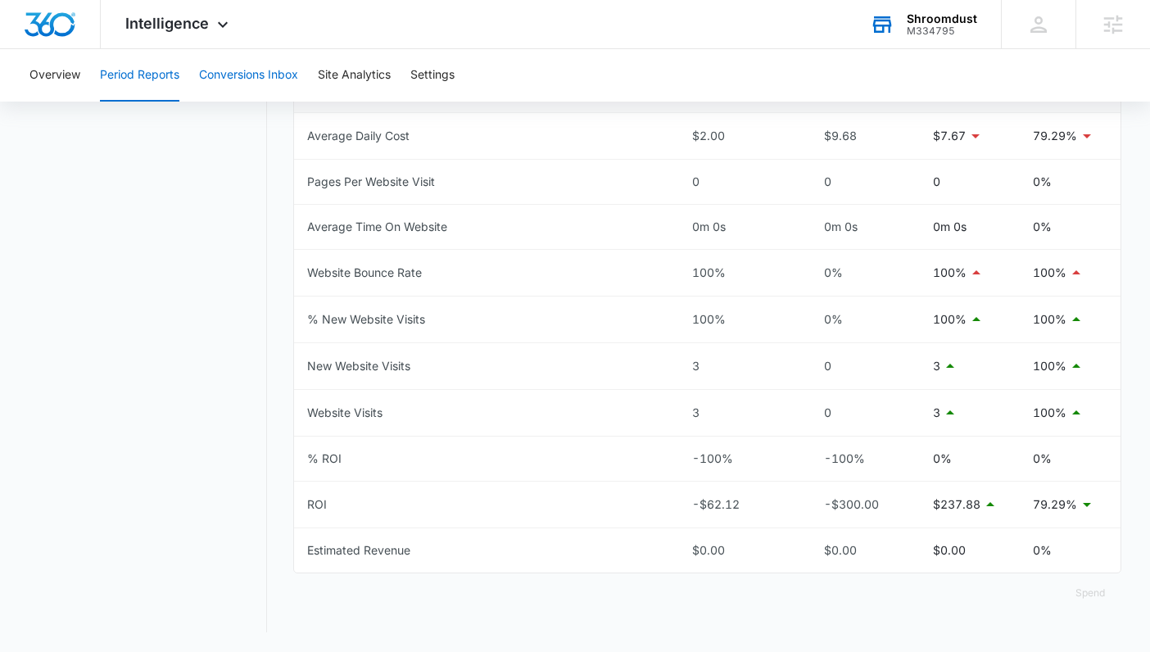
click at [266, 61] on button "Conversions Inbox" at bounding box center [248, 75] width 99 height 52
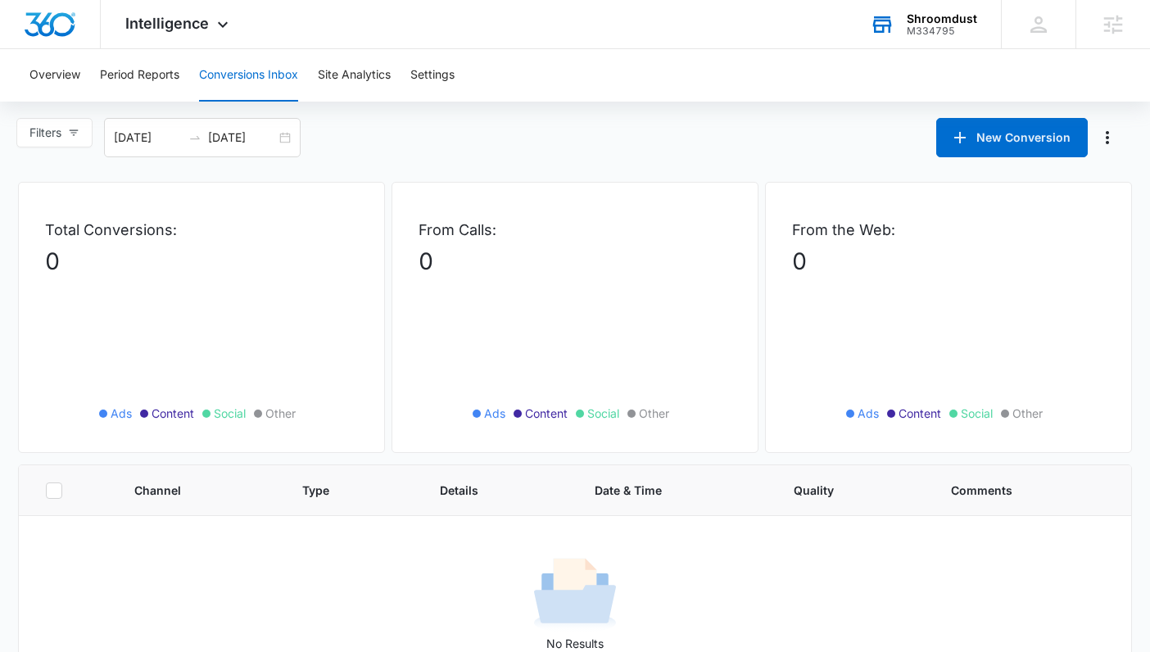
scroll to position [38, 0]
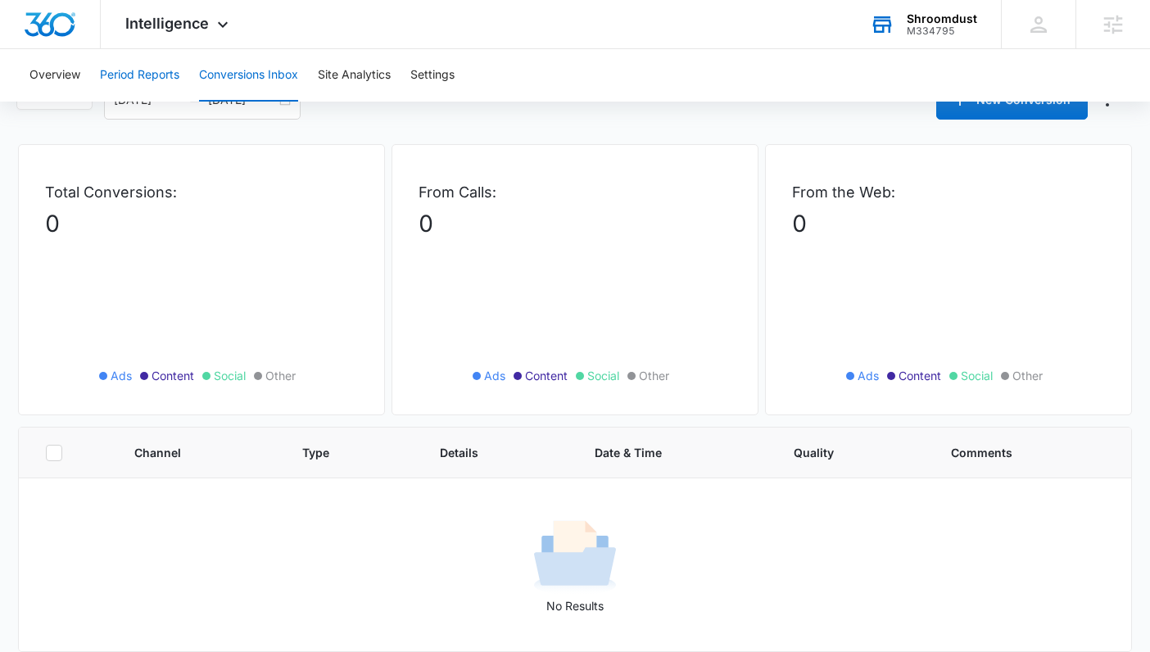
click at [166, 58] on button "Period Reports" at bounding box center [139, 75] width 79 height 52
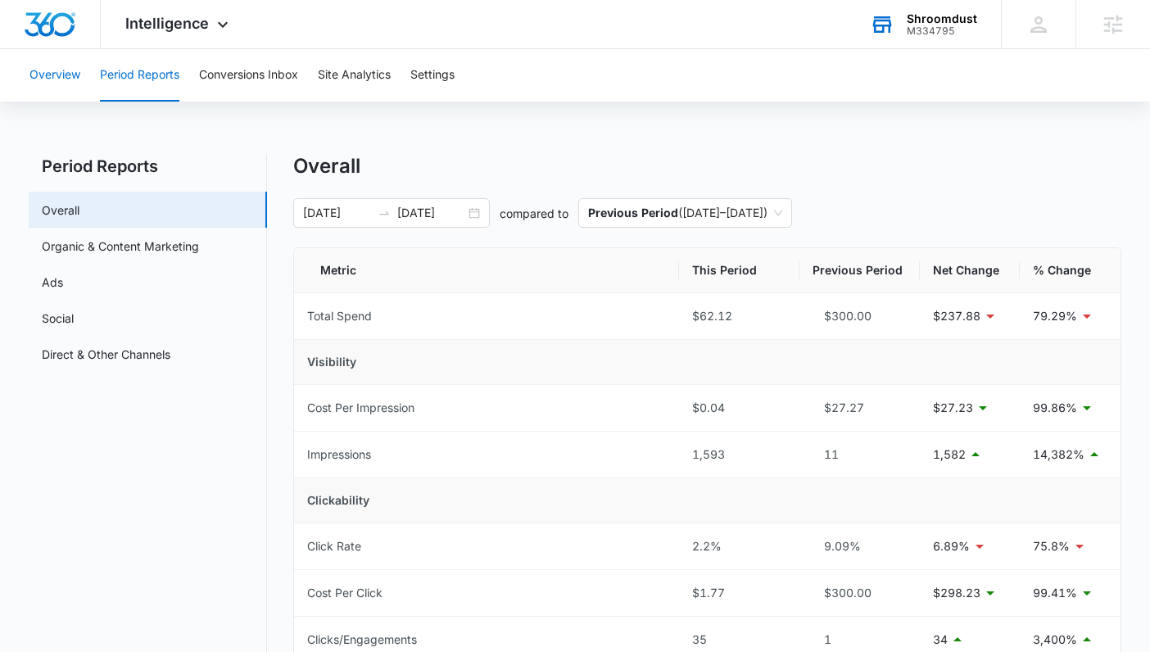
click at [40, 92] on button "Overview" at bounding box center [54, 75] width 51 height 52
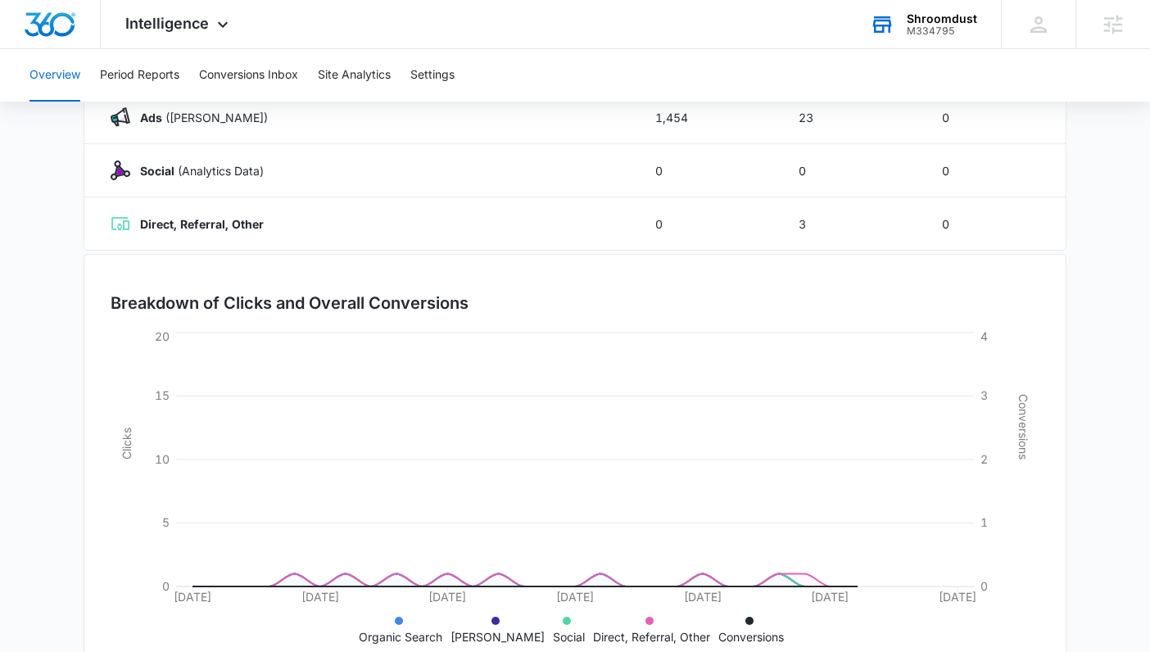
scroll to position [362, 0]
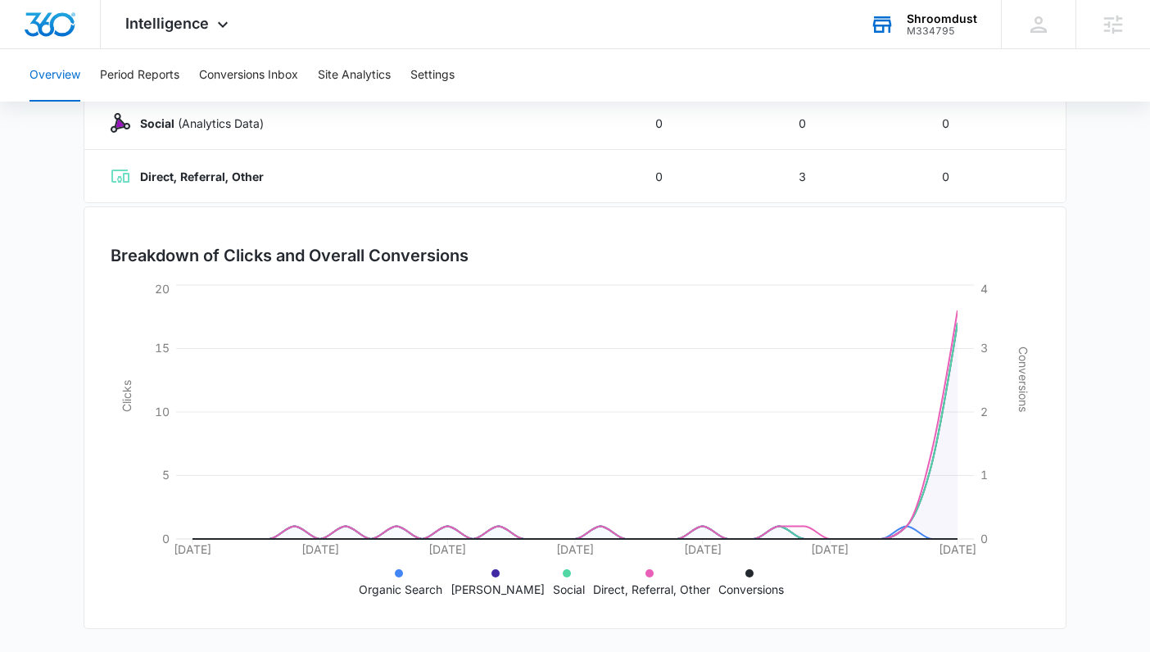
click at [1060, 328] on div "Breakdown of Clicks and Overall Conversions 08/12/2025 08/17/2025 08/22/2025 08…" at bounding box center [575, 417] width 983 height 423
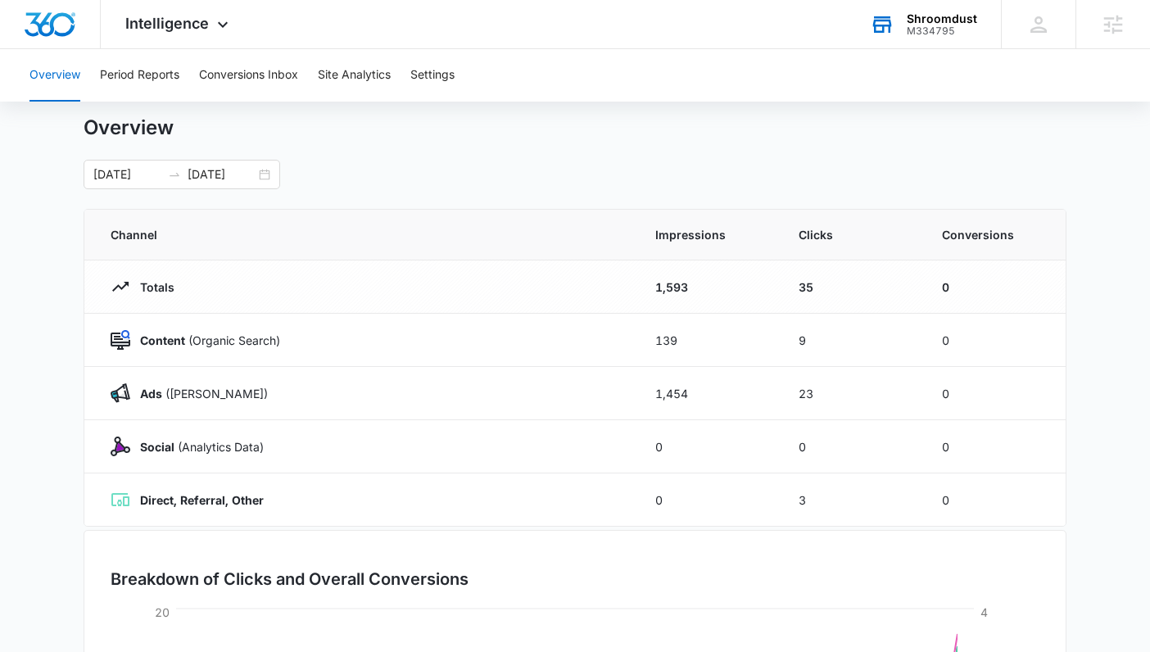
scroll to position [0, 0]
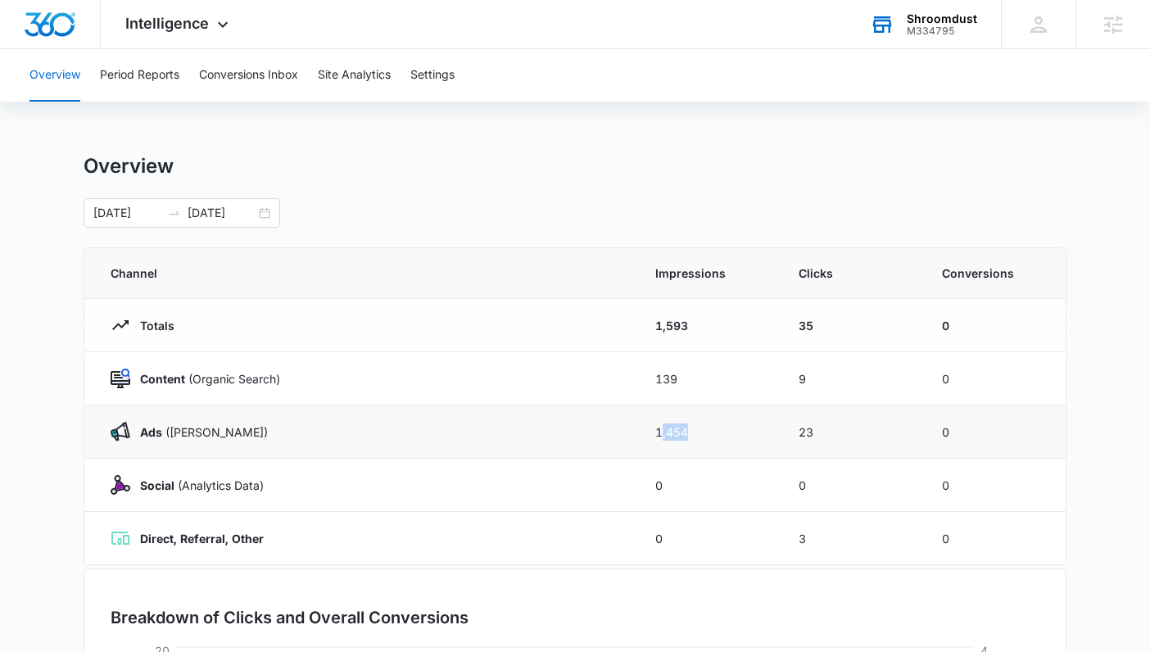
drag, startPoint x: 662, startPoint y: 436, endPoint x: 697, endPoint y: 436, distance: 35.2
click at [698, 436] on td "1,454" at bounding box center [706, 431] width 143 height 53
click at [617, 427] on td "Ads (Ad Campaigns)" at bounding box center [359, 431] width 551 height 53
drag, startPoint x: 617, startPoint y: 427, endPoint x: 702, endPoint y: 430, distance: 84.4
click at [702, 430] on tr "Ads (Ad Campaigns) 1,454 23 0" at bounding box center [574, 431] width 981 height 53
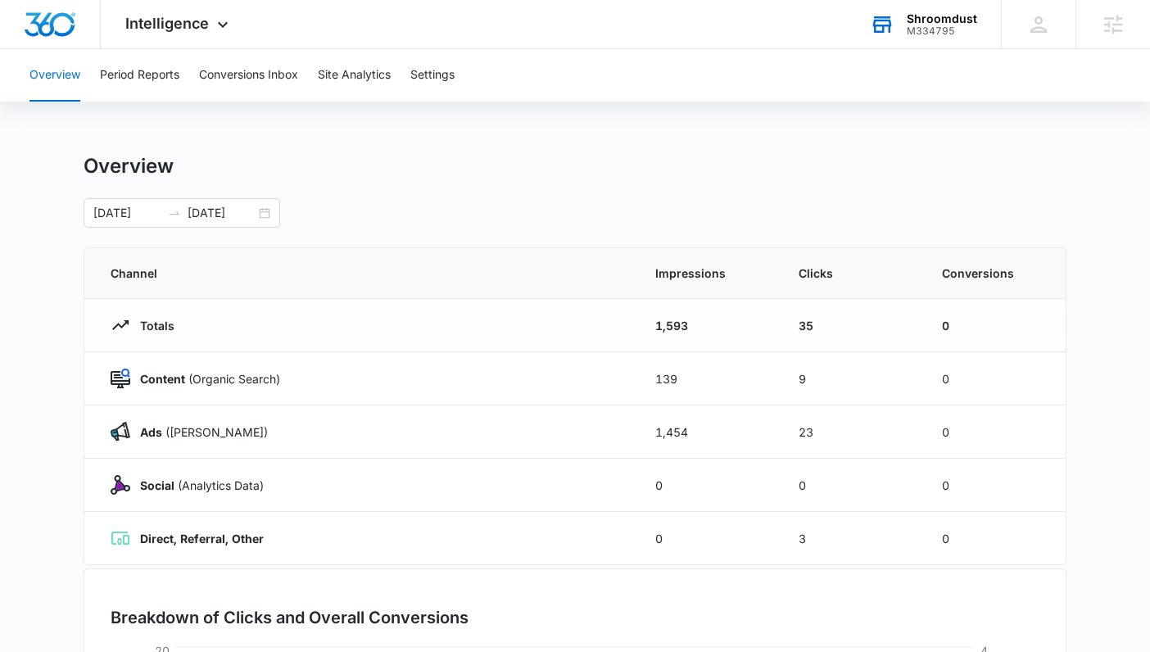
click at [721, 201] on div "08/12/2025 09/11/2025" at bounding box center [575, 212] width 983 height 29
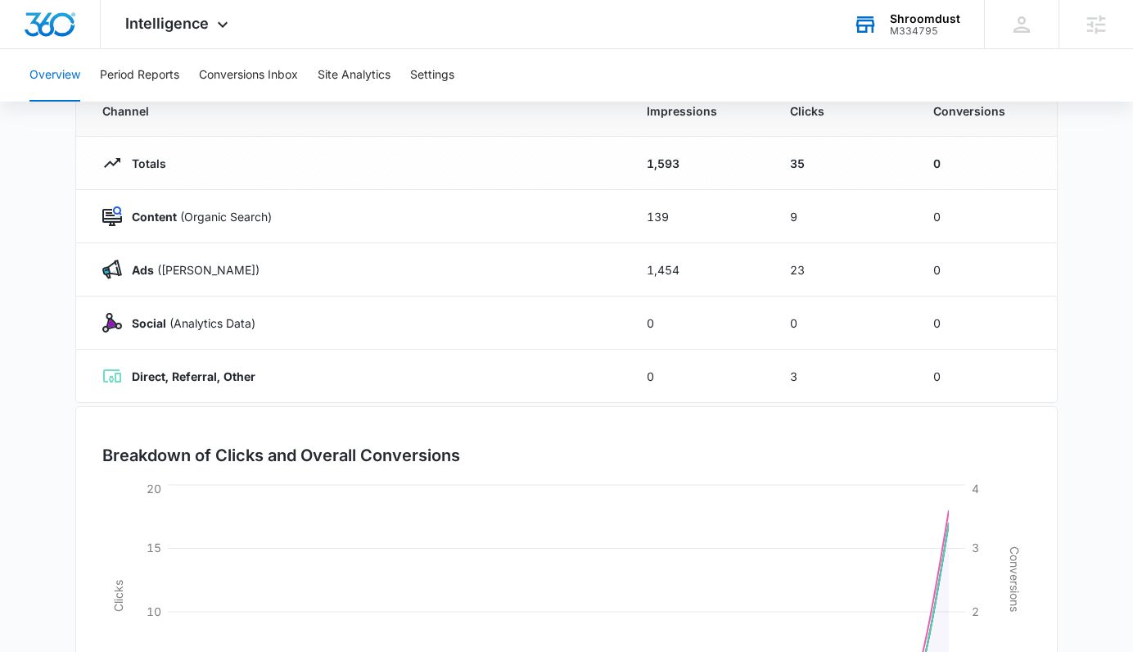
scroll to position [362, 0]
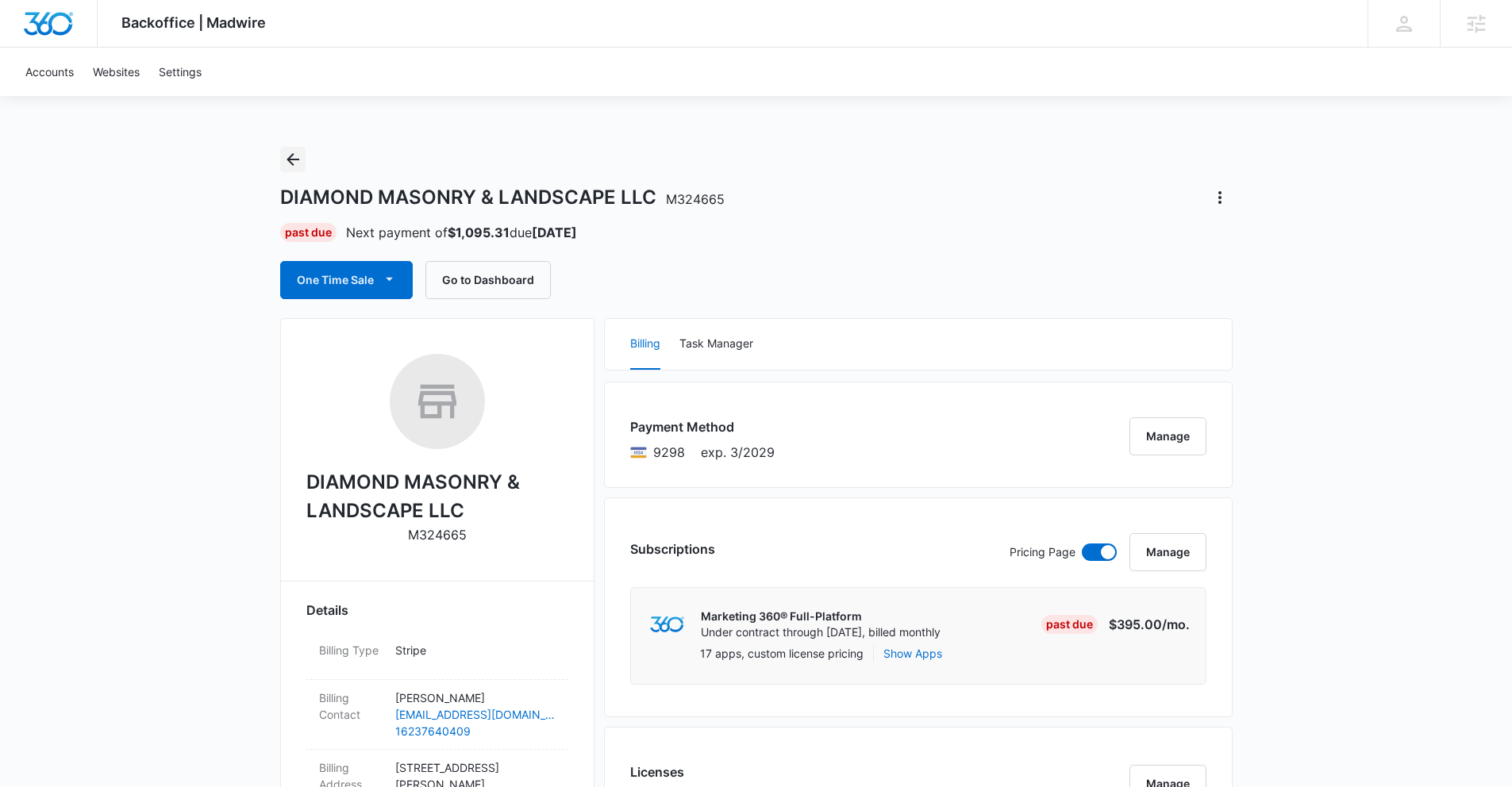
click at [291, 158] on icon "Back" at bounding box center [293, 160] width 19 height 19
